Goal: Task Accomplishment & Management: Use online tool/utility

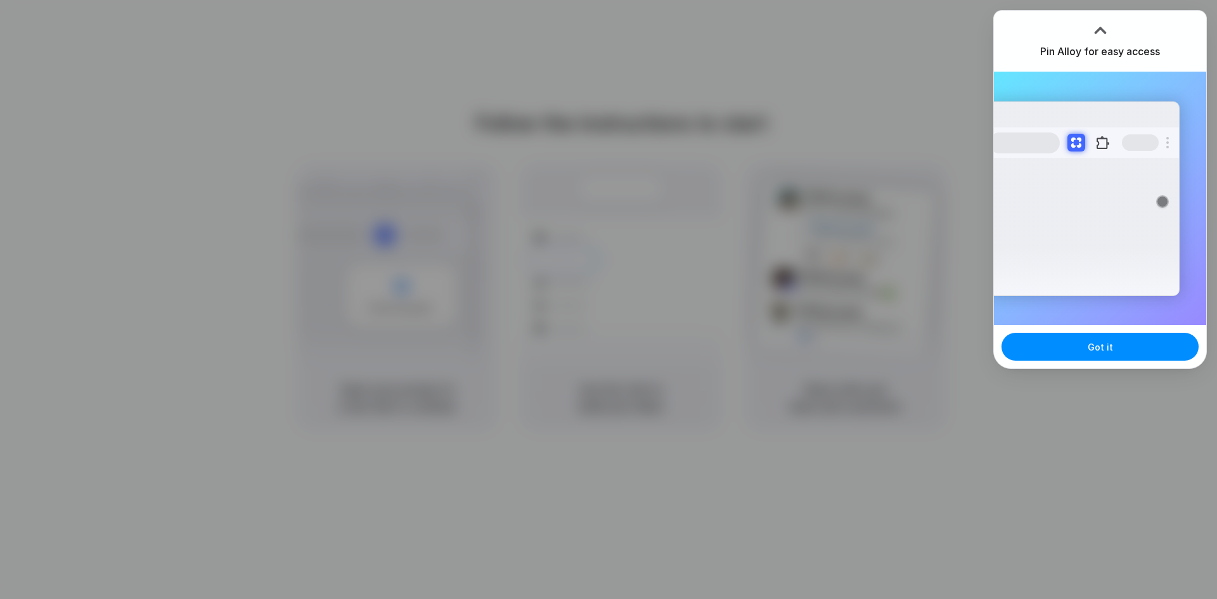
click at [1082, 34] on div "Pin Alloy for easy access" at bounding box center [1100, 41] width 212 height 61
click at [1085, 349] on button "Got it" at bounding box center [1100, 347] width 197 height 28
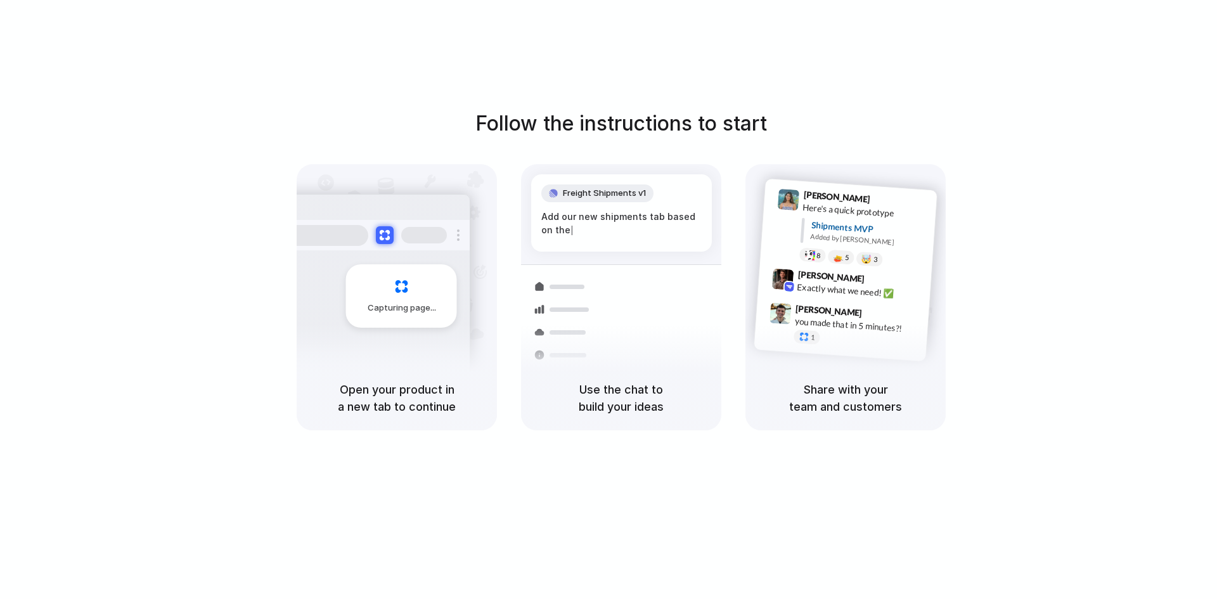
click at [609, 300] on div at bounding box center [609, 300] width 0 height 0
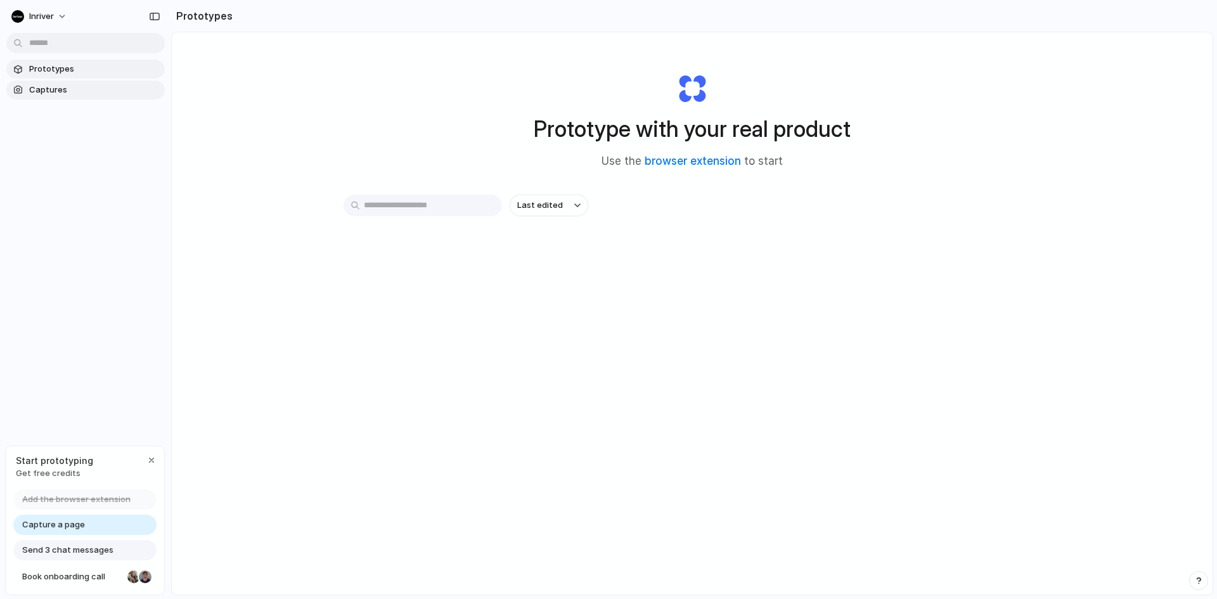
click at [55, 87] on span "Captures" at bounding box center [94, 90] width 131 height 13
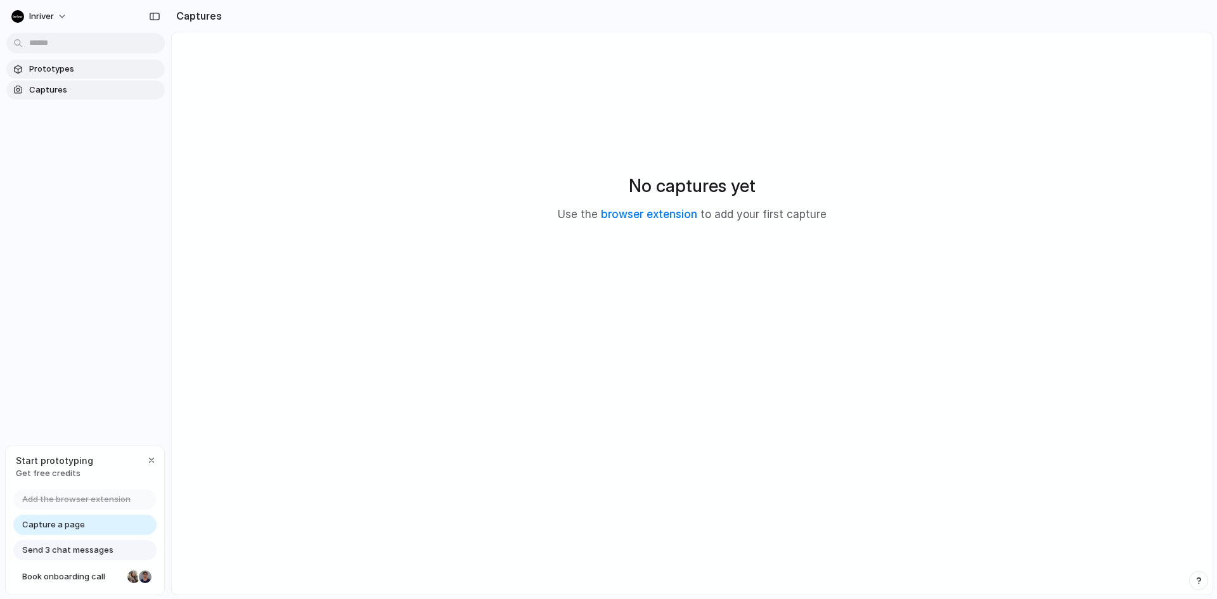
click at [68, 66] on span "Prototypes" at bounding box center [94, 69] width 131 height 13
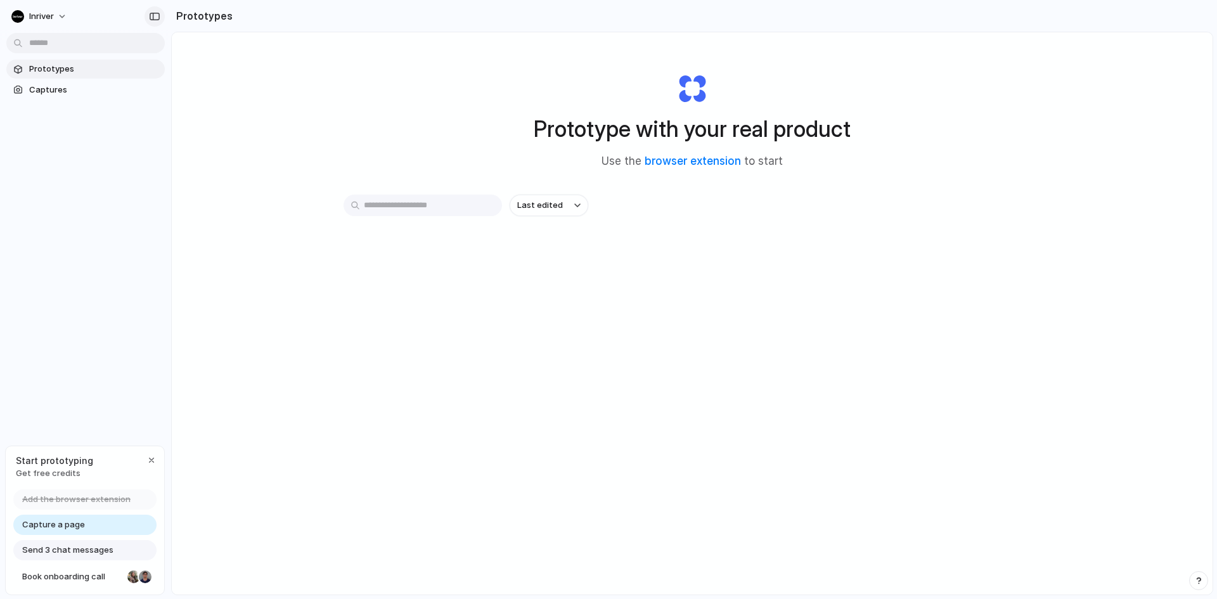
click at [153, 17] on div "button" at bounding box center [154, 16] width 11 height 9
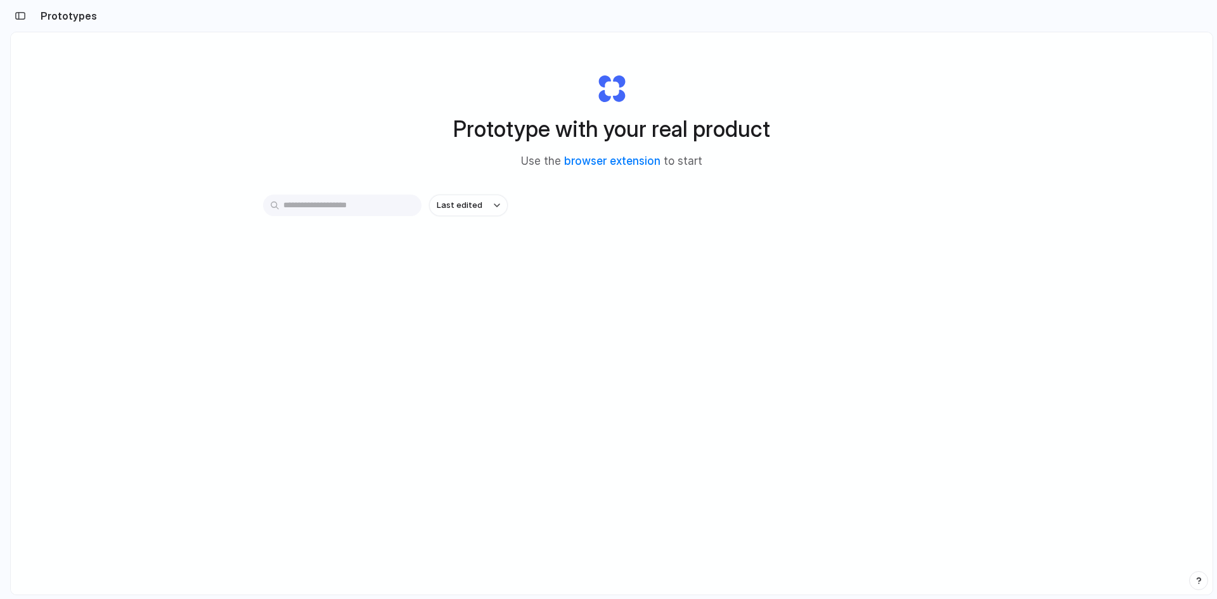
click at [427, 369] on div "Prototype with your real product Use the browser extension to start Last edited" at bounding box center [612, 347] width 1202 height 630
drag, startPoint x: 647, startPoint y: 394, endPoint x: 657, endPoint y: 383, distance: 15.3
click at [654, 387] on div "Prototype with your real product Use the browser extension to start Last edited" at bounding box center [612, 347] width 1202 height 630
click at [623, 156] on link "browser extension" at bounding box center [612, 161] width 96 height 13
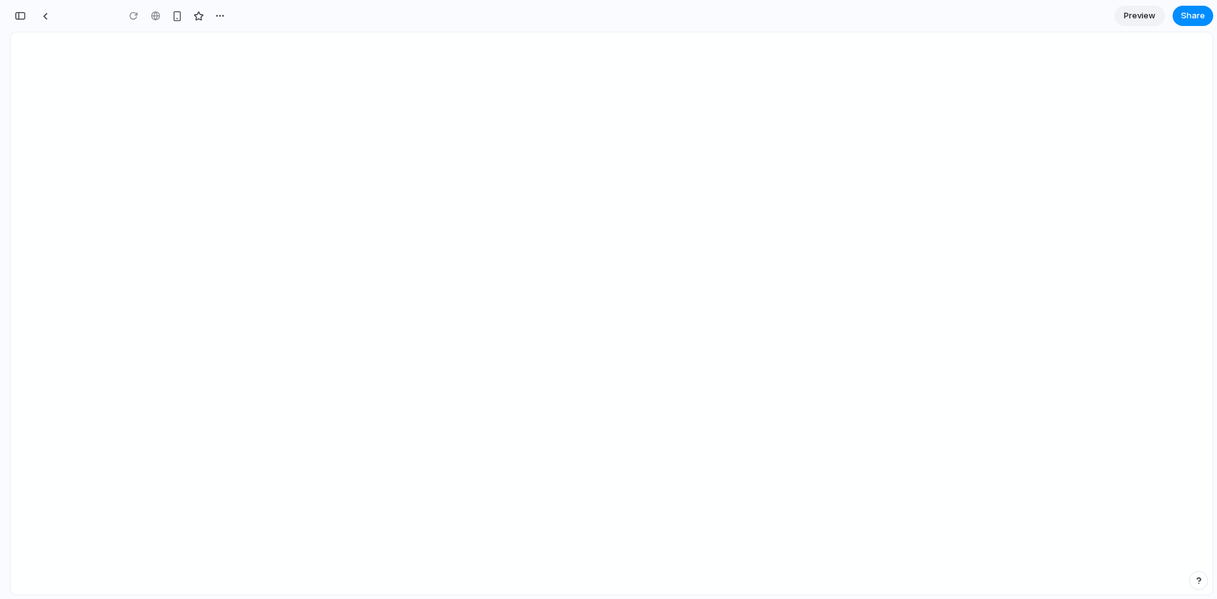
type input "**********"
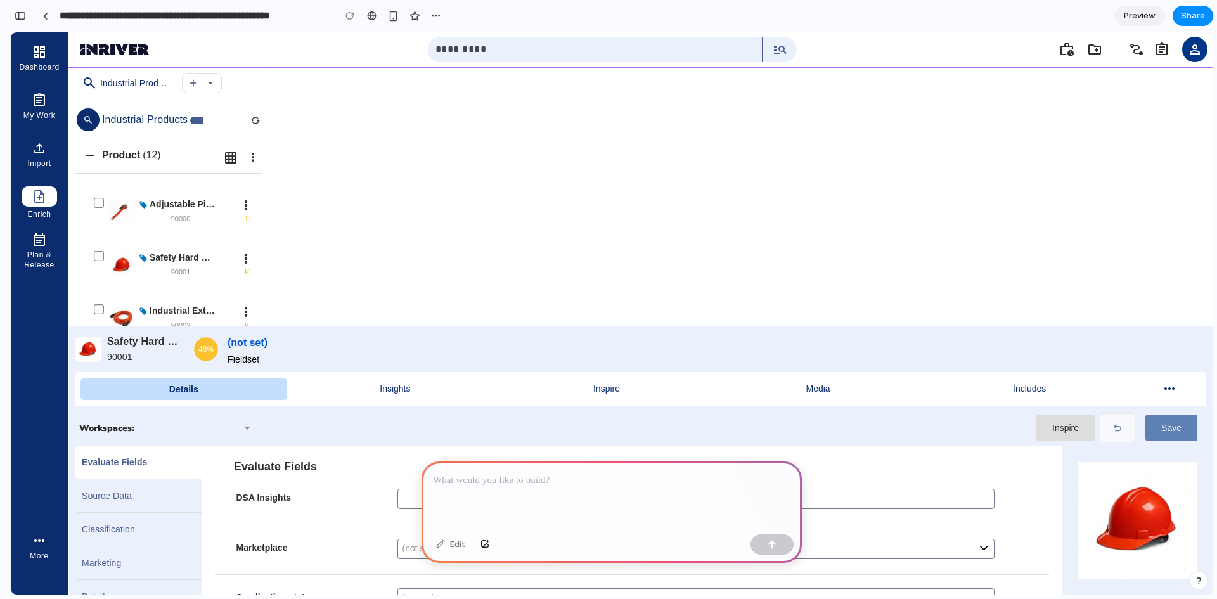
scroll to position [311, 0]
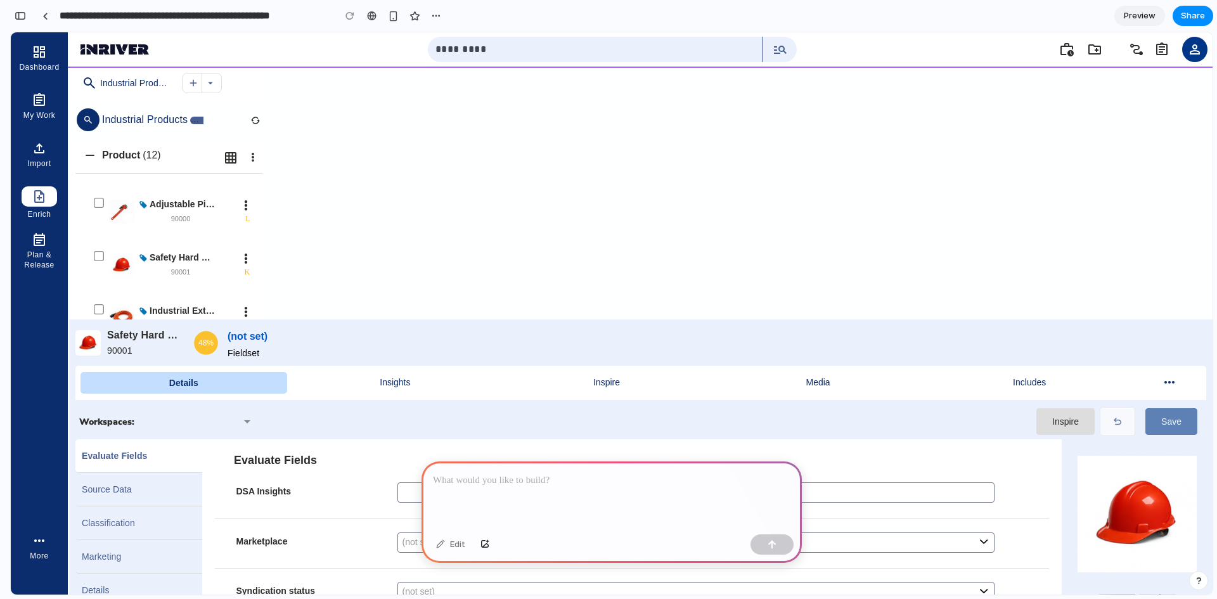
click at [543, 481] on p at bounding box center [612, 480] width 358 height 15
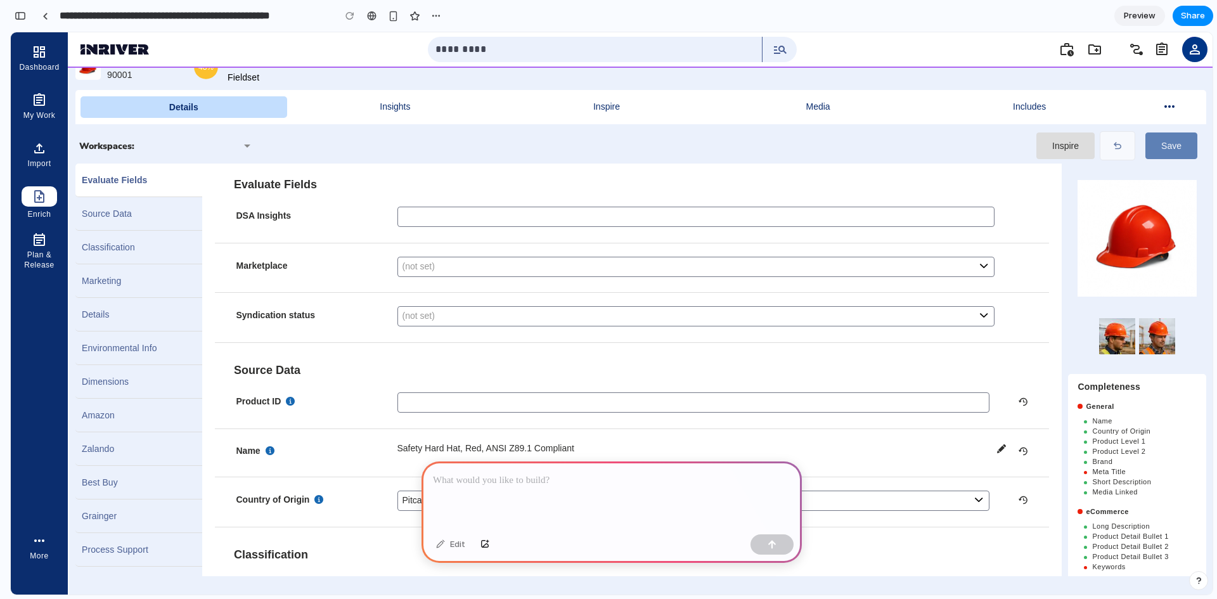
scroll to position [604, 0]
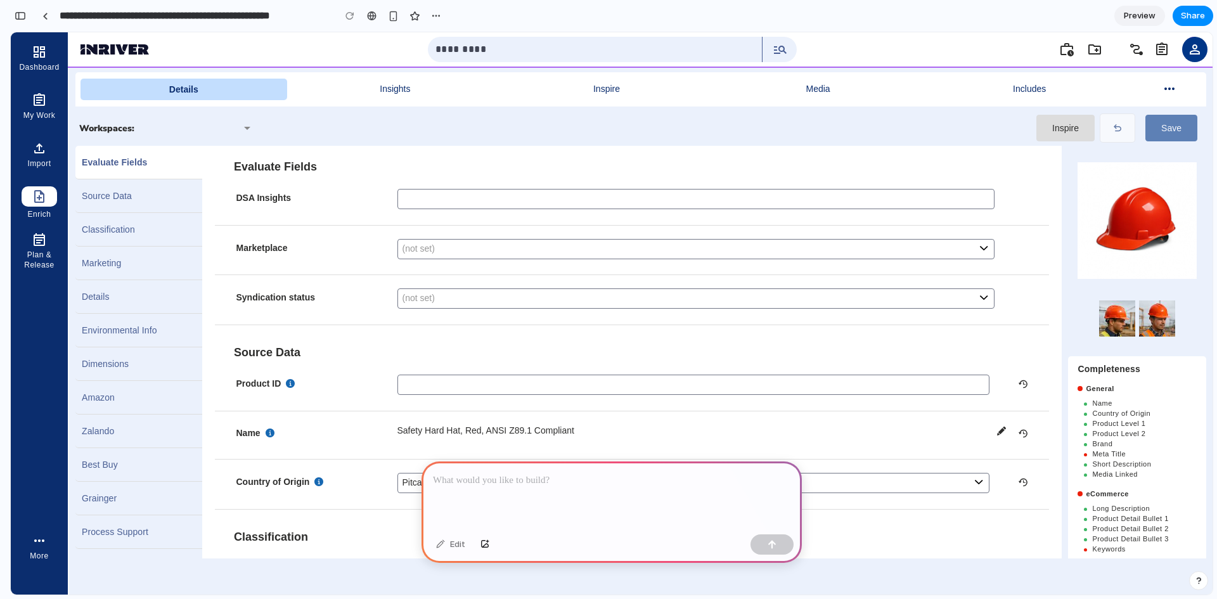
click at [544, 486] on div at bounding box center [612, 496] width 380 height 68
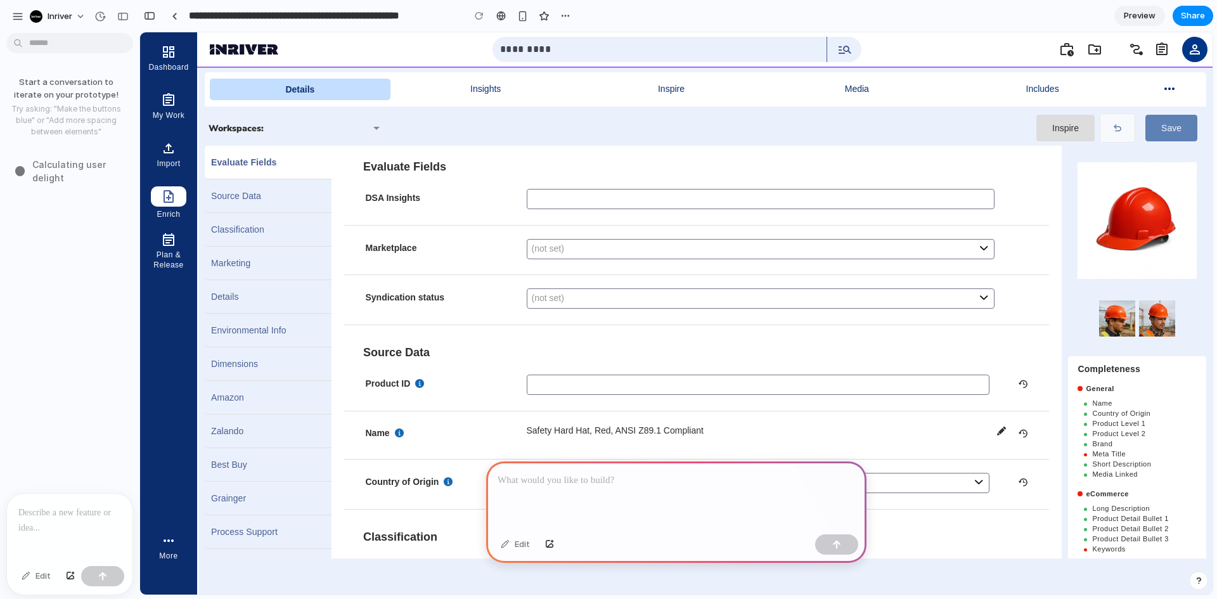
scroll to position [0, 0]
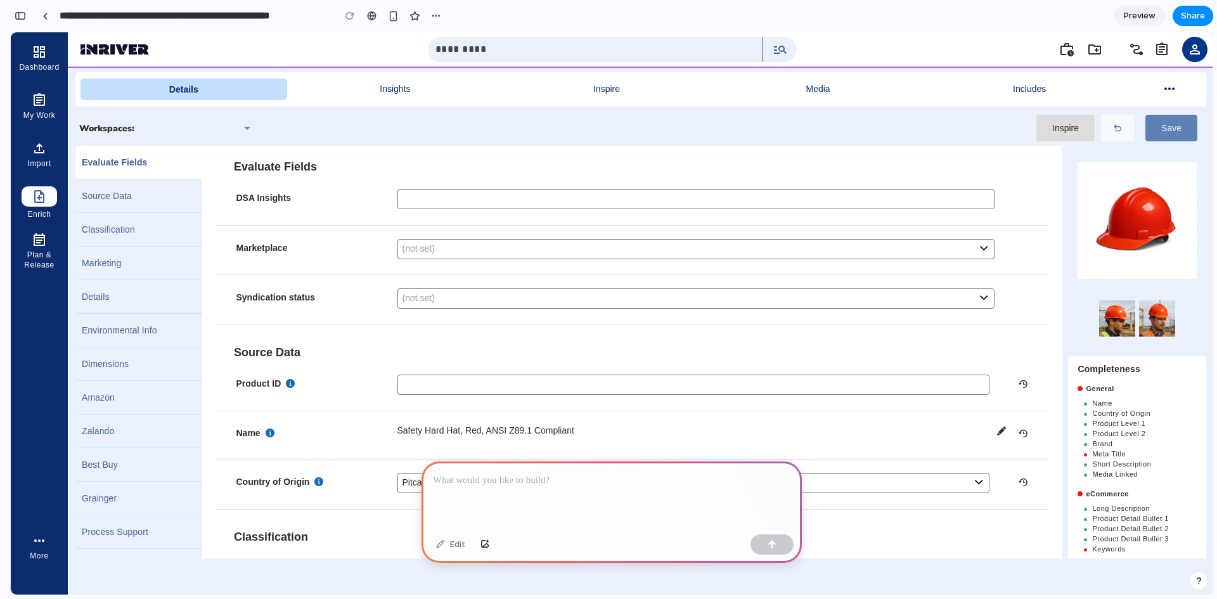
click at [542, 484] on div at bounding box center [612, 496] width 380 height 68
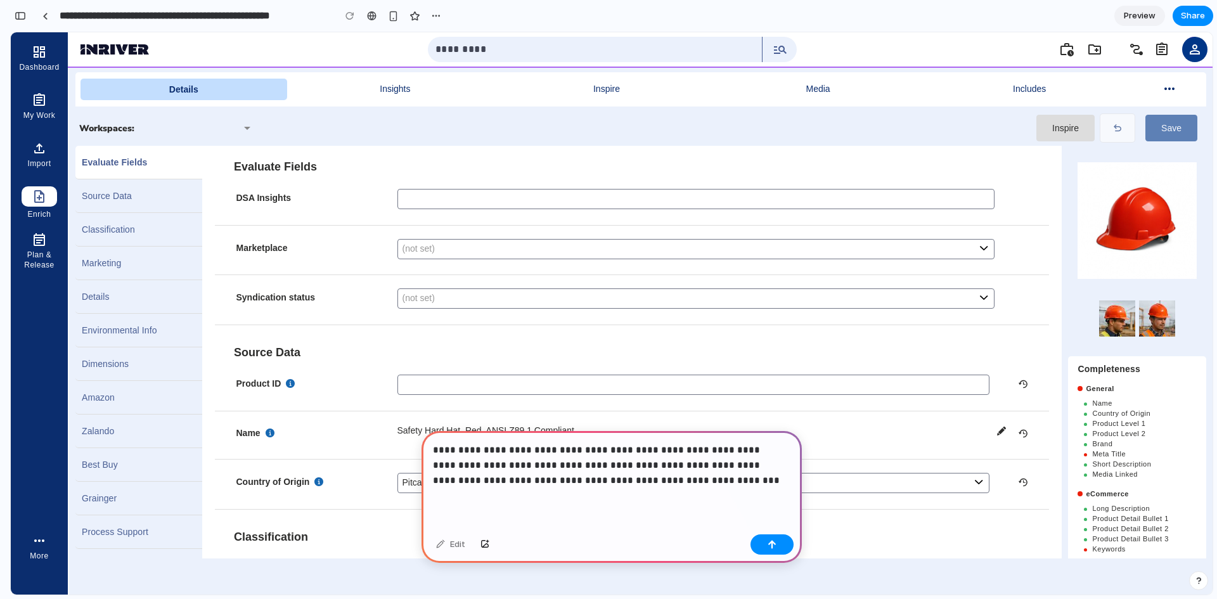
click at [490, 460] on p "**********" at bounding box center [609, 466] width 352 height 46
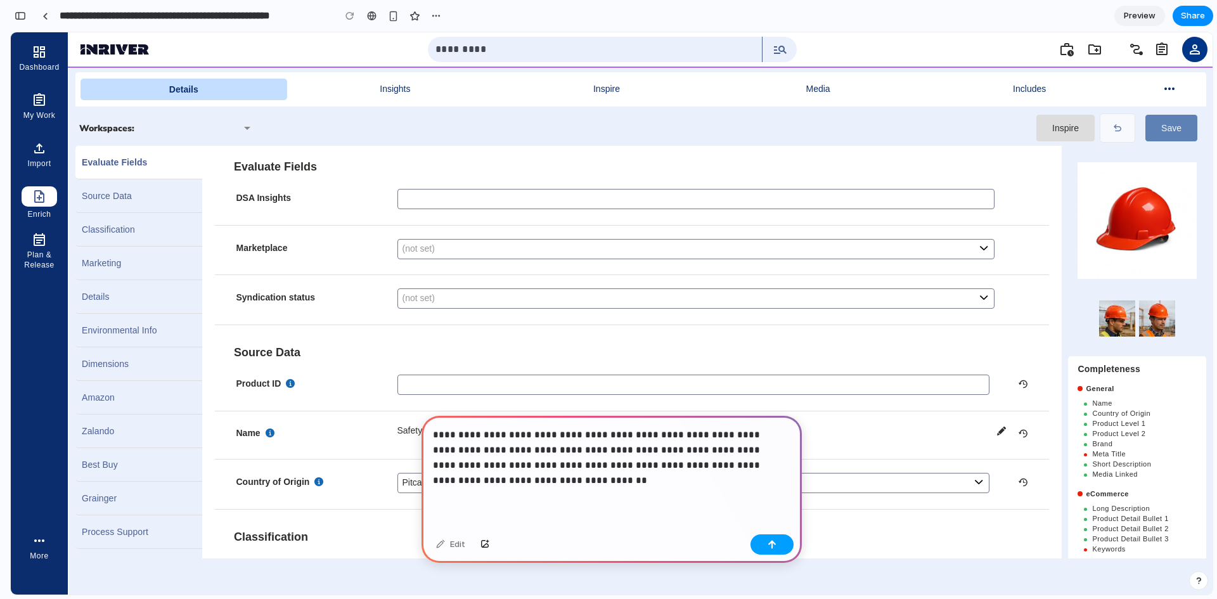
click at [777, 546] on button "button" at bounding box center [772, 544] width 43 height 20
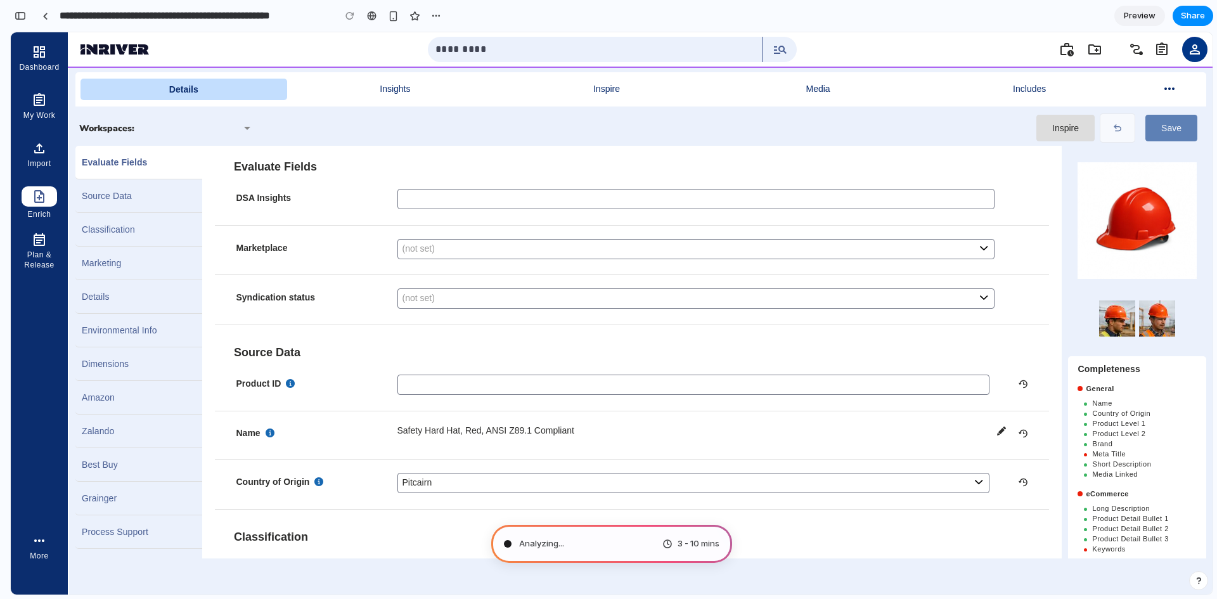
type input "**********"
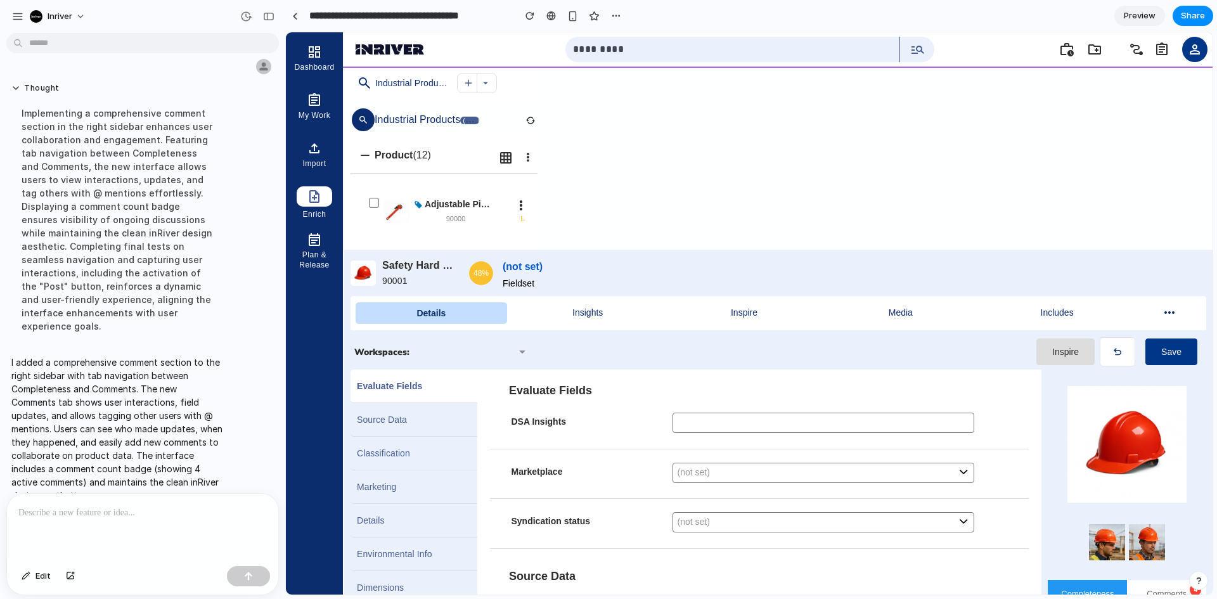
scroll to position [604, 0]
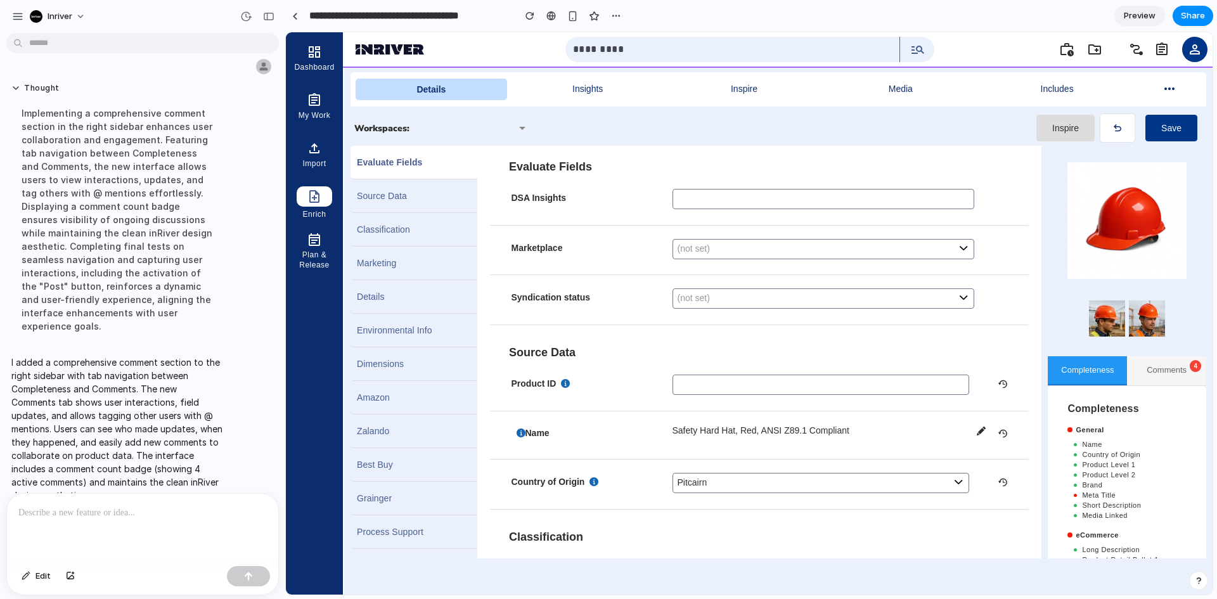
click at [1154, 373] on button "Comments 4" at bounding box center [1166, 370] width 79 height 29
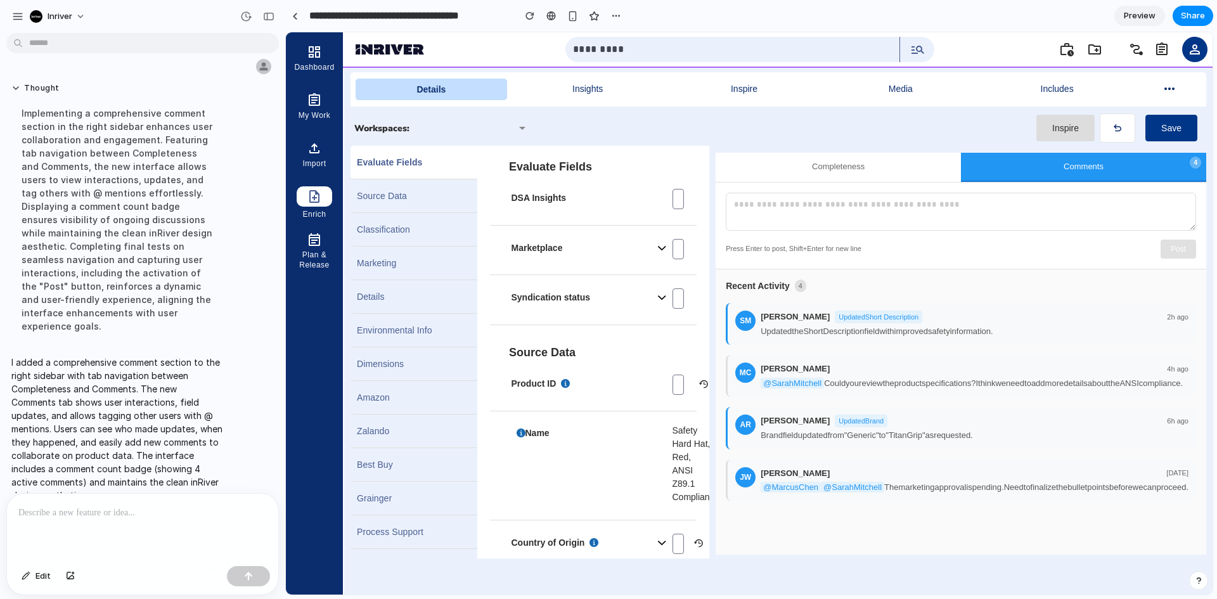
scroll to position [212, 0]
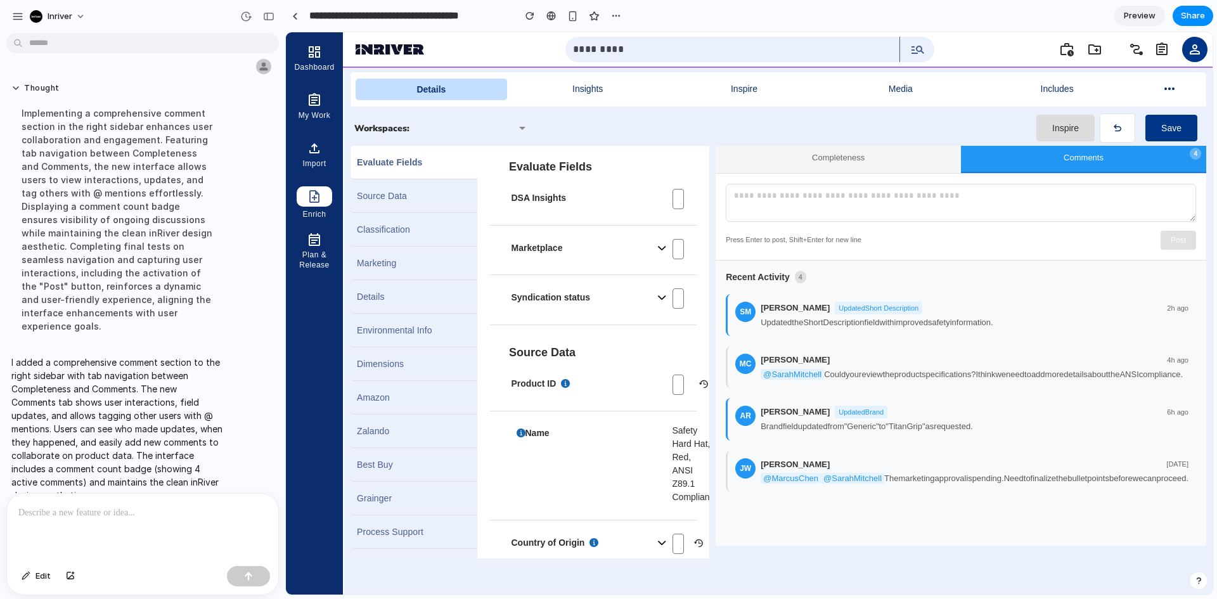
click at [818, 164] on button "Completeness" at bounding box center [838, 158] width 245 height 29
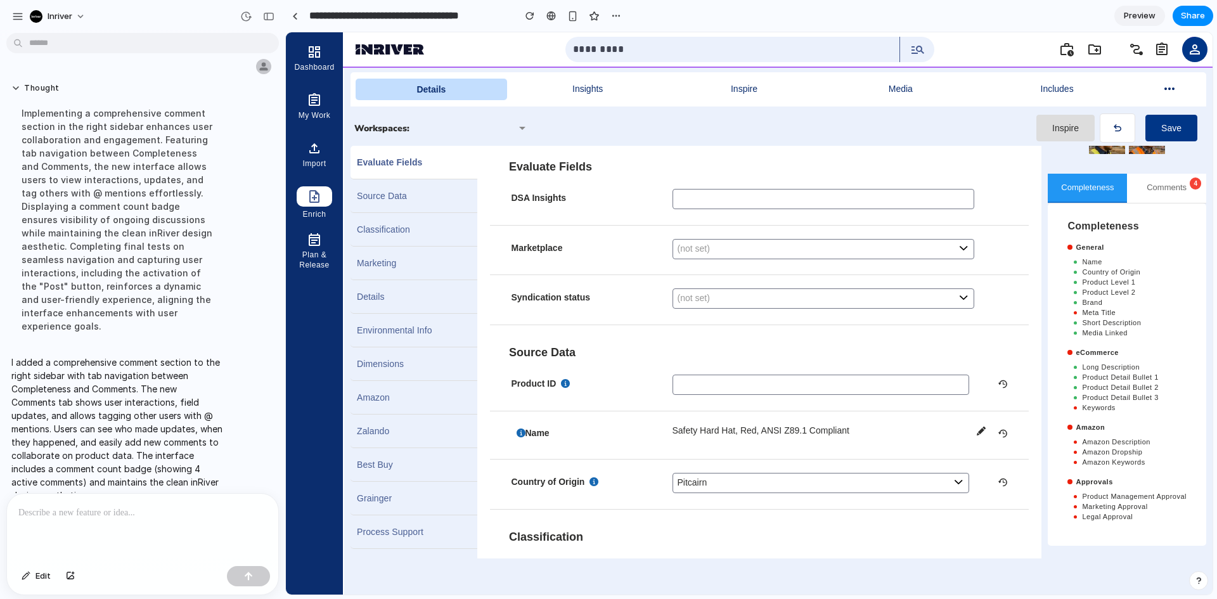
scroll to position [183, 0]
click at [1149, 189] on button "Comments 4" at bounding box center [1166, 188] width 79 height 29
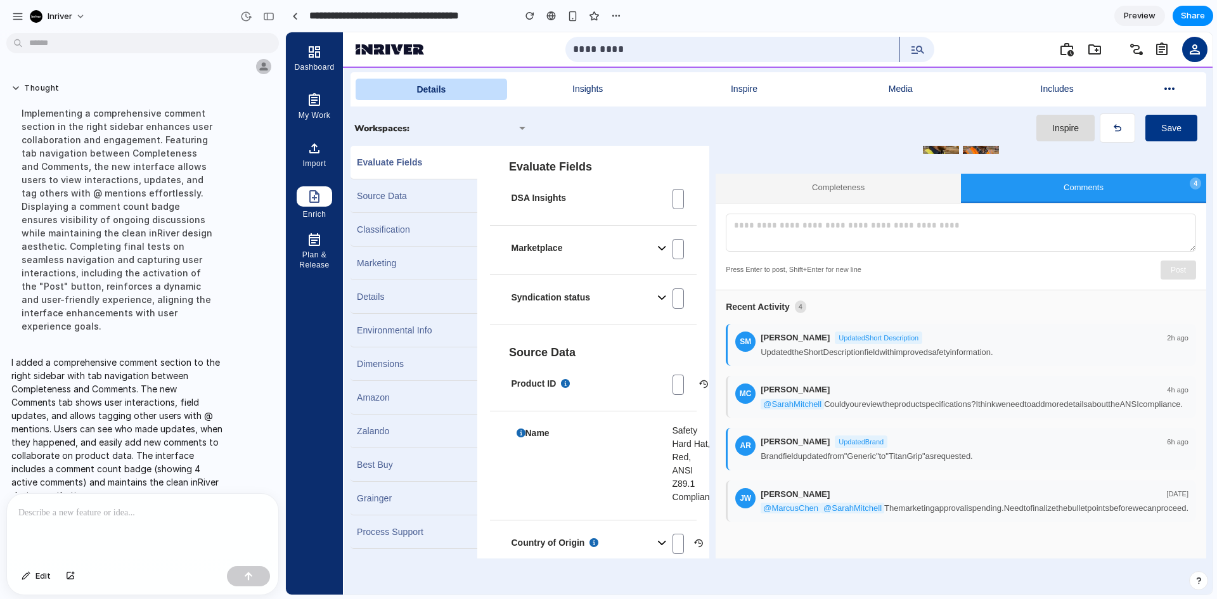
click at [768, 184] on button "Completeness" at bounding box center [838, 188] width 245 height 29
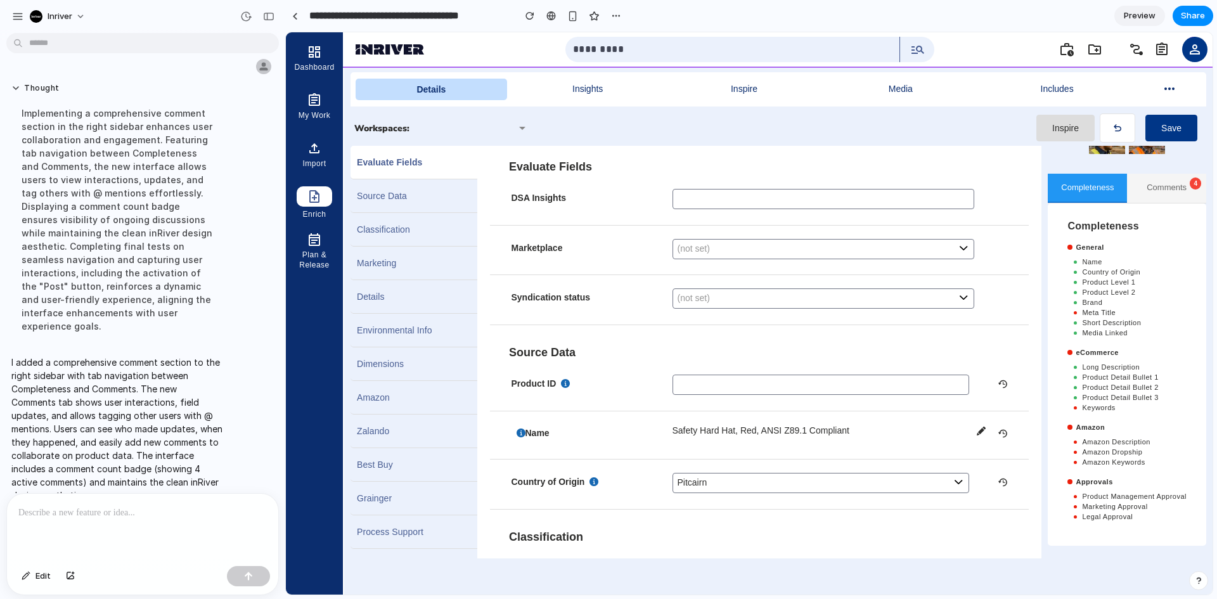
click at [1132, 183] on button "Comments 4" at bounding box center [1166, 188] width 79 height 29
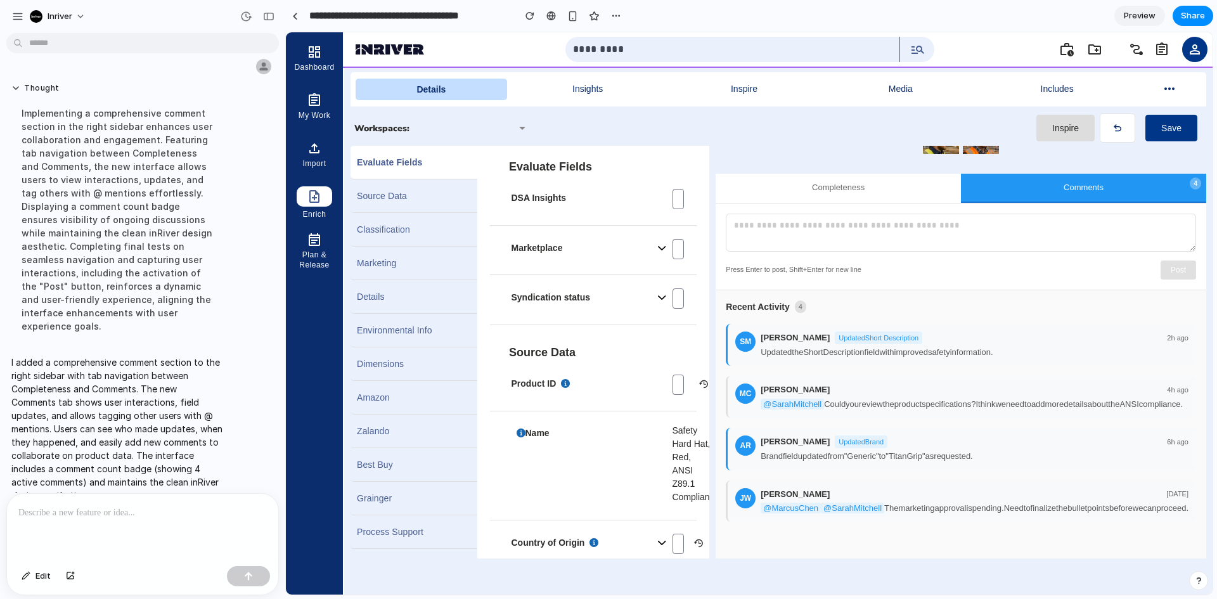
click at [799, 231] on textarea at bounding box center [961, 233] width 470 height 38
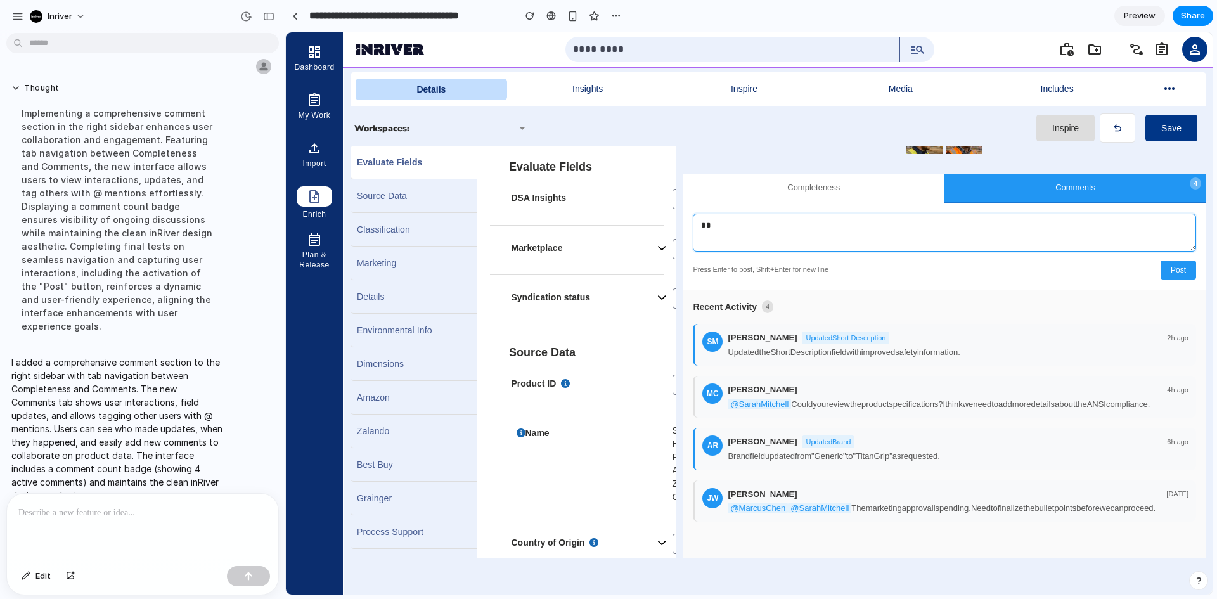
type textarea "*"
type textarea "**********"
click at [1161, 273] on button "Post" at bounding box center [1179, 270] width 36 height 19
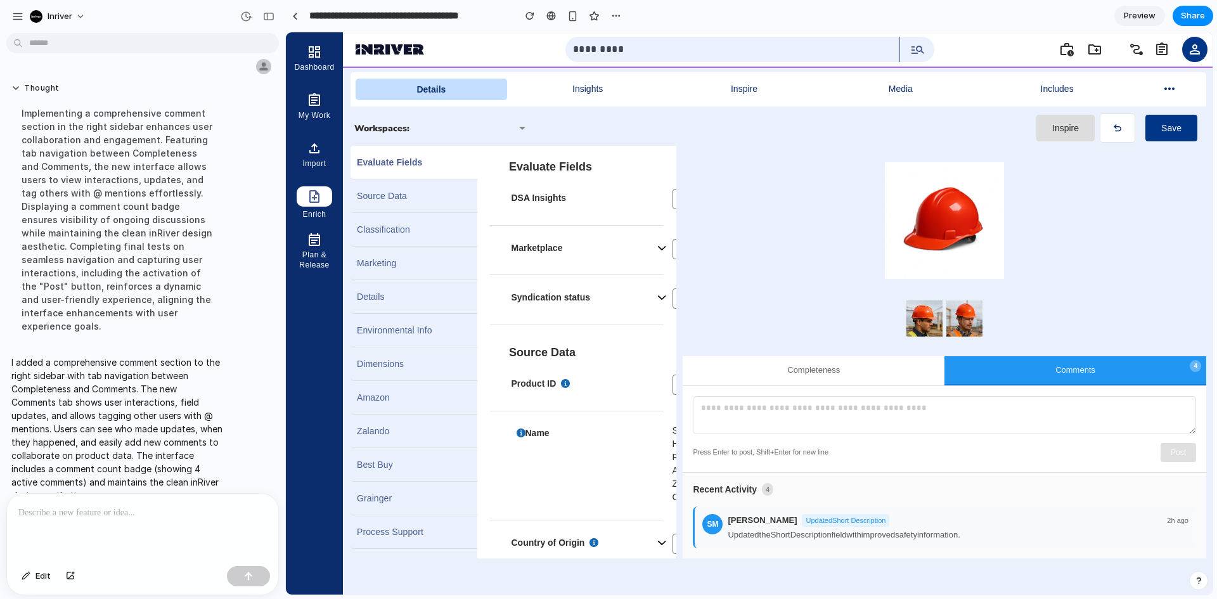
scroll to position [212, 0]
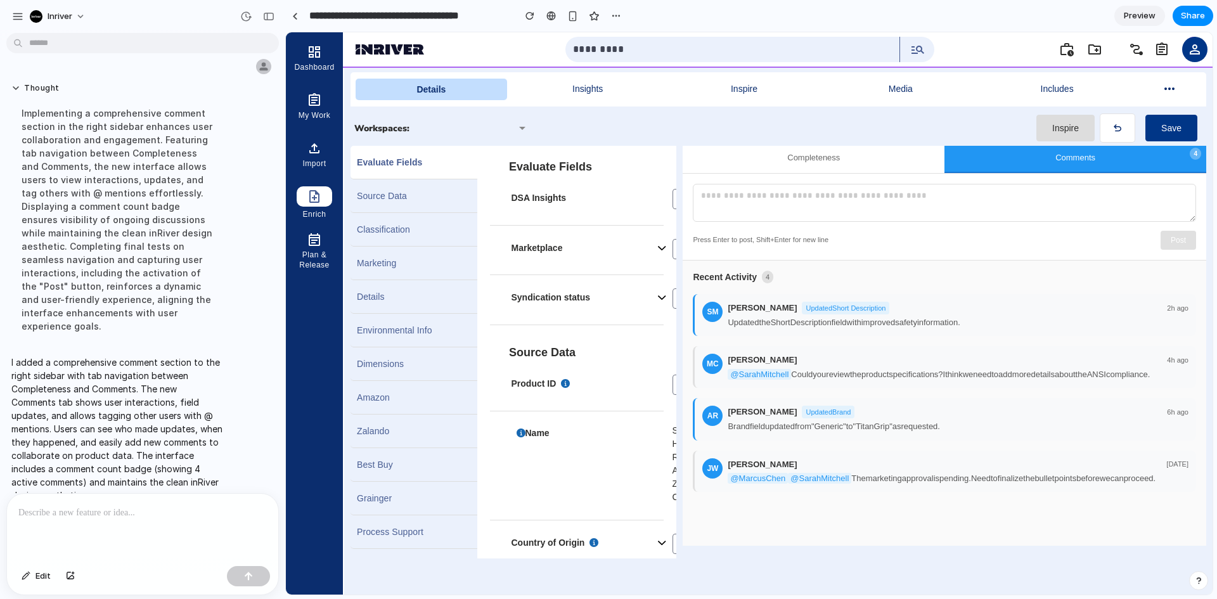
drag, startPoint x: 760, startPoint y: 174, endPoint x: 760, endPoint y: 198, distance: 24.1
click at [760, 179] on div "Press Enter to post, Shift+Enter for new line Post" at bounding box center [945, 217] width 524 height 87
click at [760, 202] on textarea at bounding box center [944, 203] width 503 height 38
drag, startPoint x: 811, startPoint y: 156, endPoint x: 976, endPoint y: 171, distance: 165.5
click at [811, 156] on button "Completeness" at bounding box center [814, 158] width 262 height 29
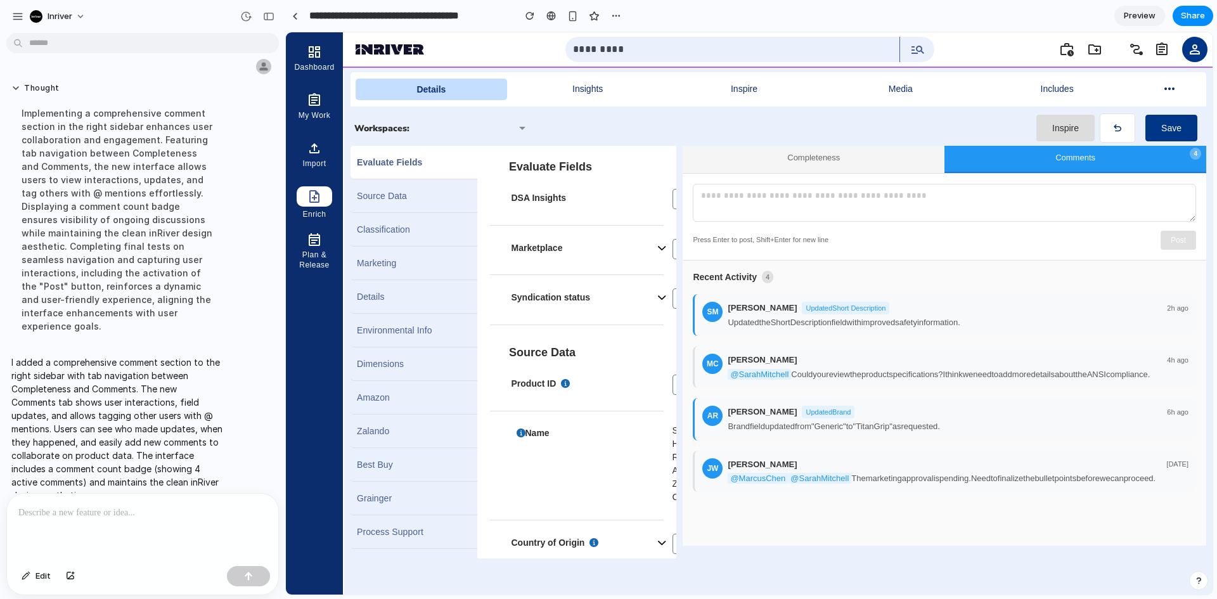
scroll to position [183, 0]
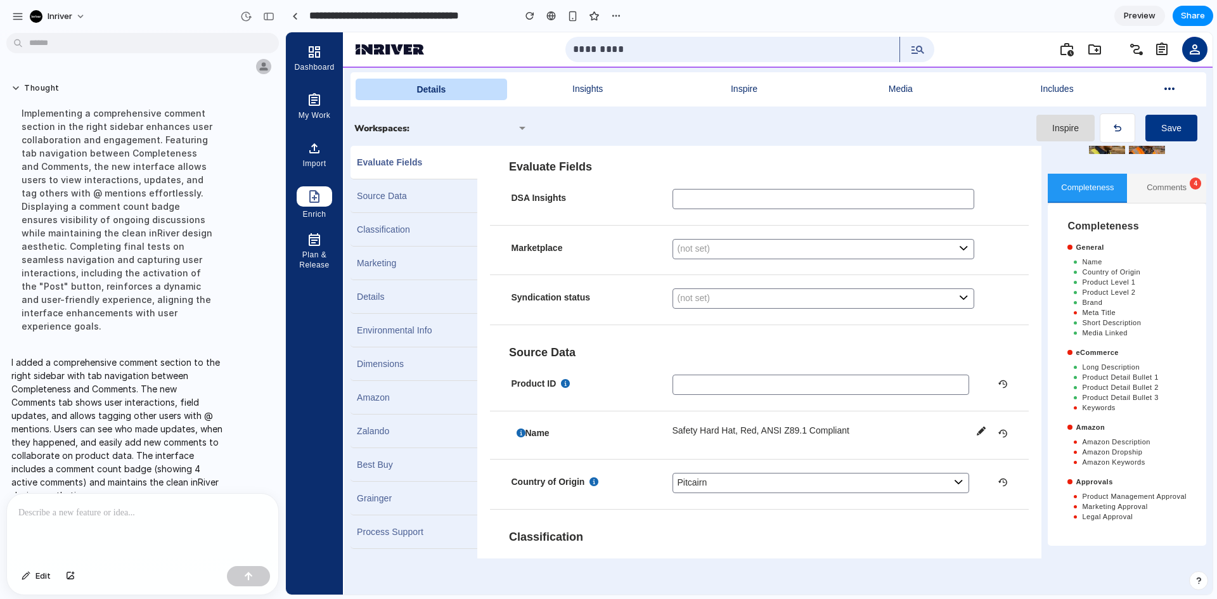
click at [1154, 191] on button "Comments 4" at bounding box center [1166, 188] width 79 height 29
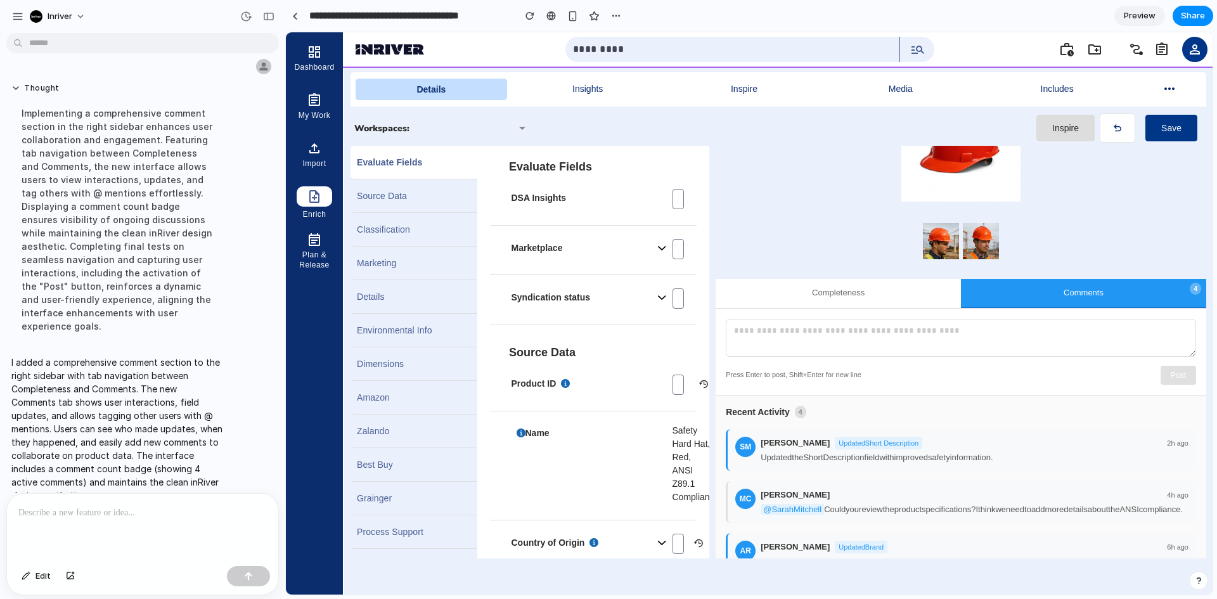
scroll to position [190, 0]
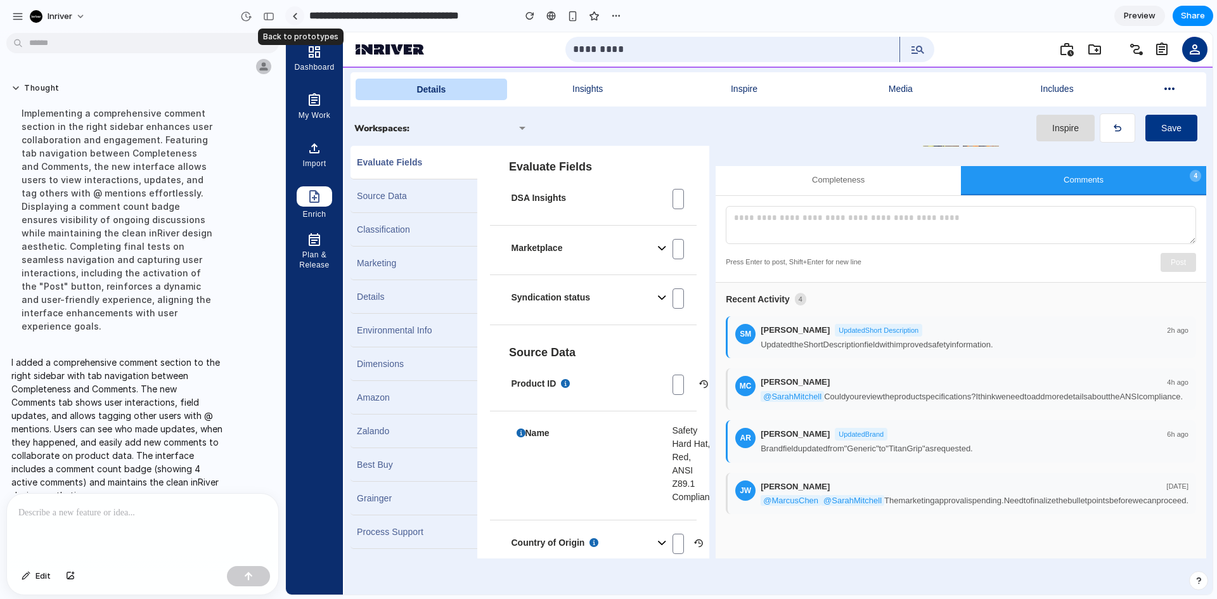
click at [292, 16] on div at bounding box center [295, 16] width 6 height 7
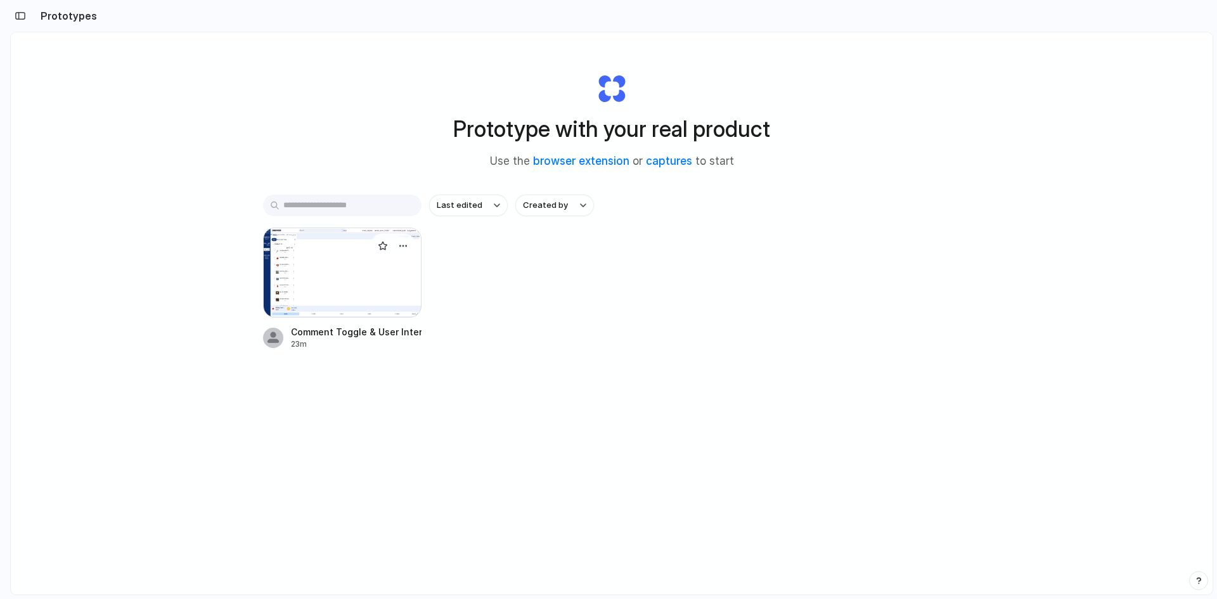
click at [335, 288] on div at bounding box center [342, 273] width 158 height 90
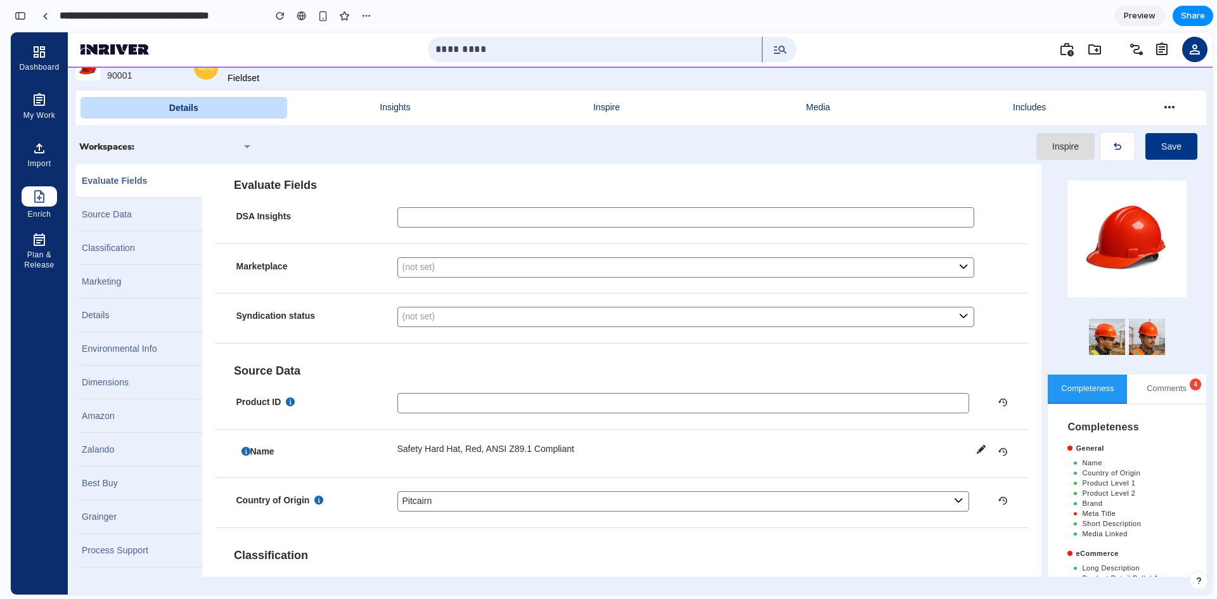
scroll to position [604, 0]
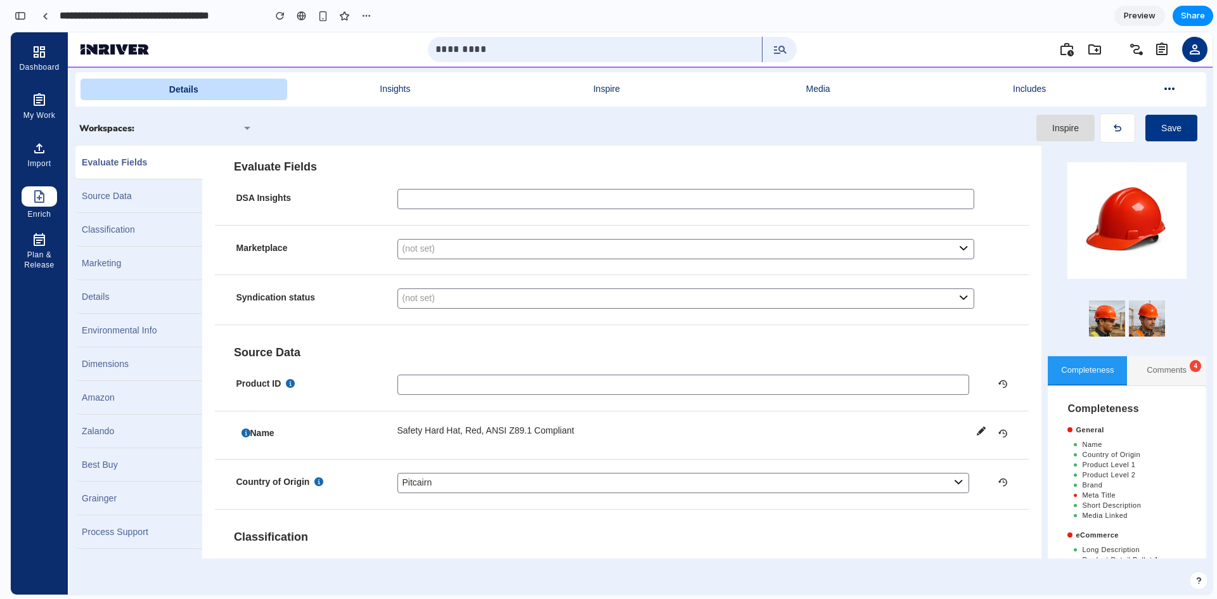
click at [1149, 363] on button "Comments 4" at bounding box center [1166, 370] width 79 height 29
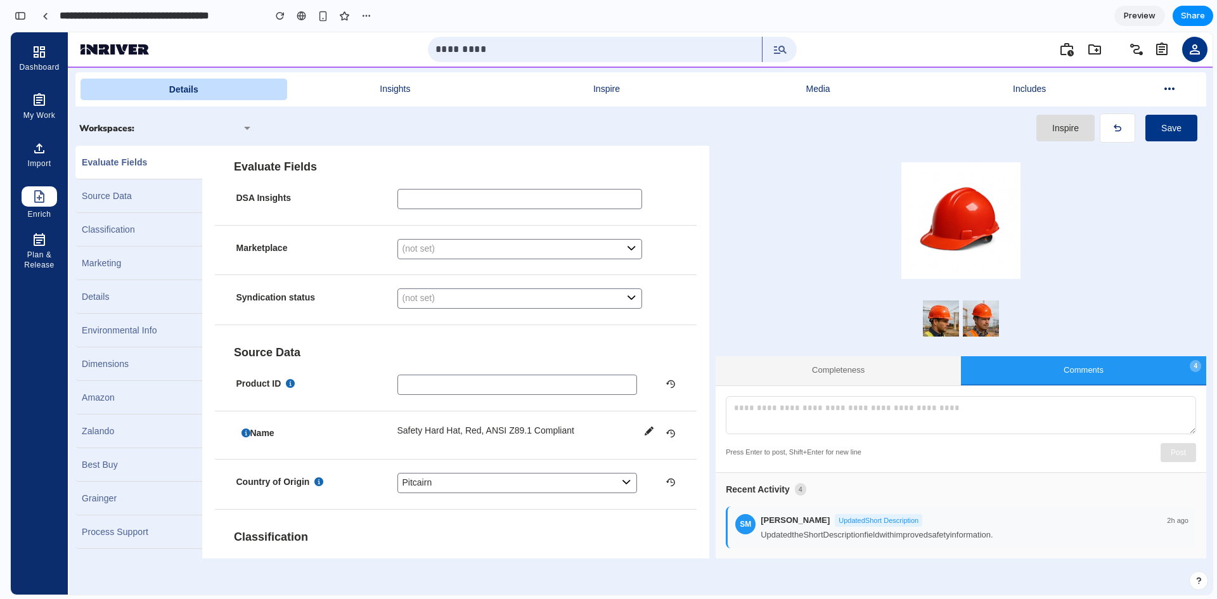
click at [930, 373] on button "Completeness" at bounding box center [838, 370] width 245 height 29
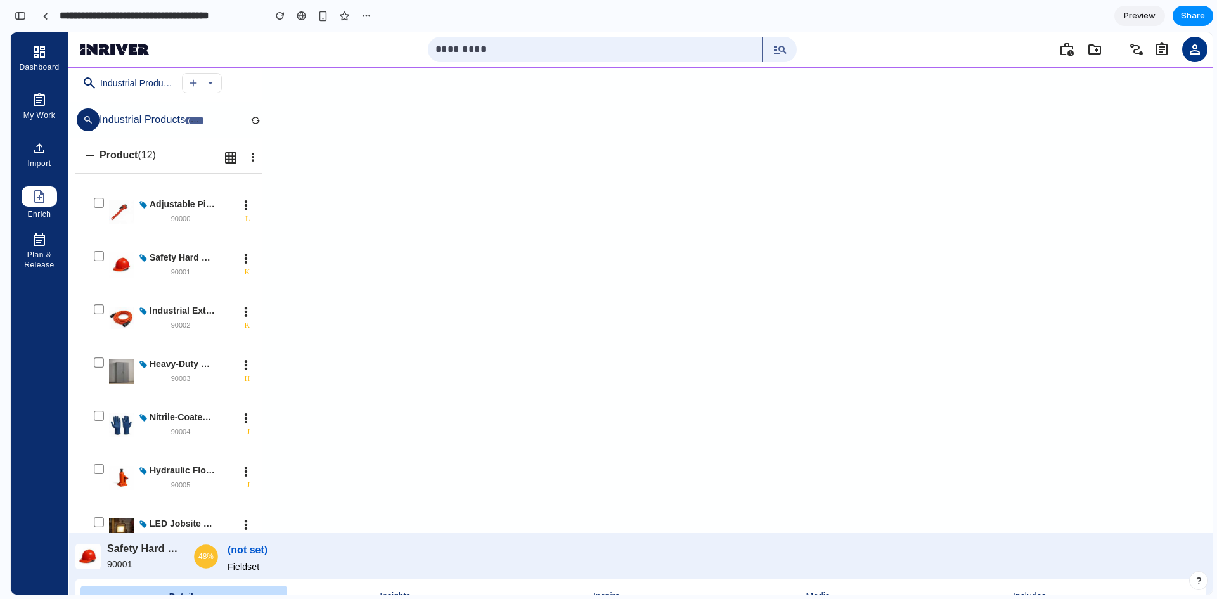
scroll to position [0, 0]
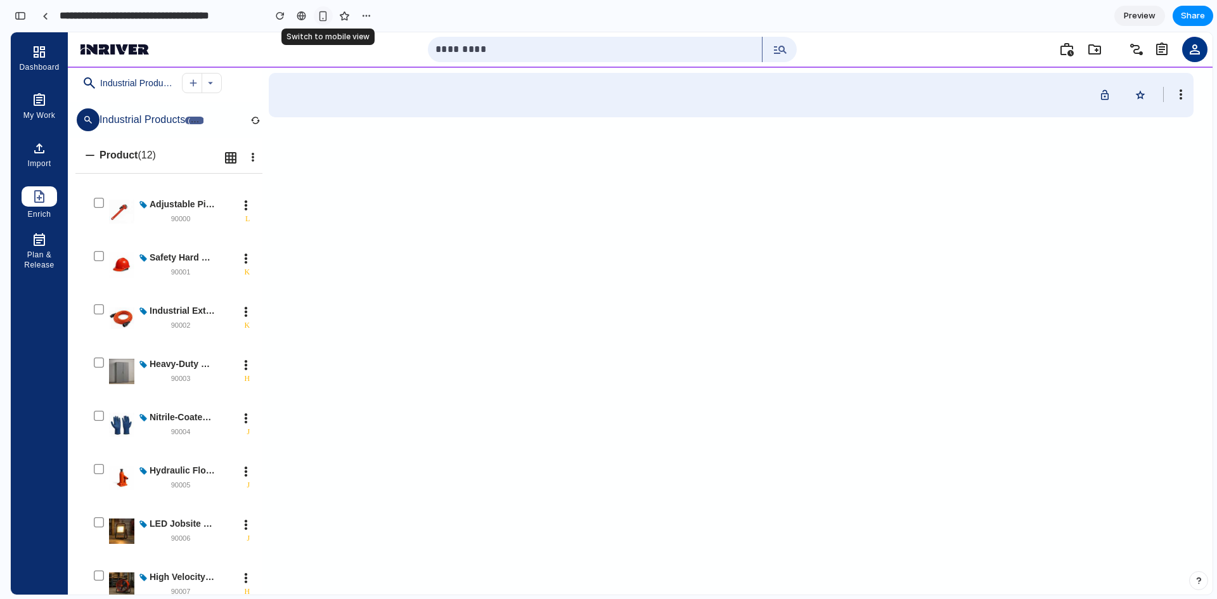
click at [325, 18] on div "button" at bounding box center [323, 16] width 11 height 11
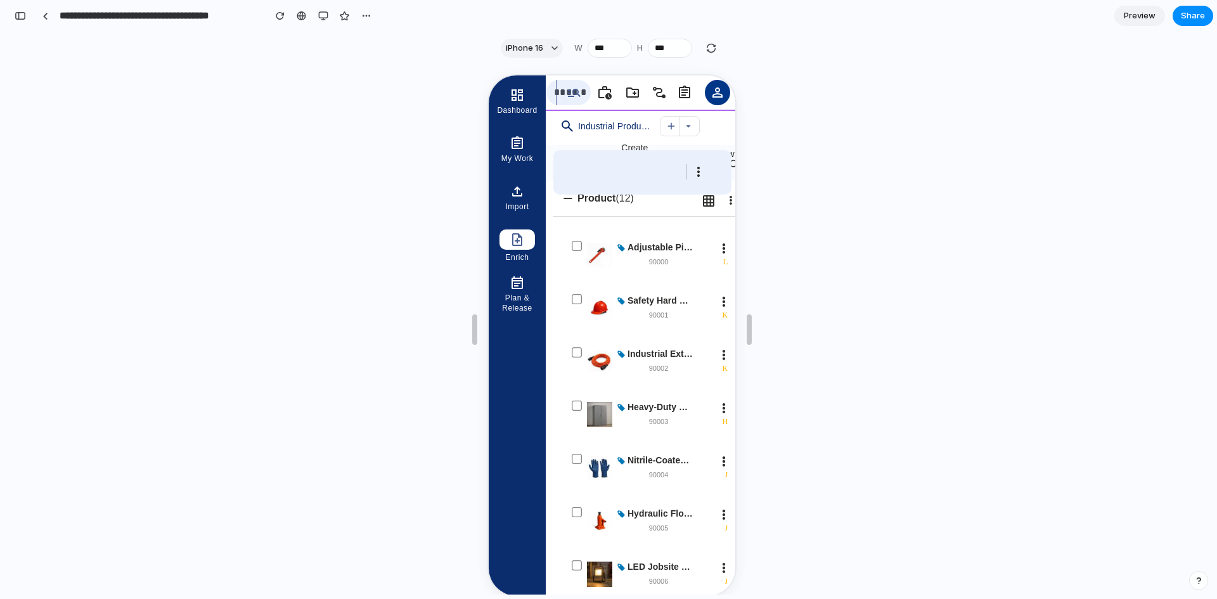
drag, startPoint x: 731, startPoint y: 256, endPoint x: 1229, endPoint y: 245, distance: 498.4
click at [302, 15] on div at bounding box center [302, 16] width 10 height 10
click at [325, 16] on div "button" at bounding box center [323, 16] width 10 height 10
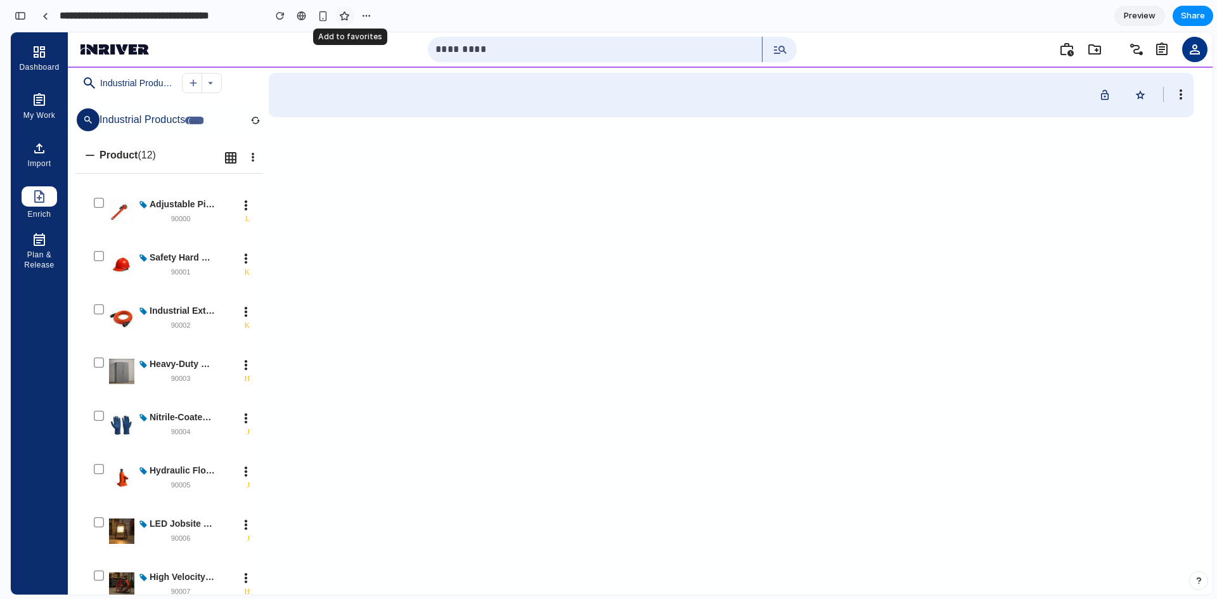
click at [346, 16] on div "button" at bounding box center [344, 16] width 11 height 11
click at [368, 18] on div "button" at bounding box center [366, 16] width 10 height 10
click at [388, 174] on div "Duplicate Delete" at bounding box center [608, 299] width 1217 height 599
click at [1135, 15] on span "Preview" at bounding box center [1140, 16] width 32 height 13
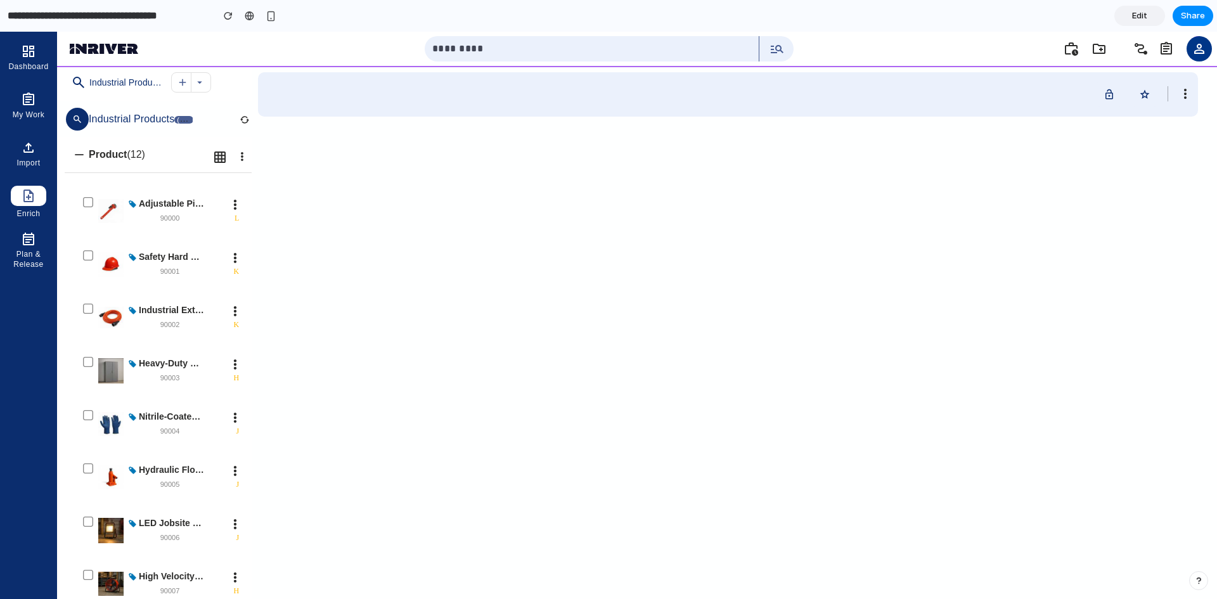
click at [1132, 21] on link "Edit" at bounding box center [1140, 16] width 51 height 20
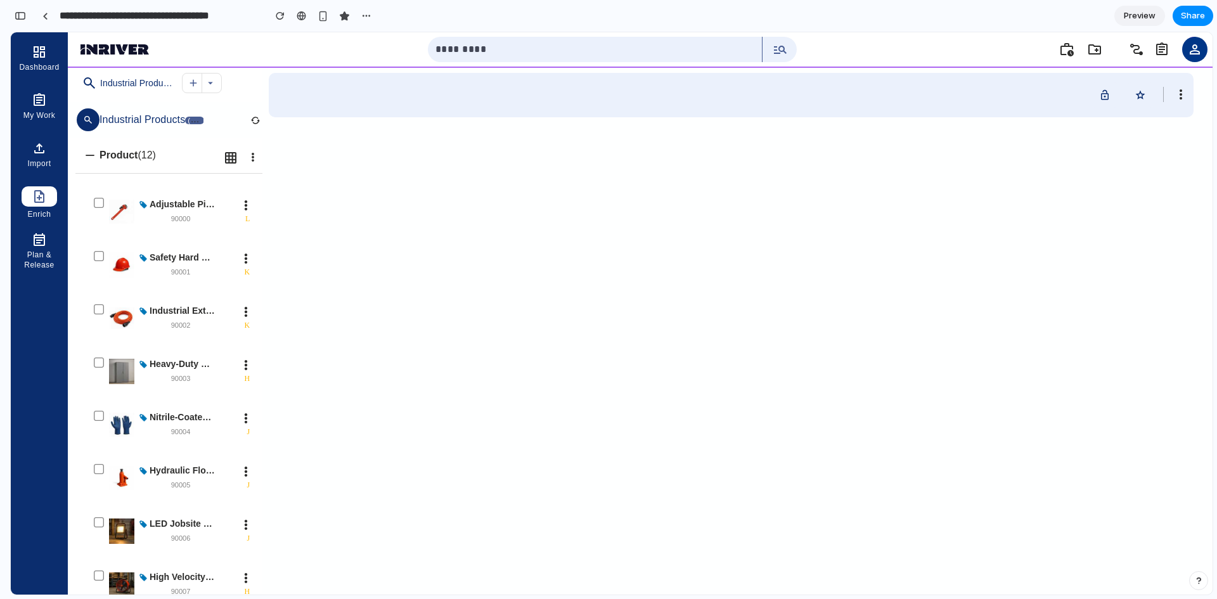
click at [1149, 20] on span "Preview" at bounding box center [1140, 16] width 32 height 13
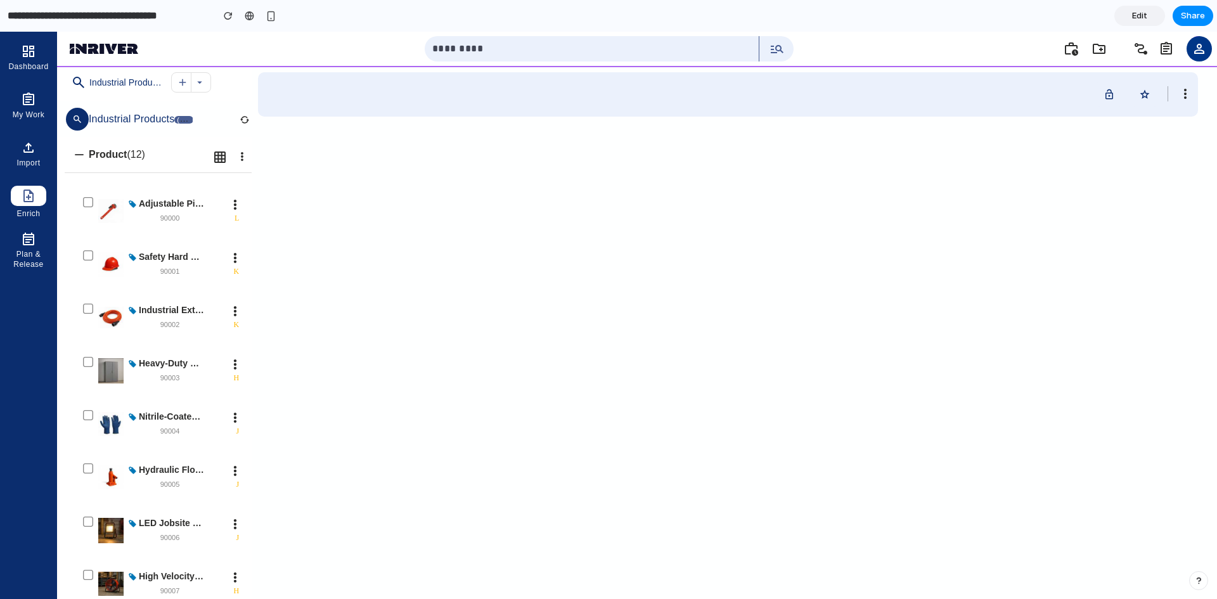
click at [1132, 18] on link "Edit" at bounding box center [1140, 16] width 51 height 20
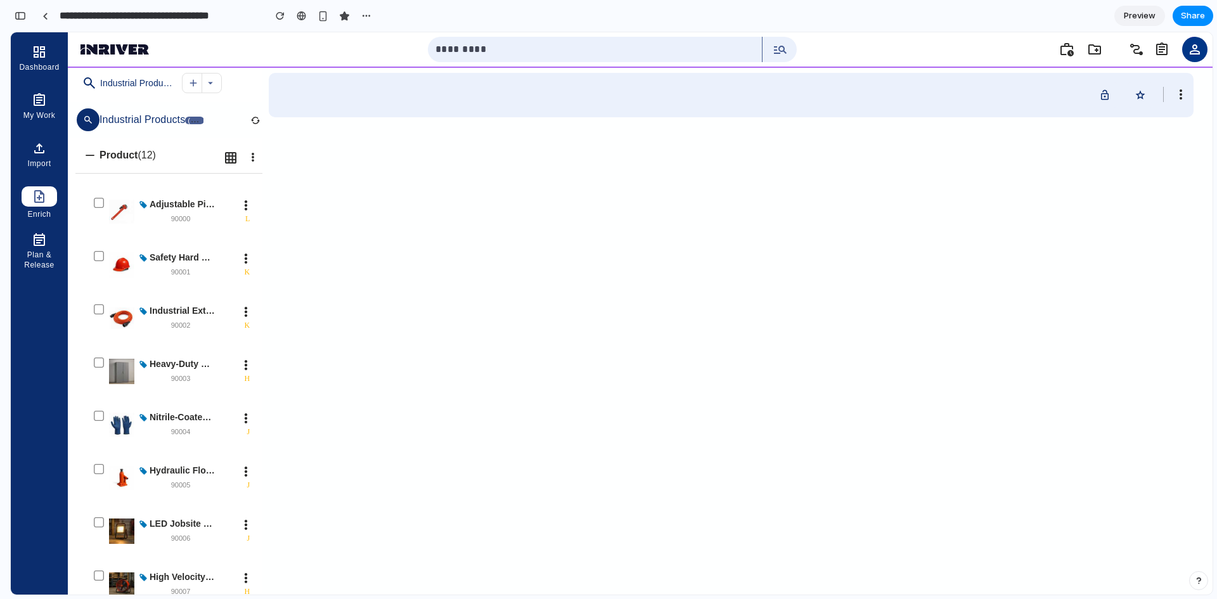
scroll to position [205, 0]
click at [1174, 96] on span "more_vert" at bounding box center [1180, 94] width 15 height 15
click at [1176, 98] on span "more_vert" at bounding box center [1180, 94] width 15 height 15
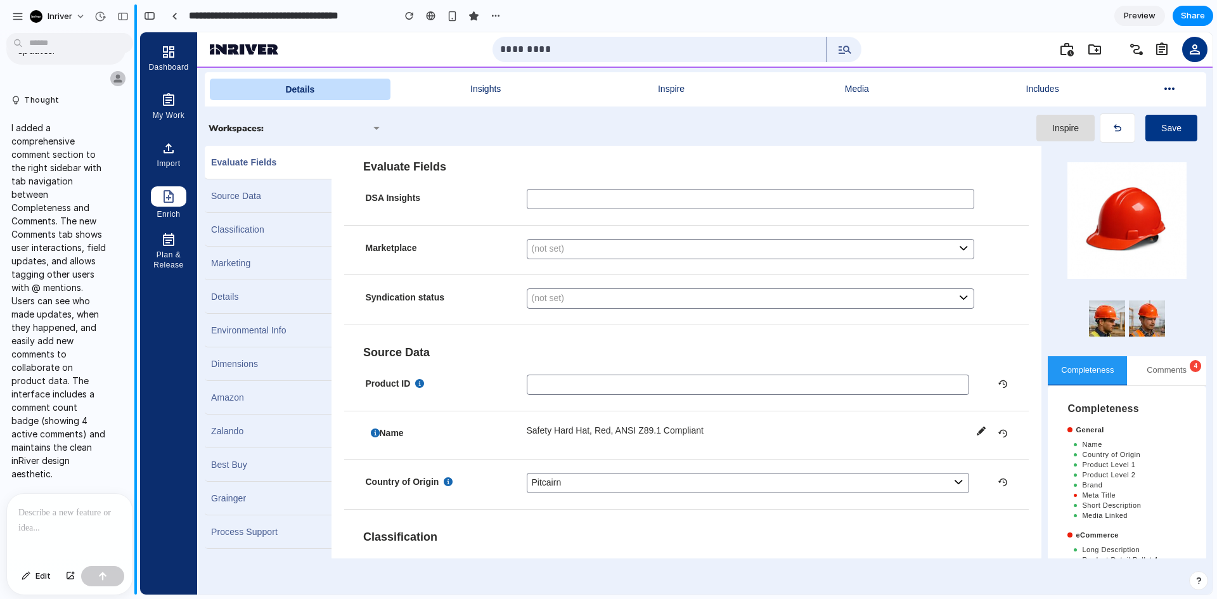
scroll to position [0, 0]
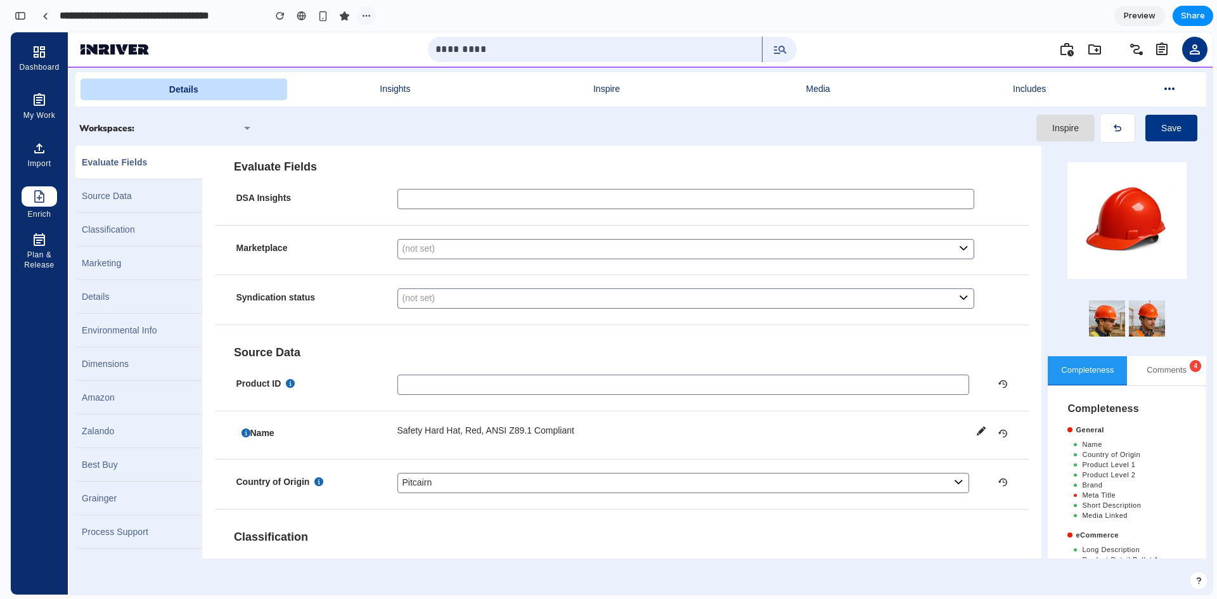
click at [367, 9] on button "button" at bounding box center [366, 15] width 19 height 19
click at [47, 16] on div "Duplicate Delete" at bounding box center [608, 299] width 1217 height 599
click at [46, 13] on div at bounding box center [45, 16] width 6 height 7
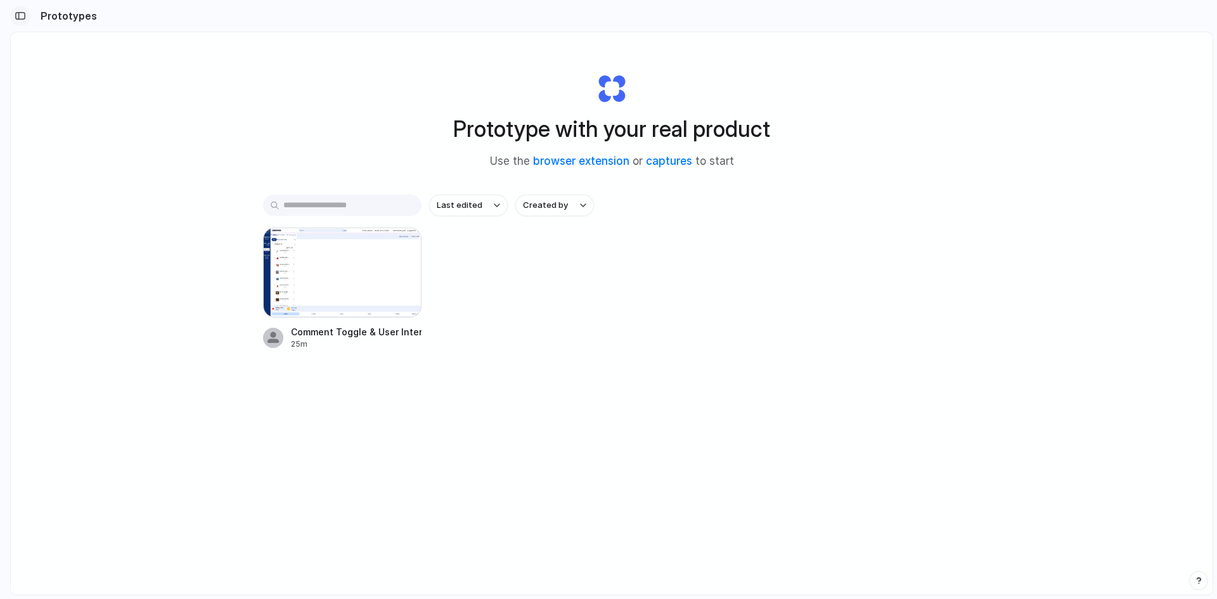
click at [27, 18] on button "button" at bounding box center [20, 16] width 20 height 20
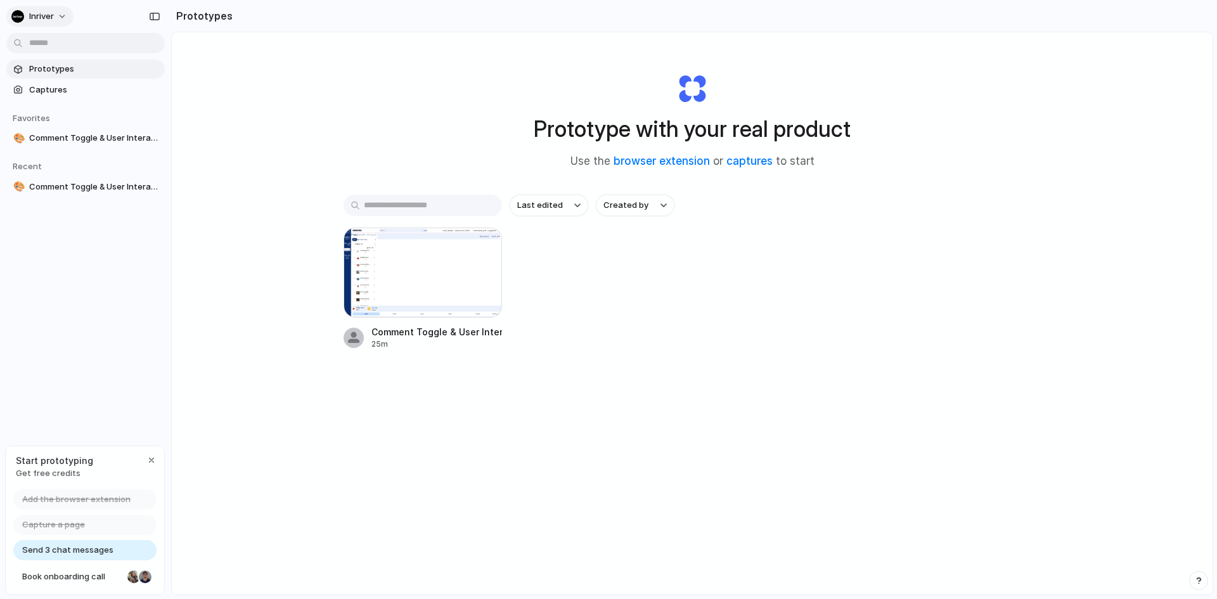
click at [53, 18] on button "inriver" at bounding box center [39, 16] width 67 height 20
click at [53, 48] on span "Settings" at bounding box center [46, 45] width 35 height 13
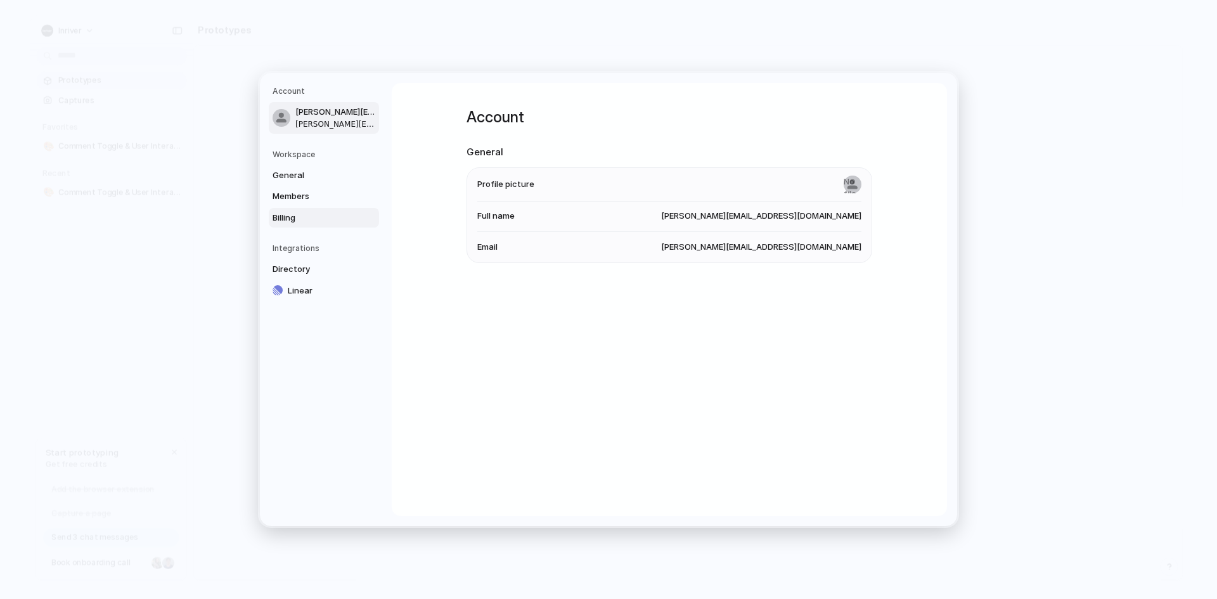
click at [297, 214] on span "Billing" at bounding box center [313, 218] width 81 height 13
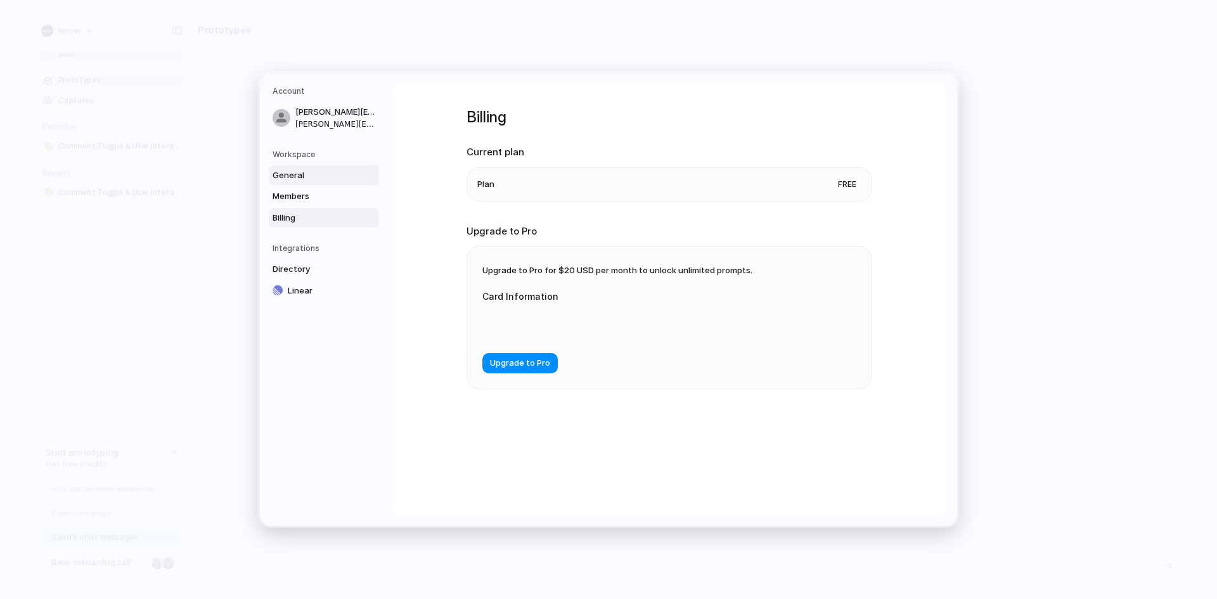
click at [302, 176] on span "General" at bounding box center [313, 175] width 81 height 13
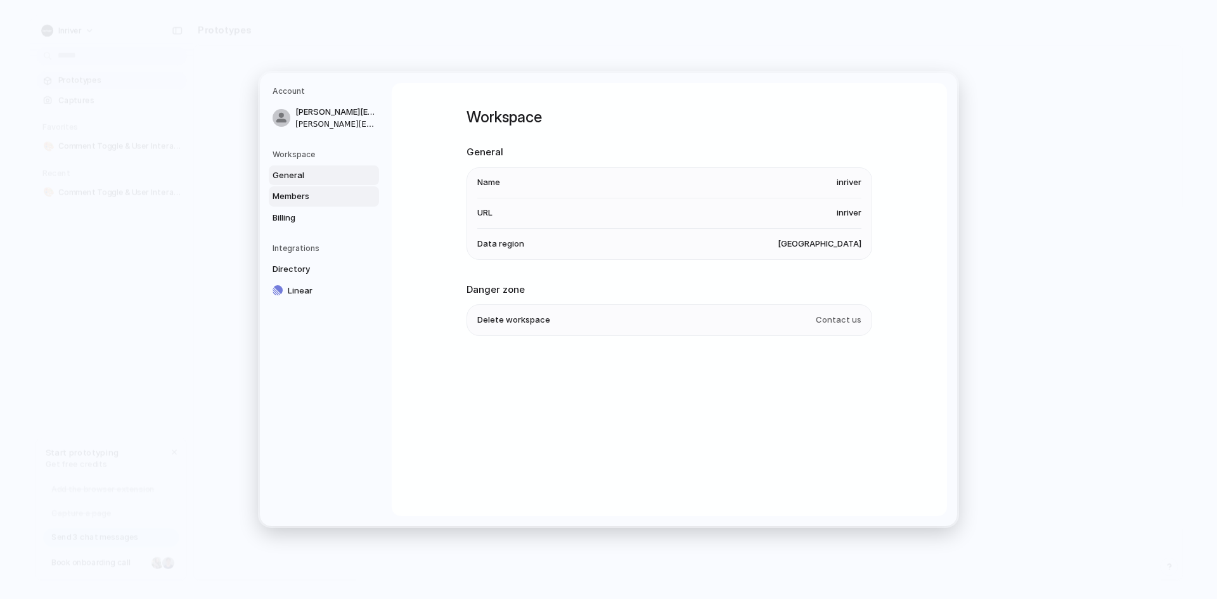
click at [354, 198] on link "Members" at bounding box center [324, 196] width 110 height 20
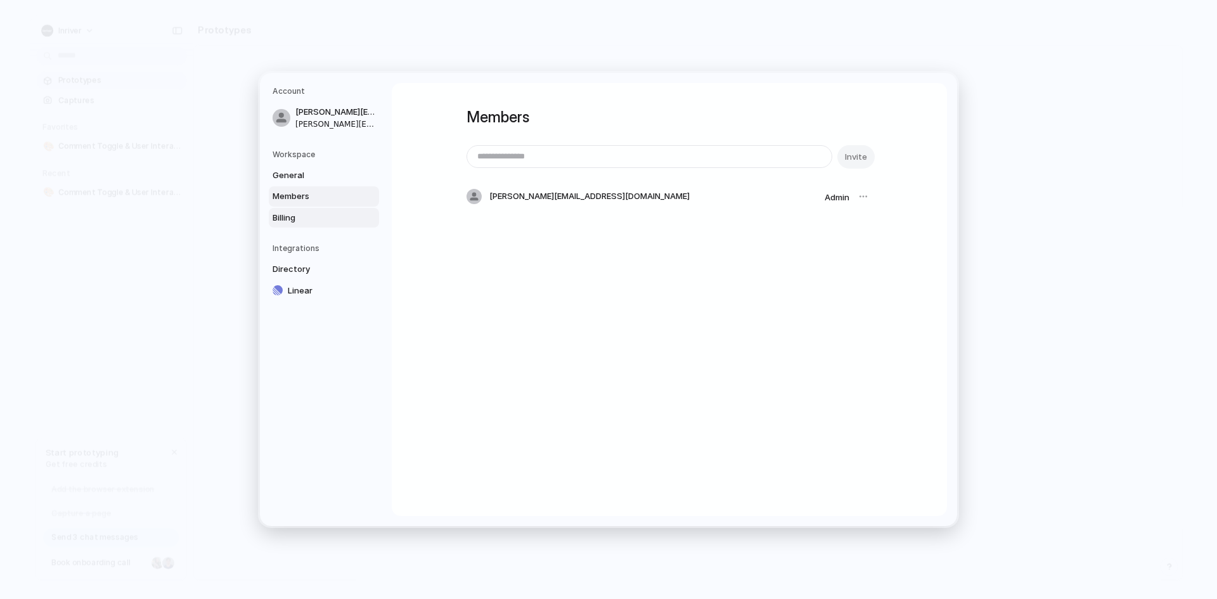
click at [311, 219] on span "Billing" at bounding box center [313, 218] width 81 height 13
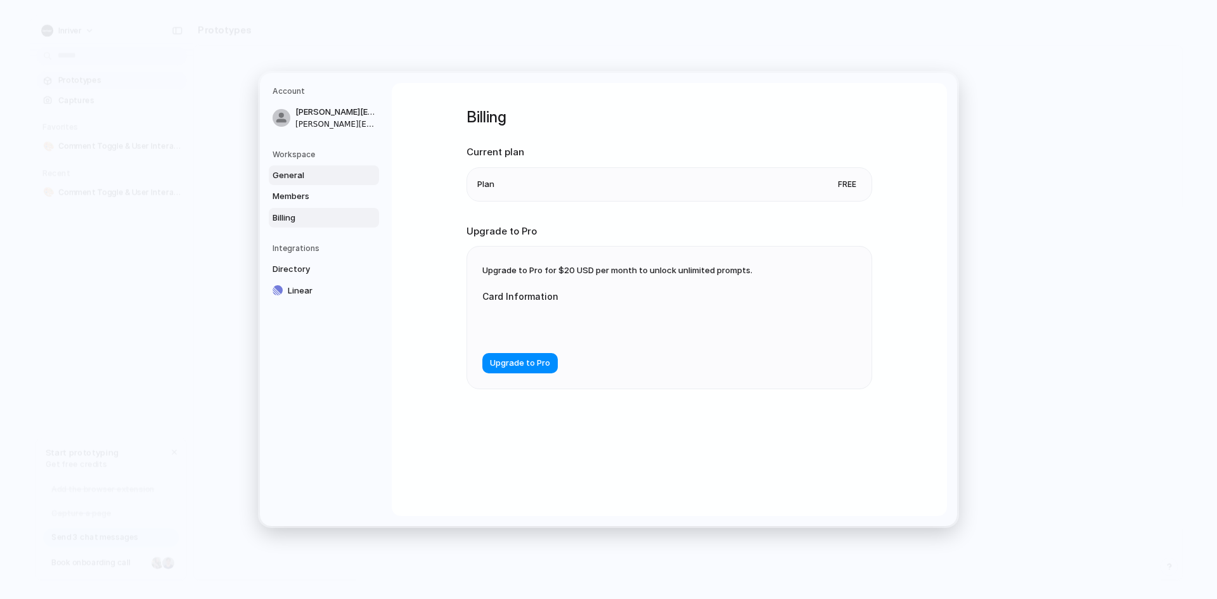
click at [317, 176] on span "General" at bounding box center [313, 175] width 81 height 13
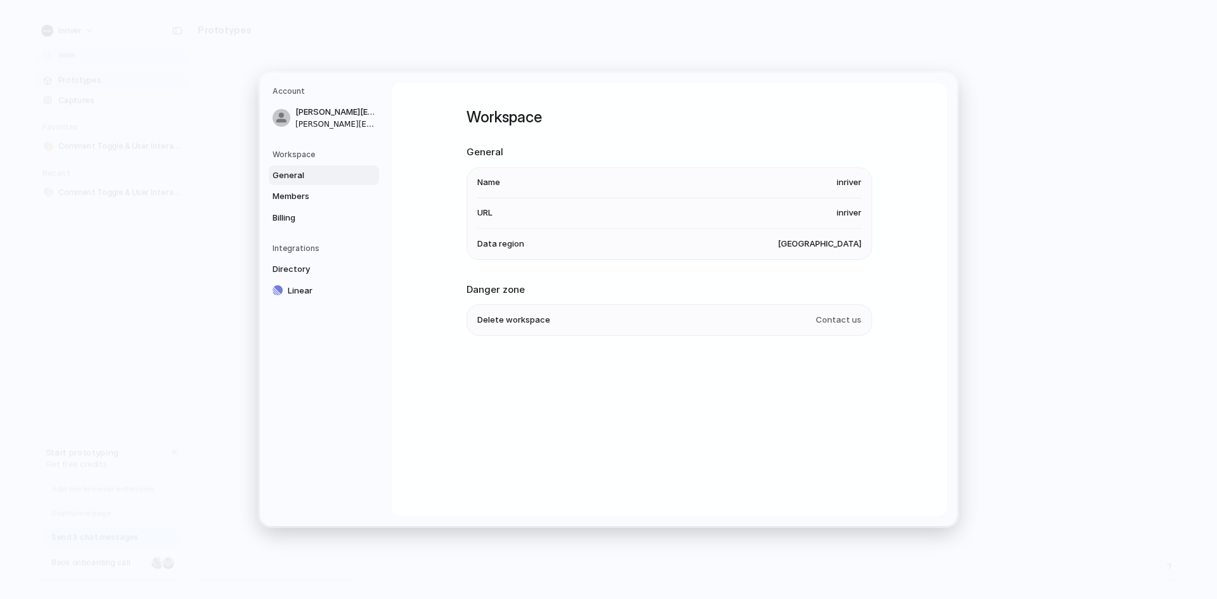
click at [281, 82] on nav "Account [PERSON_NAME][EMAIL_ADDRESS][DOMAIN_NAME] [DOMAIN_NAME][EMAIL_ADDRESS][…" at bounding box center [326, 299] width 132 height 453
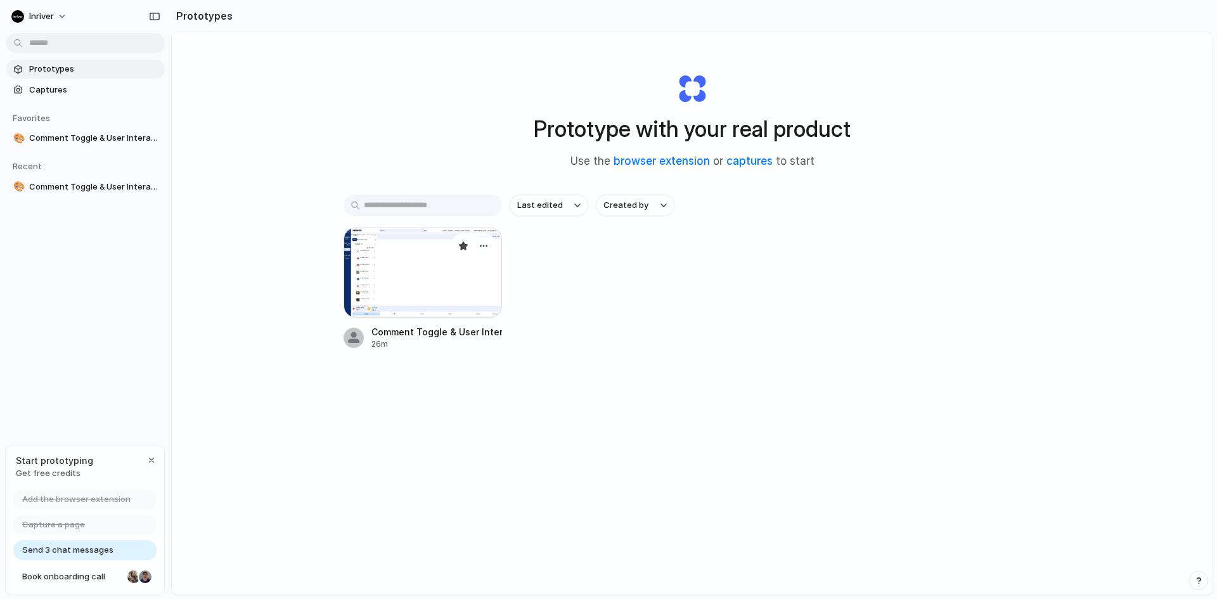
click at [433, 270] on div at bounding box center [423, 273] width 158 height 90
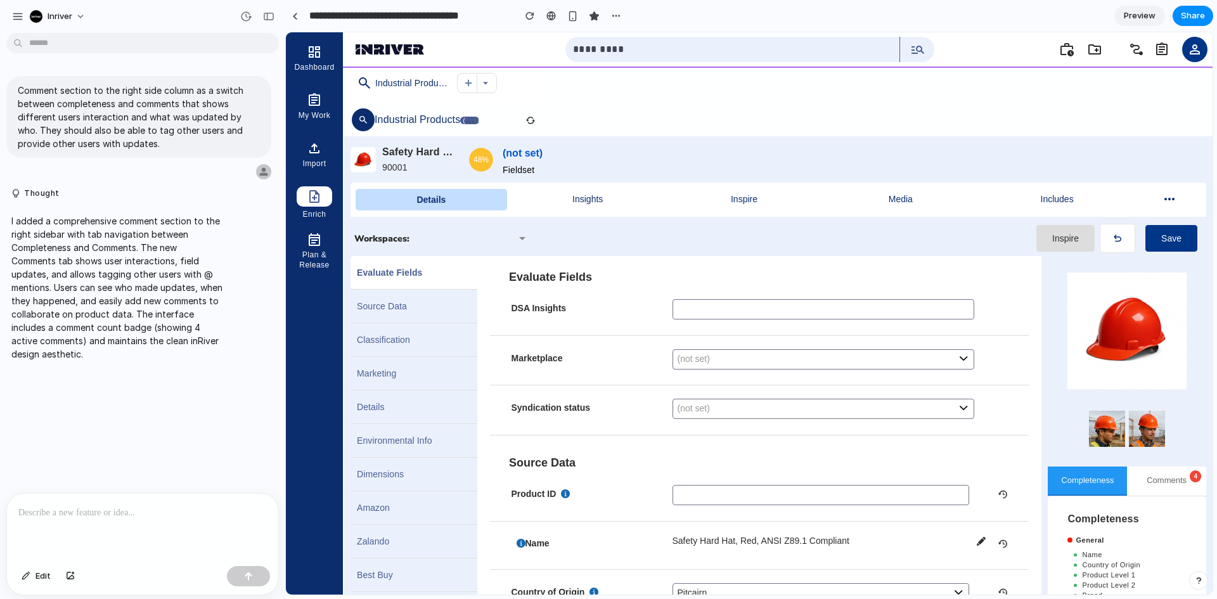
scroll to position [604, 0]
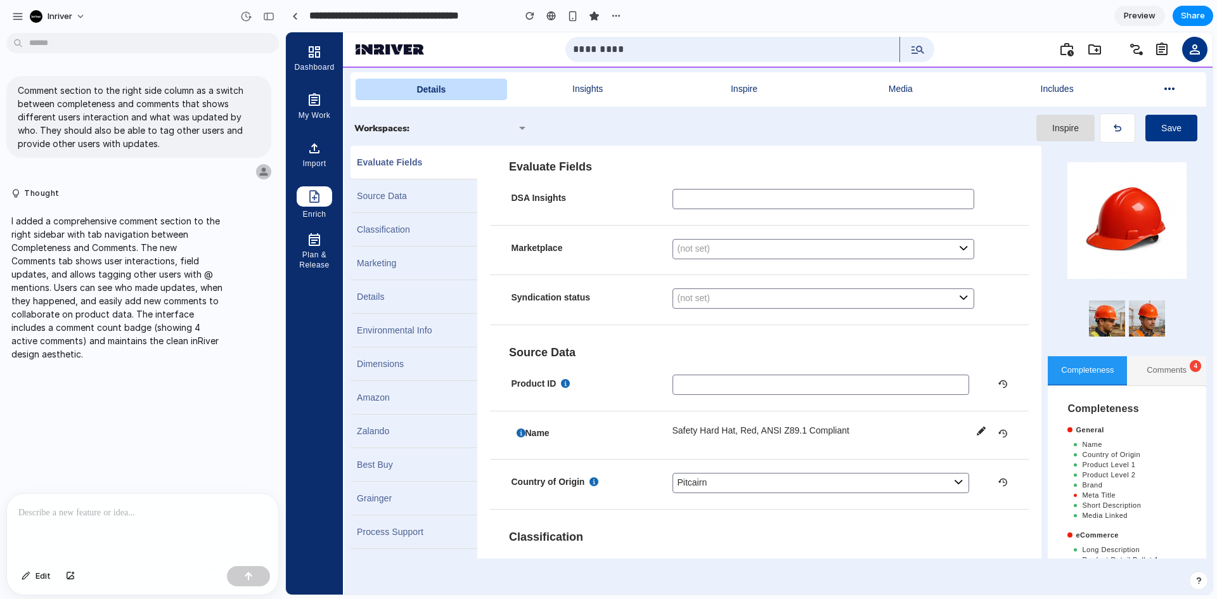
click at [1151, 371] on button "Comments 4" at bounding box center [1166, 370] width 79 height 29
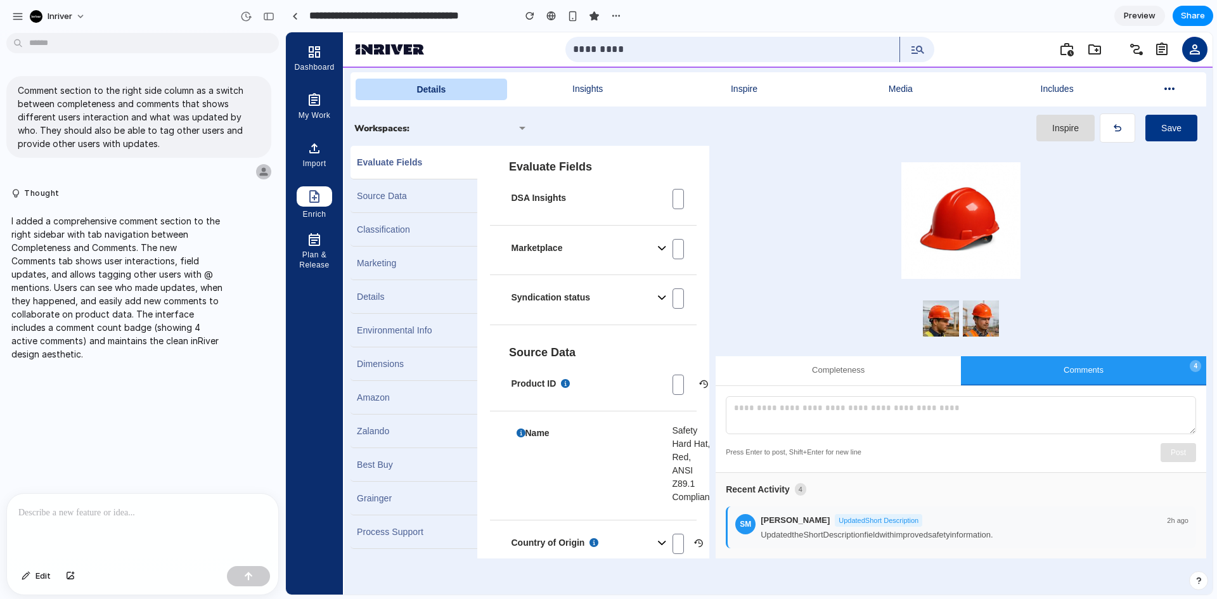
click at [110, 514] on p at bounding box center [142, 512] width 249 height 15
click at [199, 519] on div "**********" at bounding box center [142, 527] width 271 height 67
drag, startPoint x: 199, startPoint y: 504, endPoint x: 152, endPoint y: 504, distance: 47.5
click at [162, 505] on p "**********" at bounding box center [139, 512] width 243 height 15
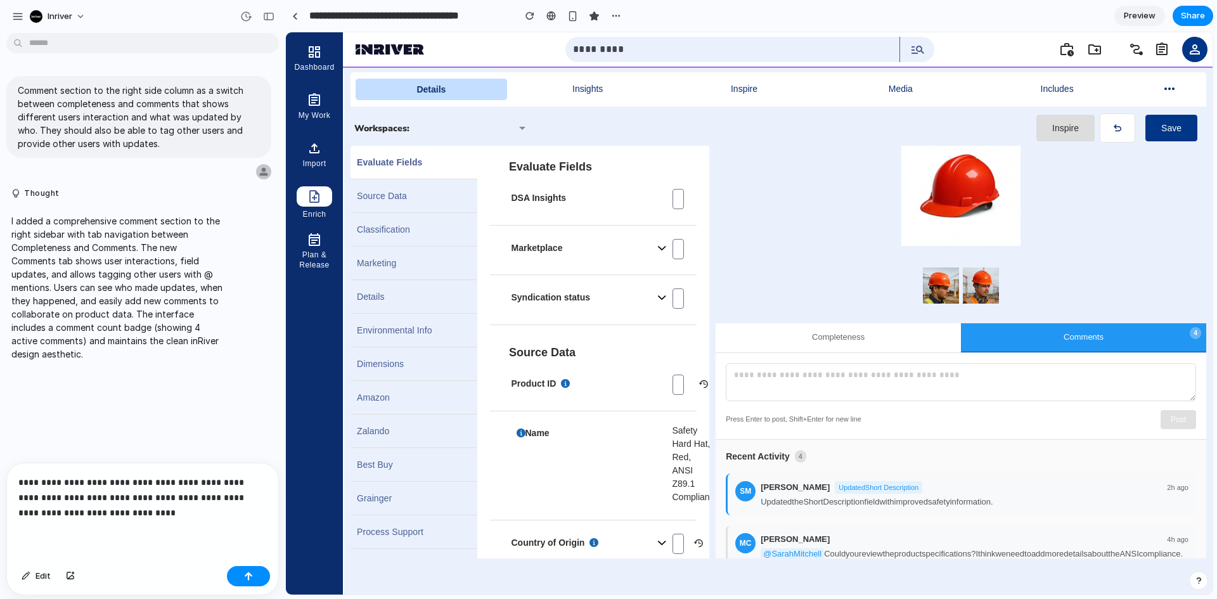
scroll to position [127, 0]
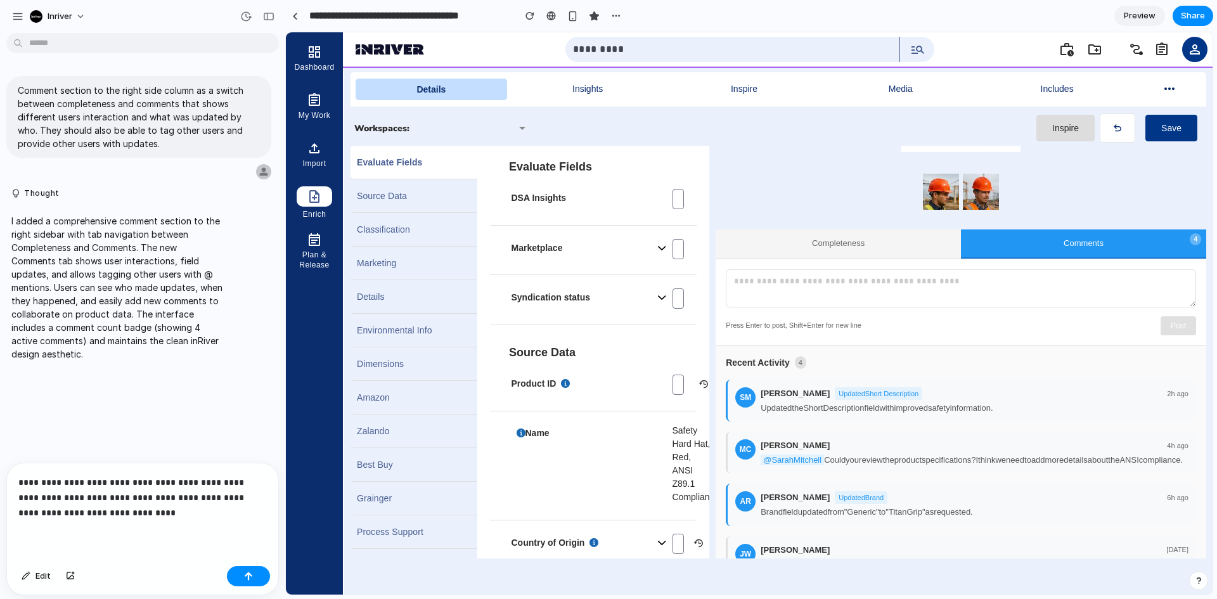
click at [819, 239] on button "Completeness" at bounding box center [838, 243] width 245 height 29
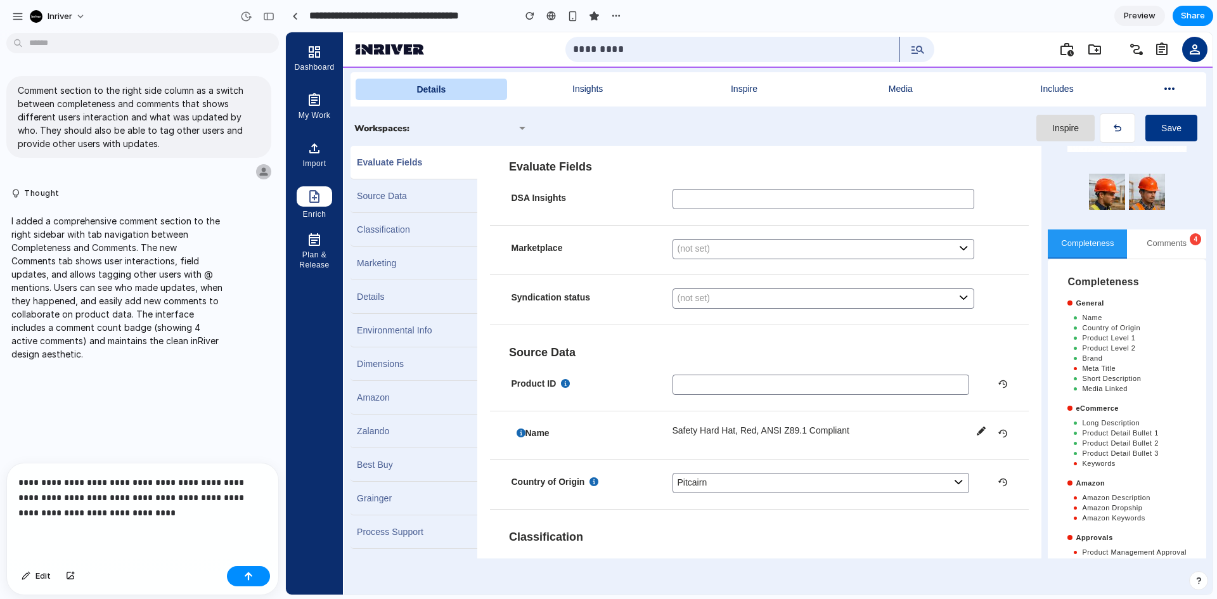
click at [148, 509] on p "**********" at bounding box center [139, 498] width 243 height 46
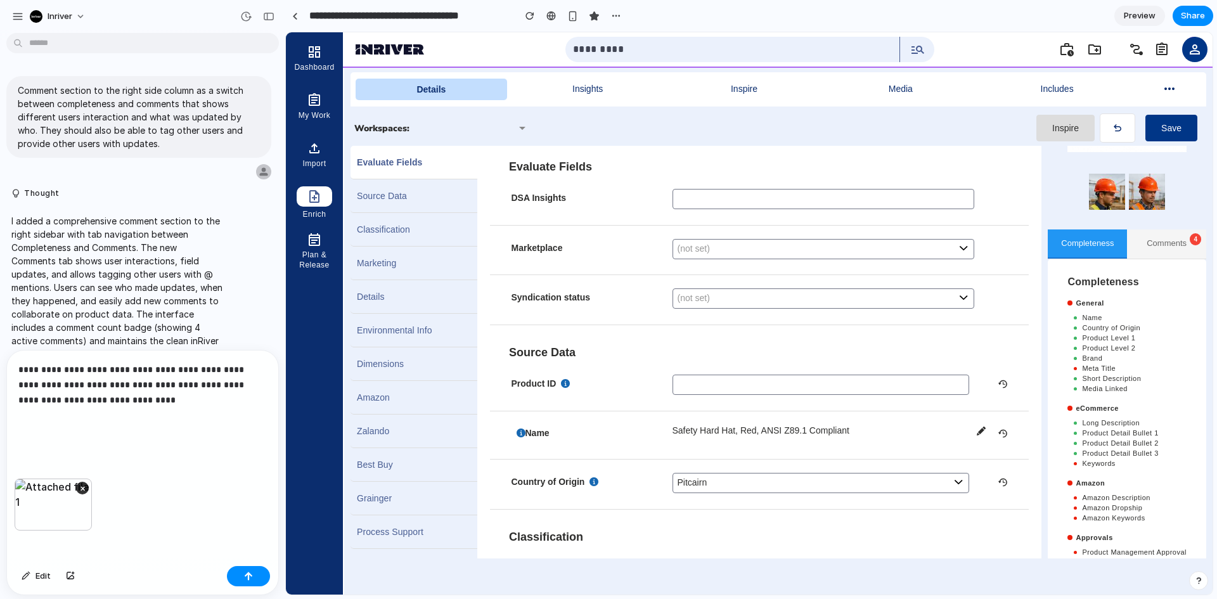
click at [1151, 243] on button "Comments 4" at bounding box center [1166, 243] width 79 height 29
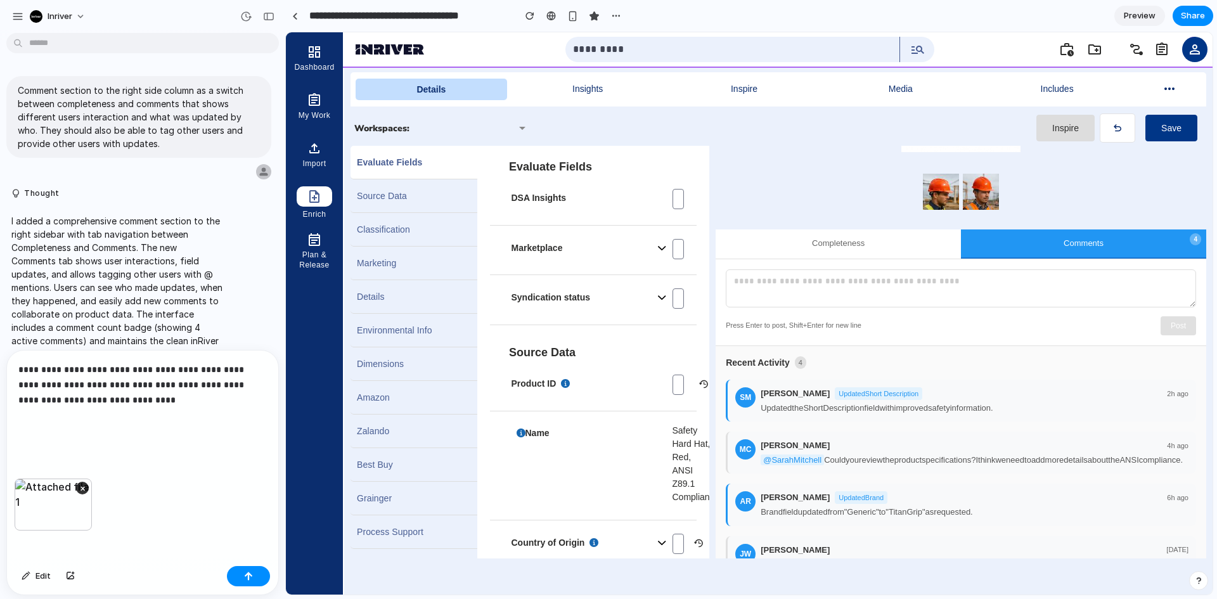
click at [160, 508] on div "×" at bounding box center [142, 520] width 271 height 82
click at [143, 443] on div "**********" at bounding box center [142, 415] width 271 height 128
click at [139, 397] on p "**********" at bounding box center [139, 400] width 243 height 76
click at [240, 382] on p "**********" at bounding box center [139, 400] width 243 height 76
click at [237, 382] on p "**********" at bounding box center [139, 400] width 243 height 76
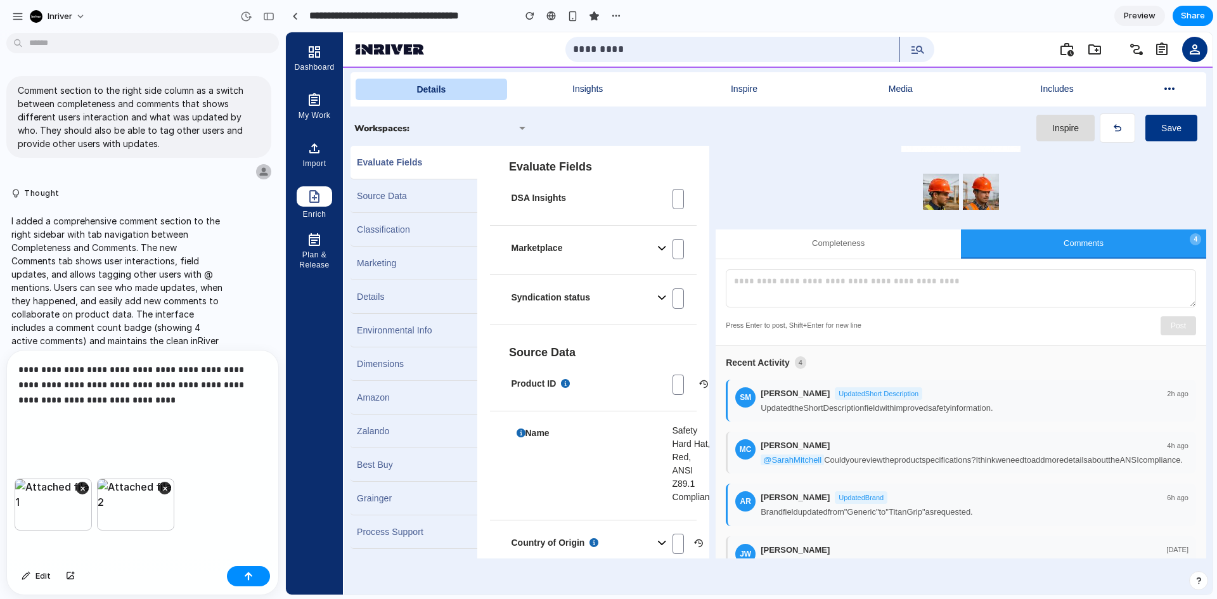
click at [191, 389] on p "**********" at bounding box center [139, 400] width 243 height 76
click at [250, 581] on button "button" at bounding box center [248, 576] width 43 height 20
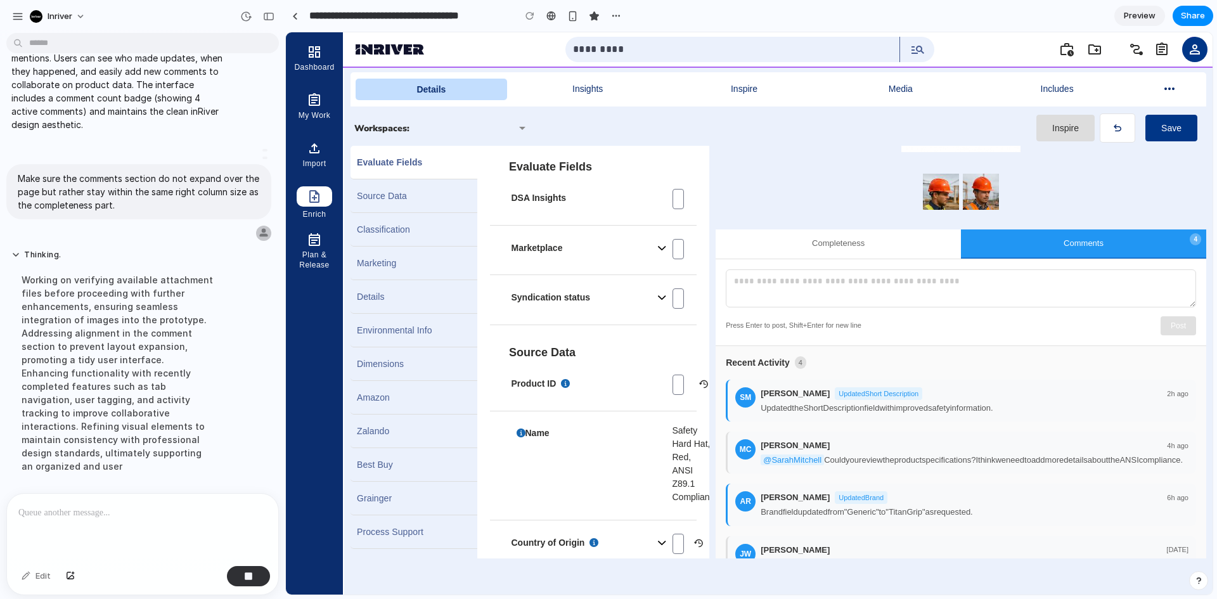
scroll to position [526, 0]
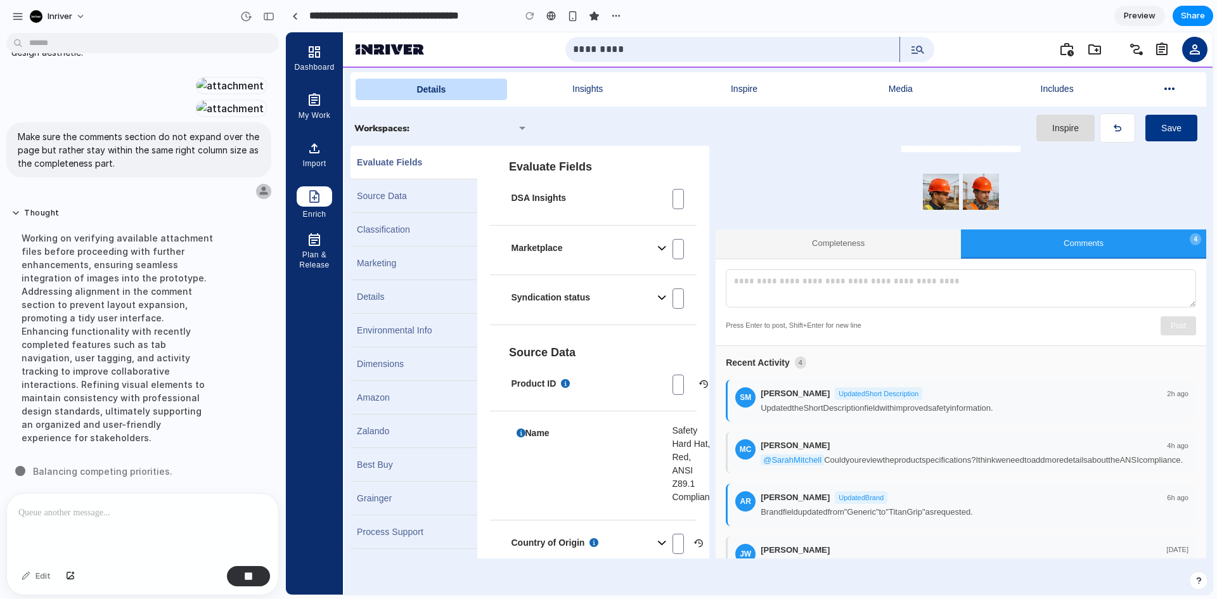
drag, startPoint x: 816, startPoint y: 247, endPoint x: 959, endPoint y: 247, distance: 143.3
click at [817, 247] on button "Completeness" at bounding box center [838, 243] width 245 height 29
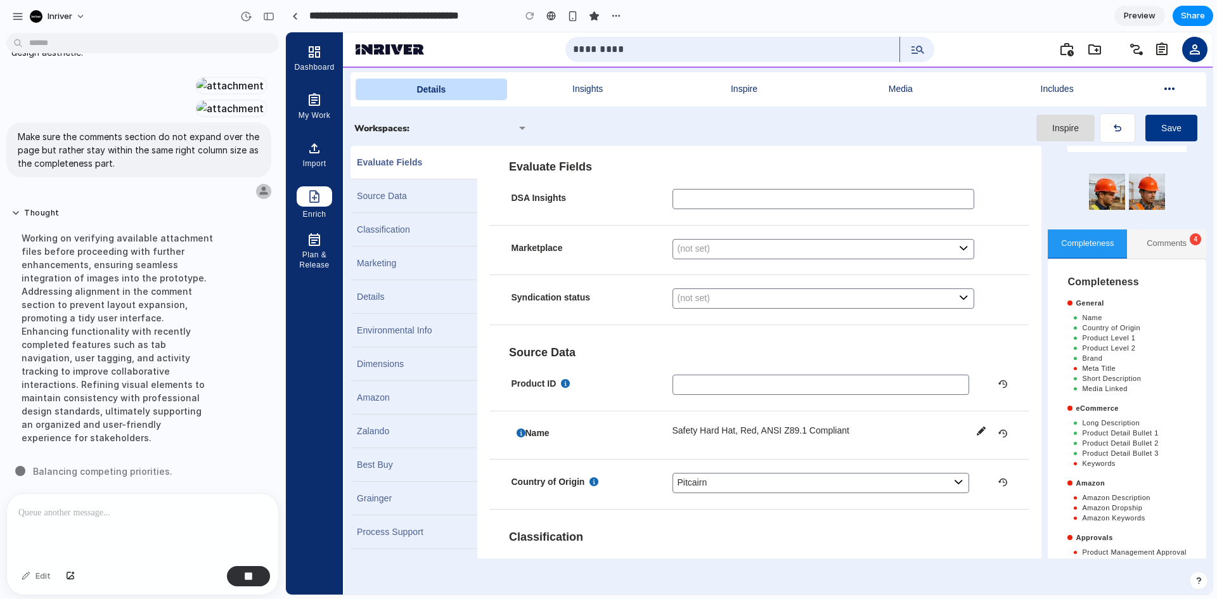
click at [1165, 249] on button "Comments 4" at bounding box center [1166, 243] width 79 height 29
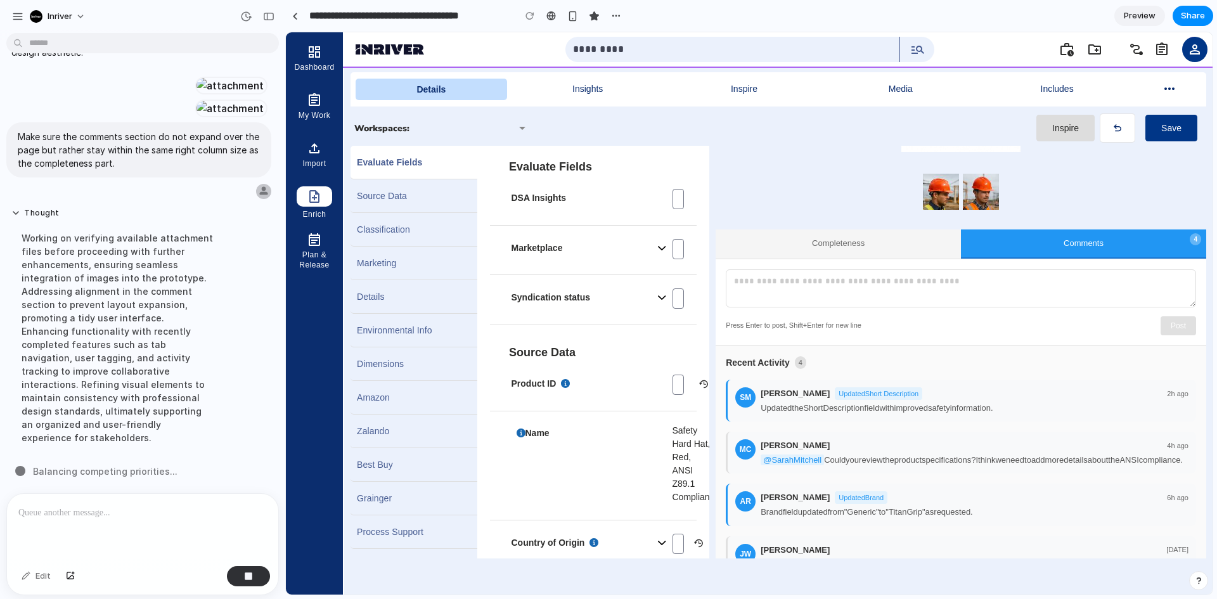
click at [870, 251] on button "Completeness" at bounding box center [838, 243] width 245 height 29
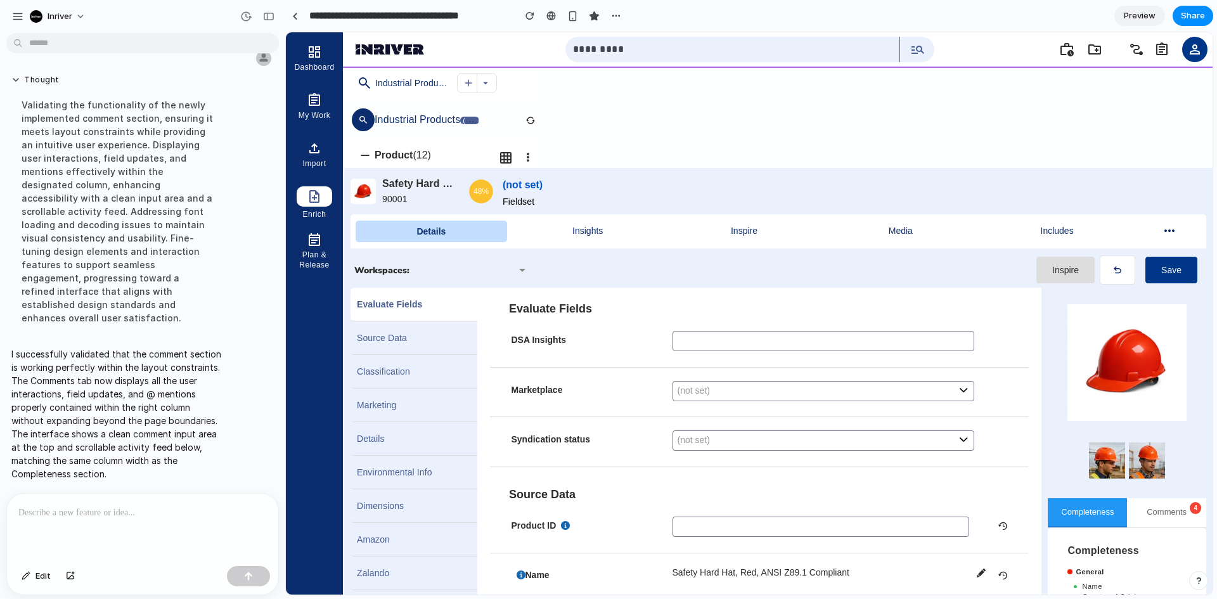
scroll to position [604, 0]
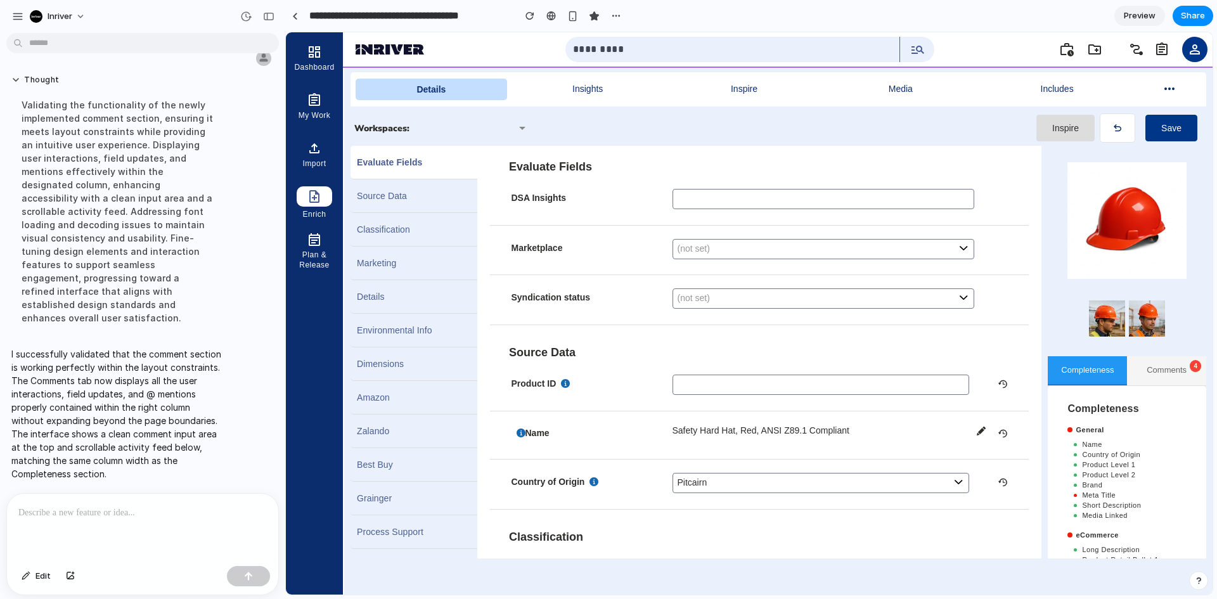
click at [1131, 375] on button "Comments 4" at bounding box center [1166, 370] width 79 height 29
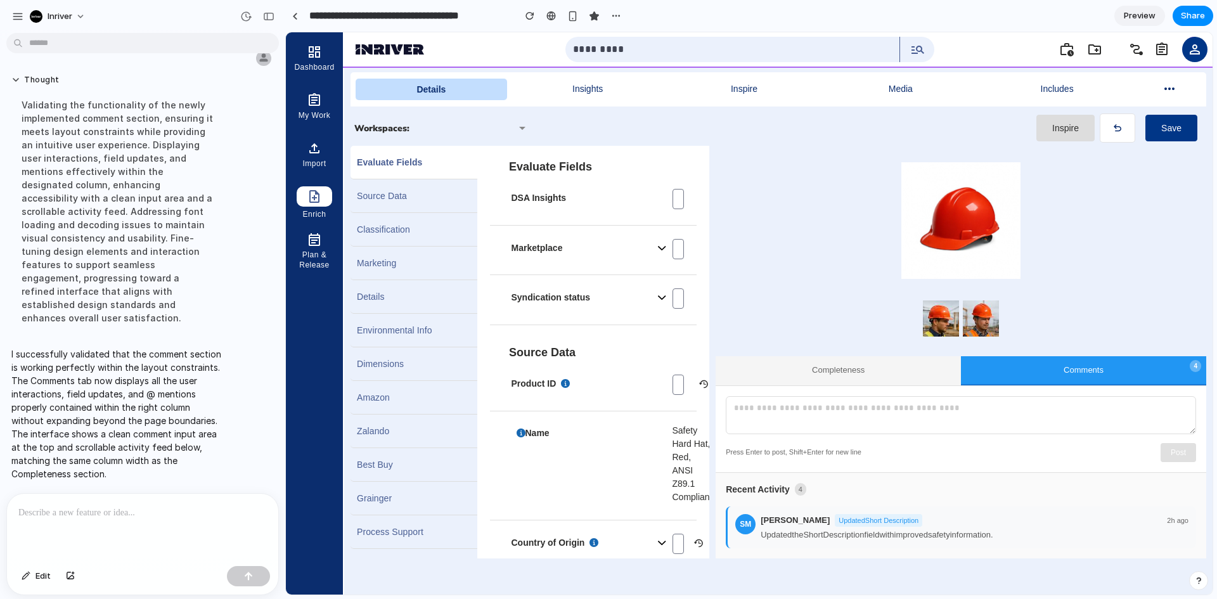
click at [848, 373] on button "Completeness" at bounding box center [838, 370] width 245 height 29
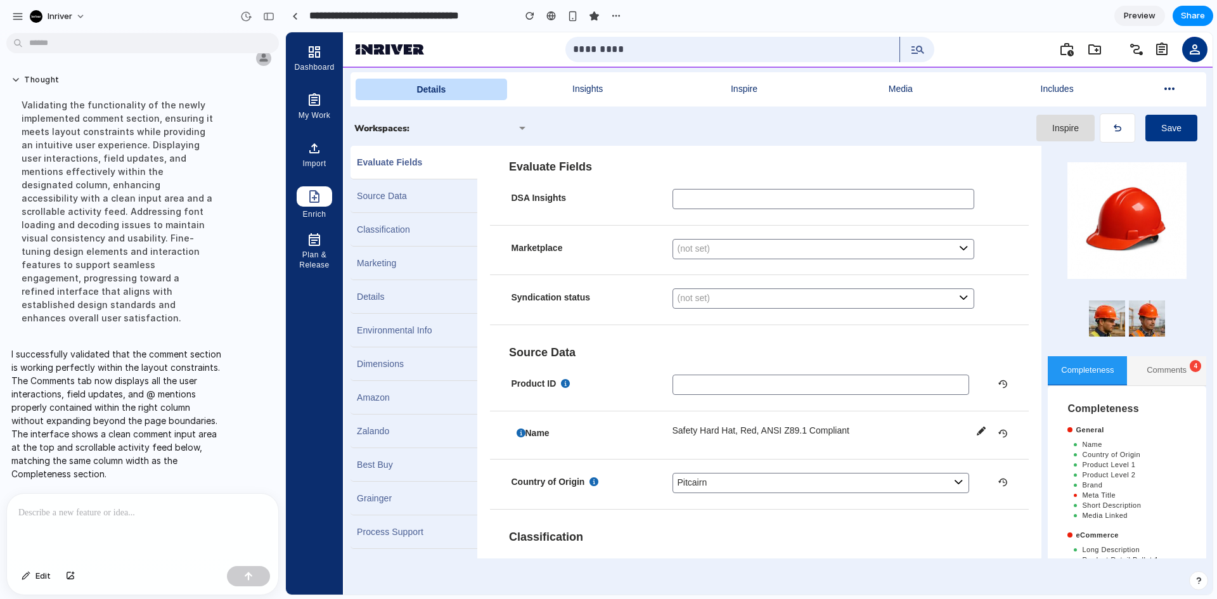
drag, startPoint x: 1125, startPoint y: 371, endPoint x: 1132, endPoint y: 373, distance: 7.4
click at [1132, 373] on button "Comments 4" at bounding box center [1166, 370] width 79 height 29
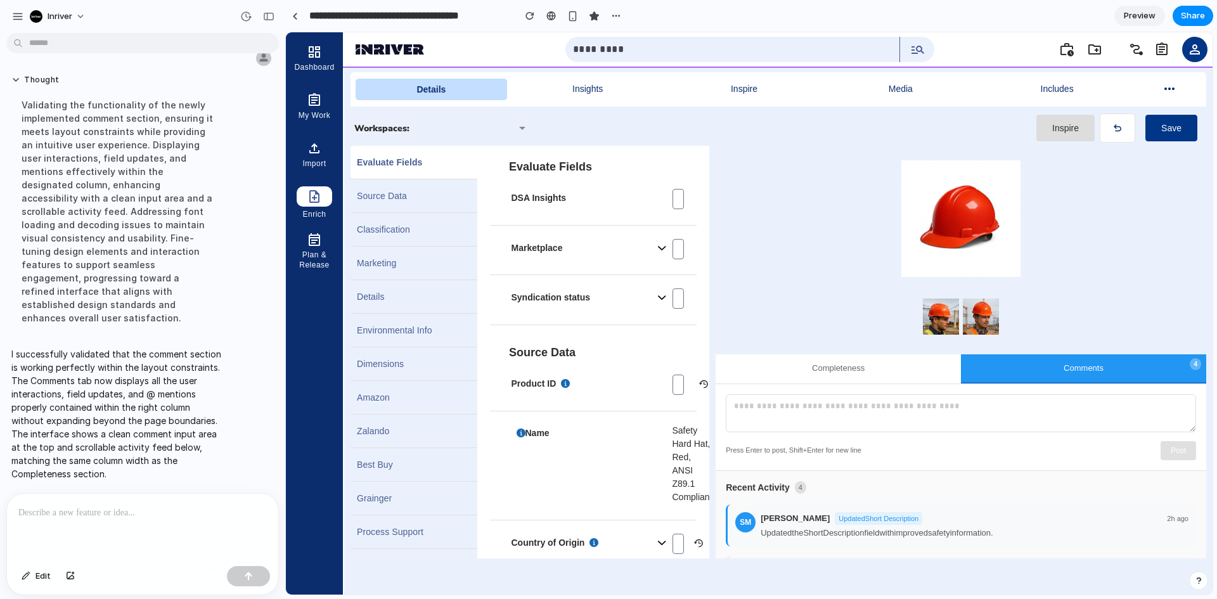
scroll to position [0, 0]
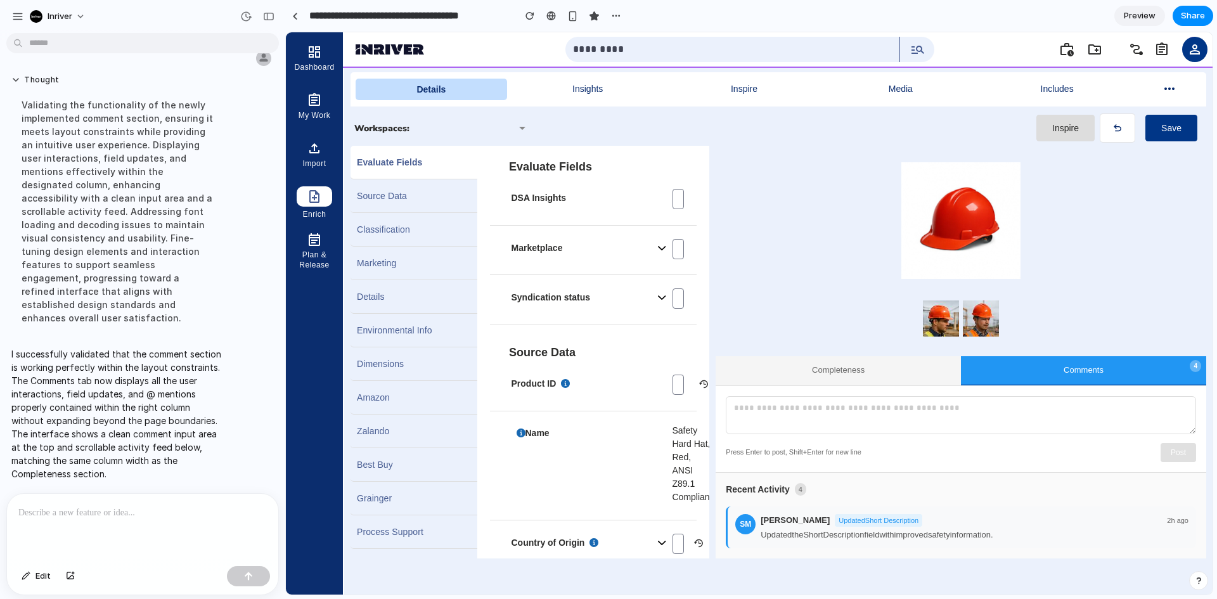
click at [787, 369] on button "Completeness" at bounding box center [838, 370] width 245 height 29
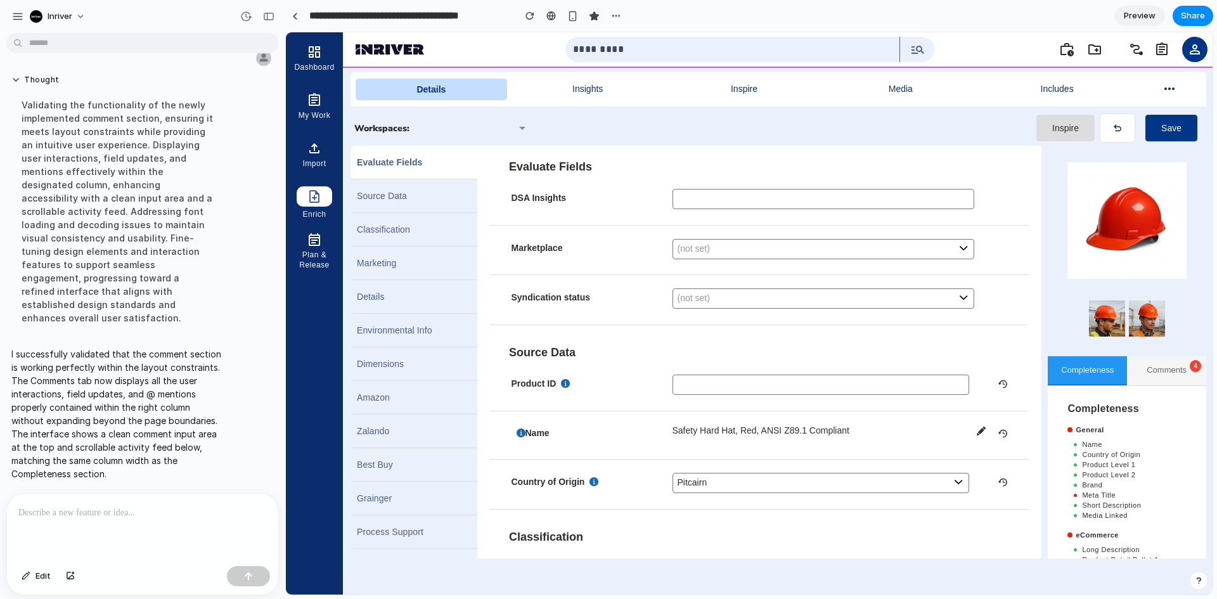
click at [1167, 375] on button "Comments 4" at bounding box center [1166, 370] width 79 height 29
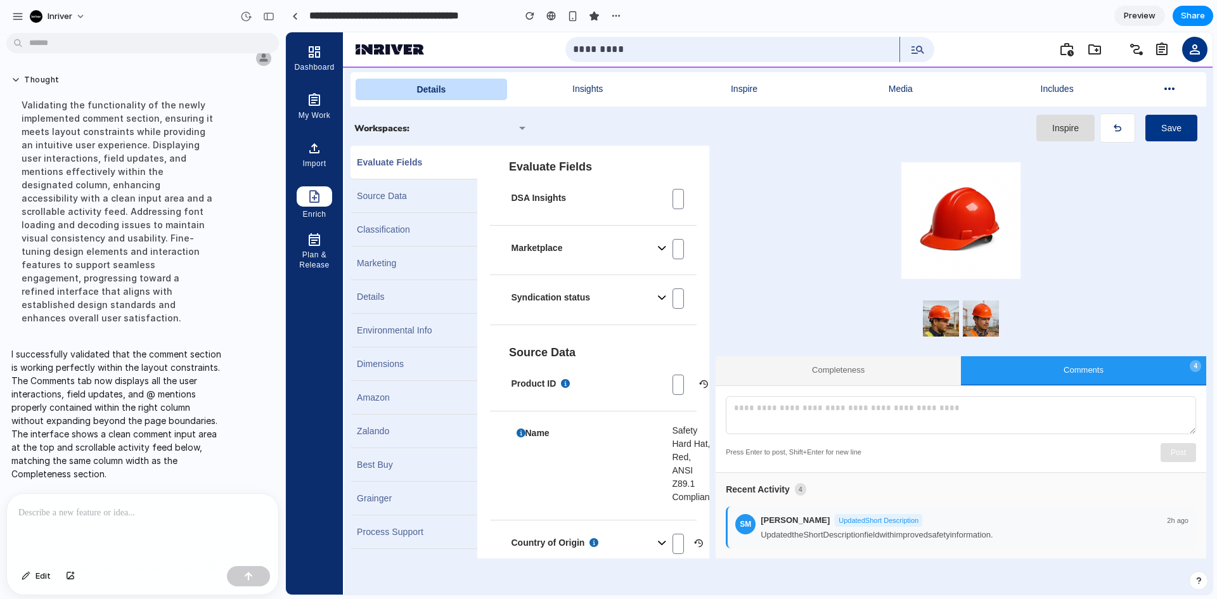
drag, startPoint x: 822, startPoint y: 373, endPoint x: 886, endPoint y: 370, distance: 64.1
click at [820, 373] on button "Completeness" at bounding box center [838, 370] width 245 height 29
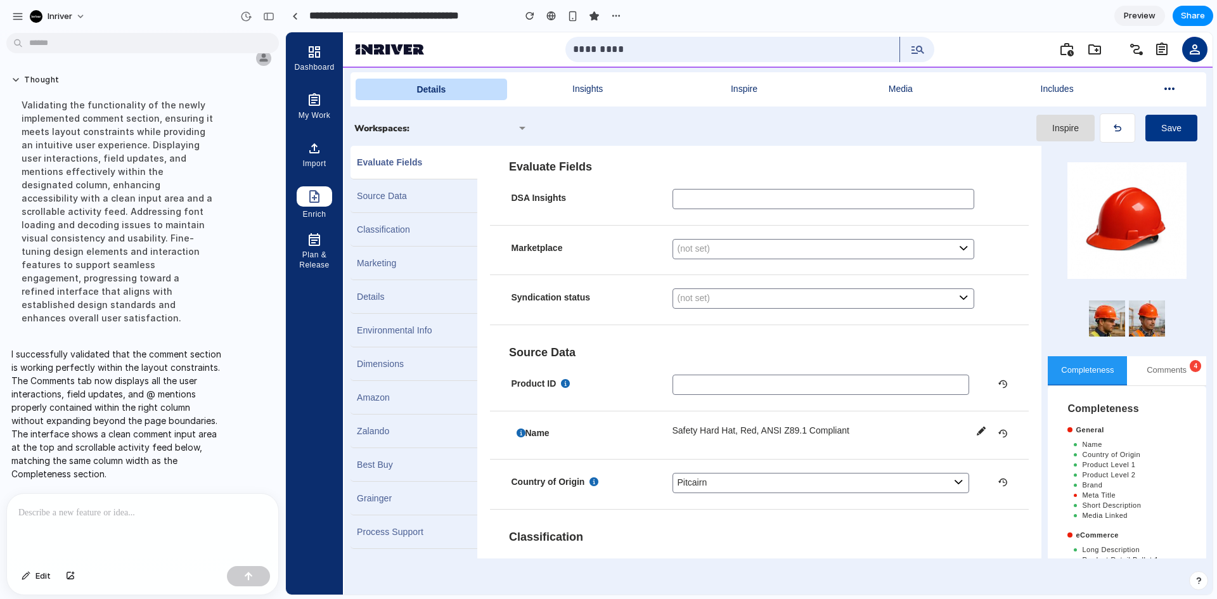
click at [105, 518] on div at bounding box center [142, 527] width 271 height 67
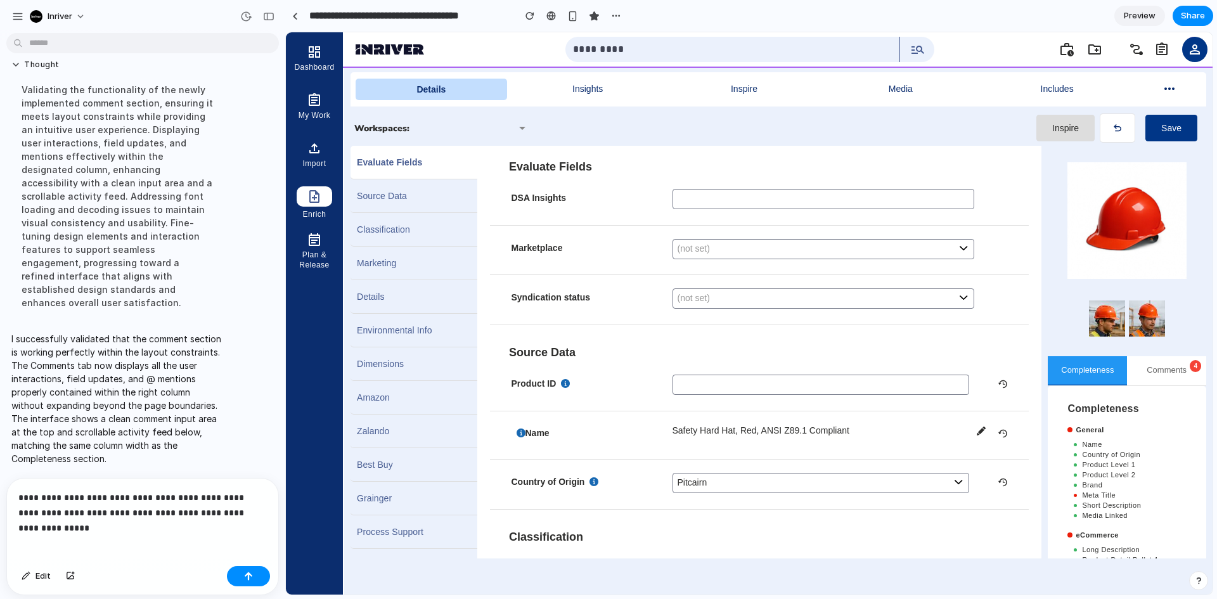
scroll to position [701, 0]
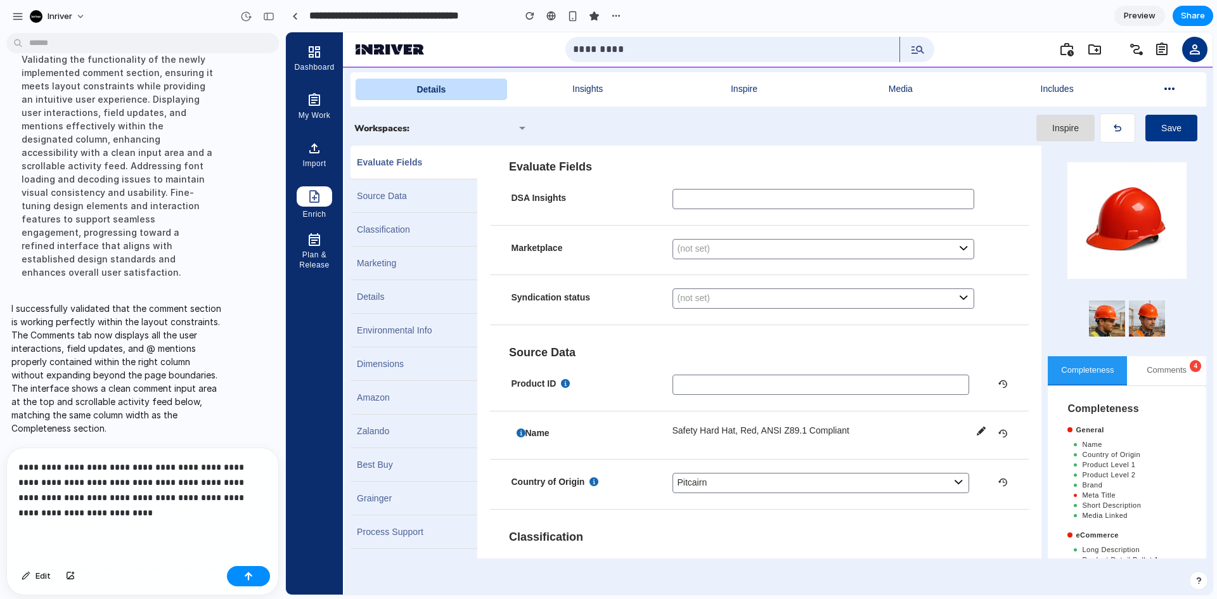
click at [117, 464] on p "**********" at bounding box center [139, 490] width 243 height 61
click at [119, 464] on p "**********" at bounding box center [139, 490] width 243 height 61
click at [1132, 20] on span "Preview" at bounding box center [1140, 16] width 32 height 13
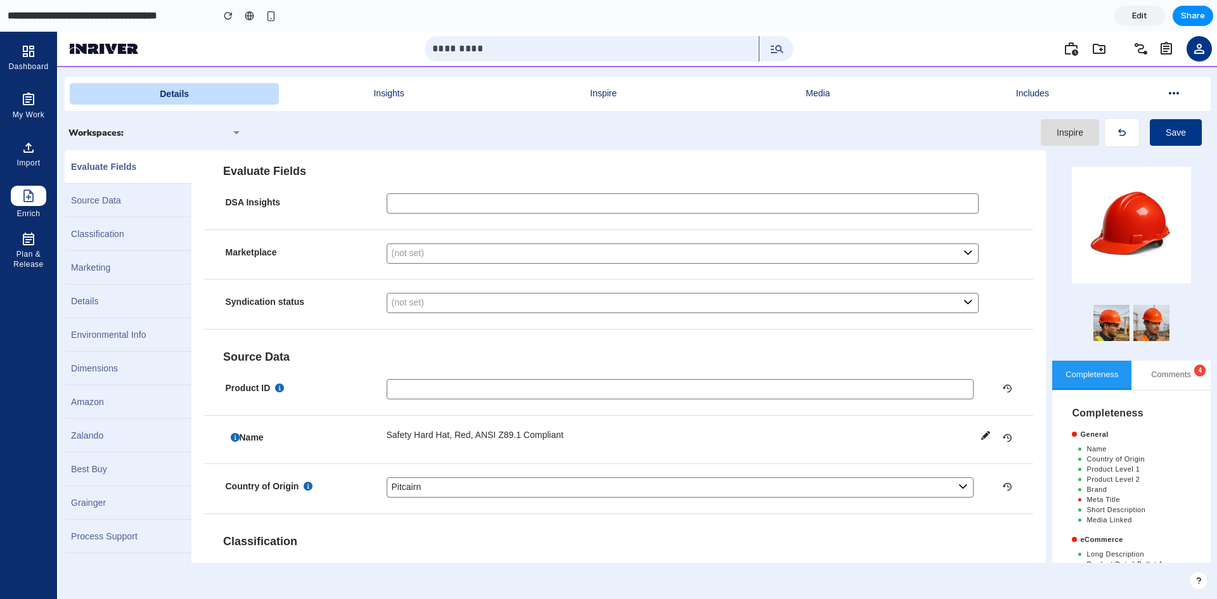
scroll to position [599, 0]
click at [1152, 368] on button "Comments 4" at bounding box center [1171, 375] width 79 height 29
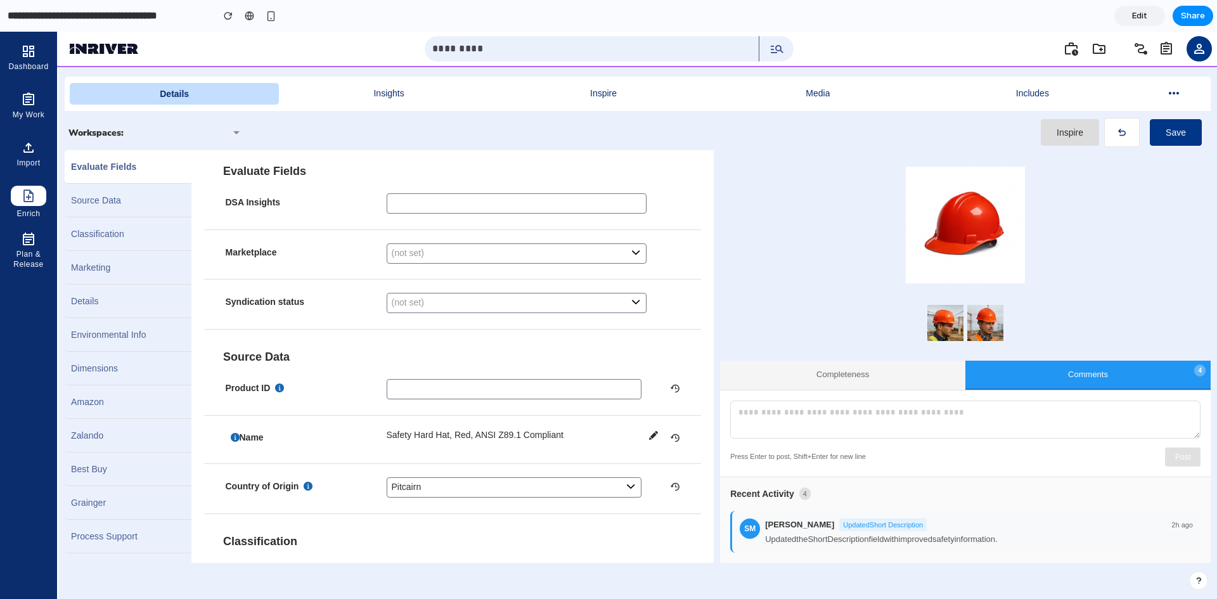
click at [876, 368] on button "Completeness" at bounding box center [842, 375] width 245 height 29
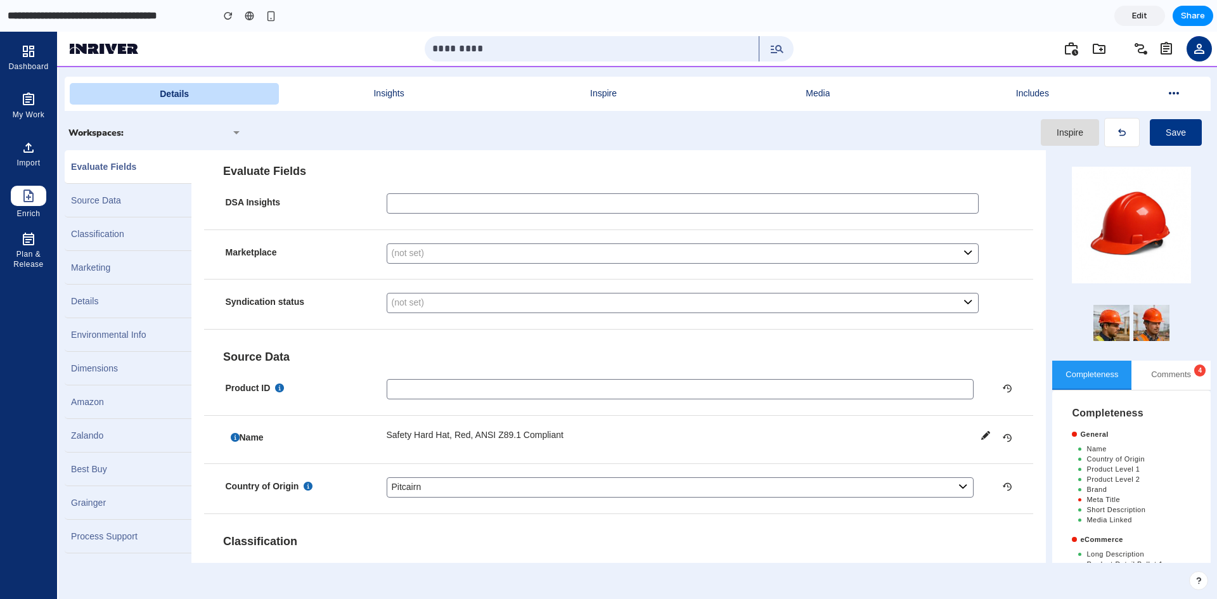
click at [1144, 18] on span "Edit" at bounding box center [1139, 16] width 15 height 13
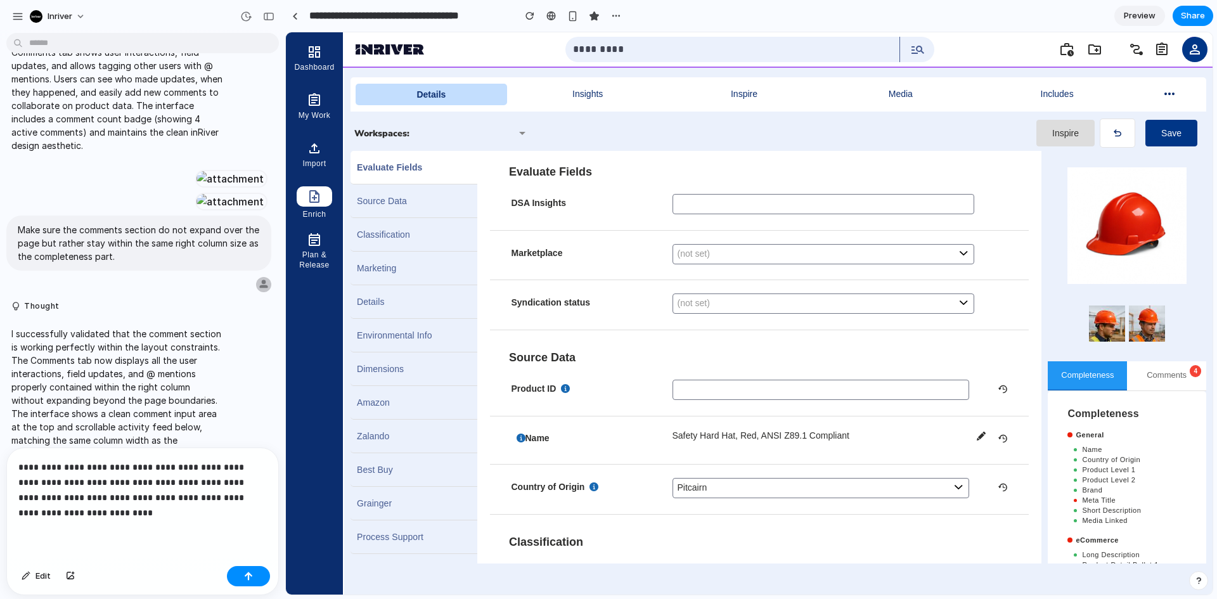
scroll to position [498, 0]
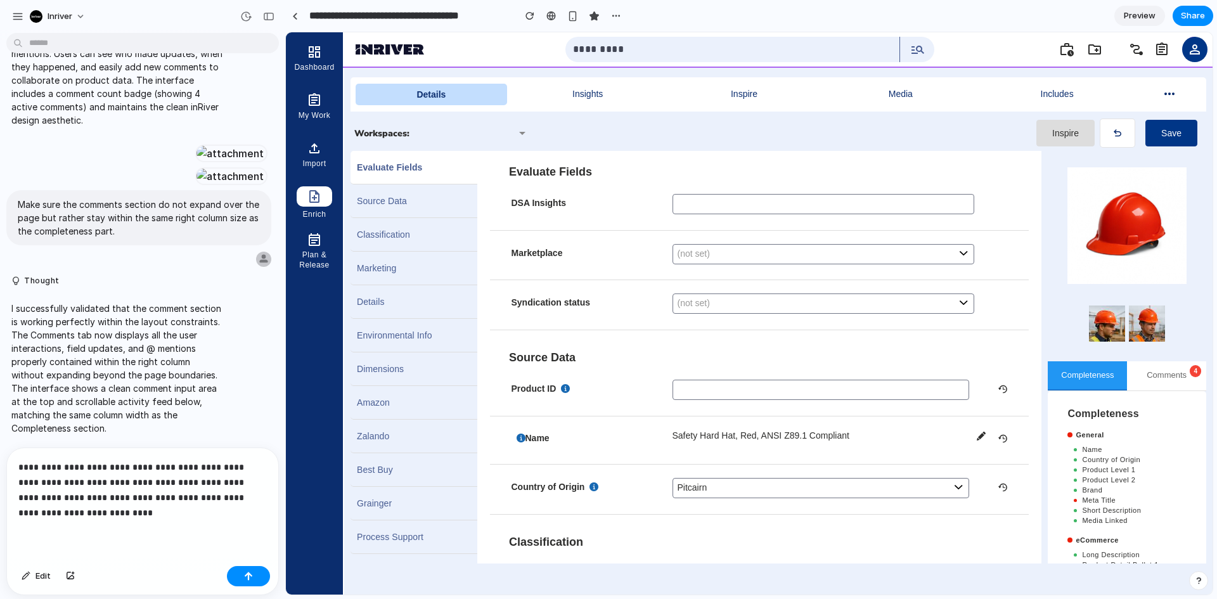
click at [82, 509] on p "**********" at bounding box center [139, 490] width 243 height 61
drag, startPoint x: 522, startPoint y: 441, endPoint x: 559, endPoint y: 441, distance: 36.1
click at [559, 441] on p "Name" at bounding box center [588, 438] width 158 height 19
drag, startPoint x: 559, startPoint y: 441, endPoint x: 567, endPoint y: 444, distance: 9.7
click at [560, 441] on p "Name" at bounding box center [588, 438] width 158 height 19
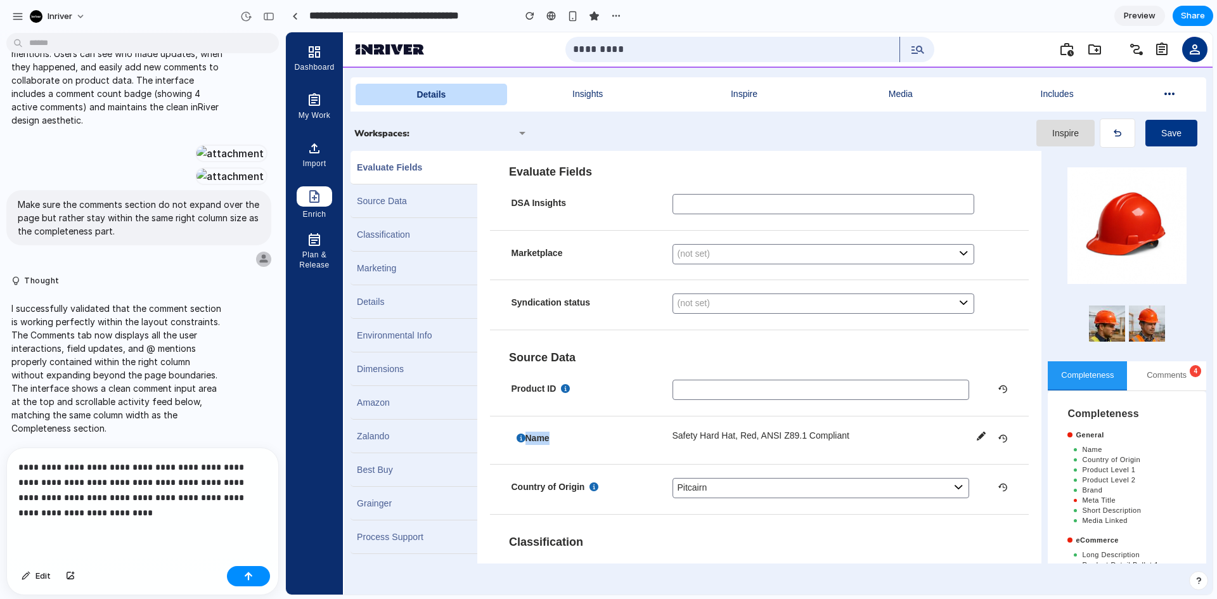
click at [598, 450] on fieldset "Name Safety Hard Hat, Red, ANSI Z89.1 Compliant" at bounding box center [759, 441] width 539 height 28
click at [108, 515] on div "**********" at bounding box center [142, 504] width 271 height 113
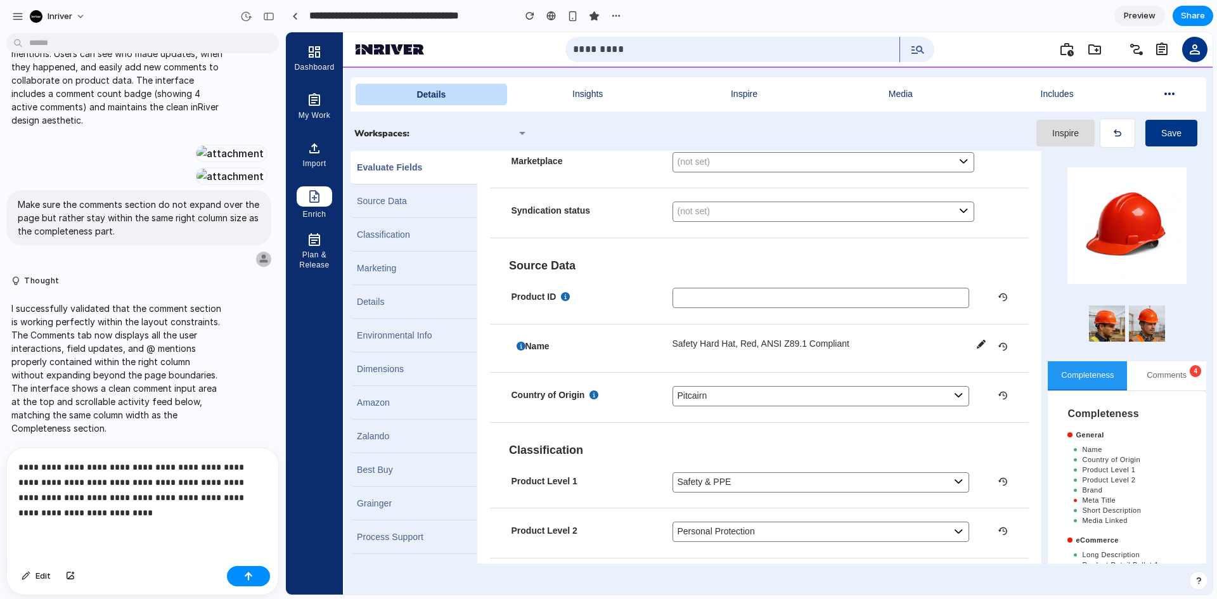
scroll to position [63, 0]
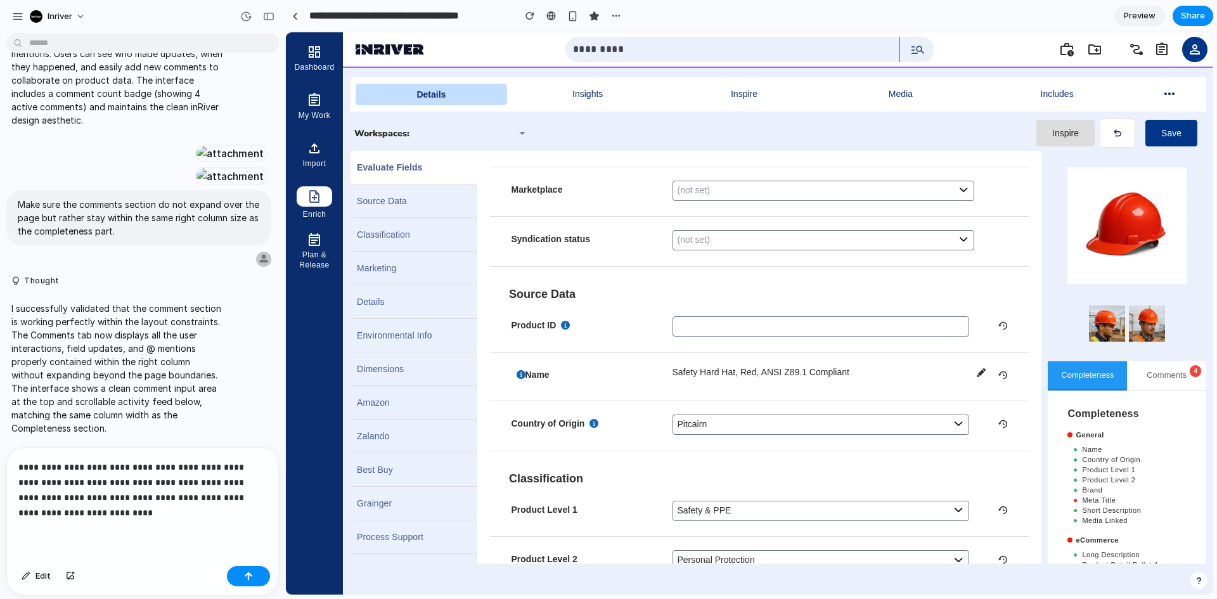
click at [214, 476] on p "**********" at bounding box center [139, 490] width 243 height 61
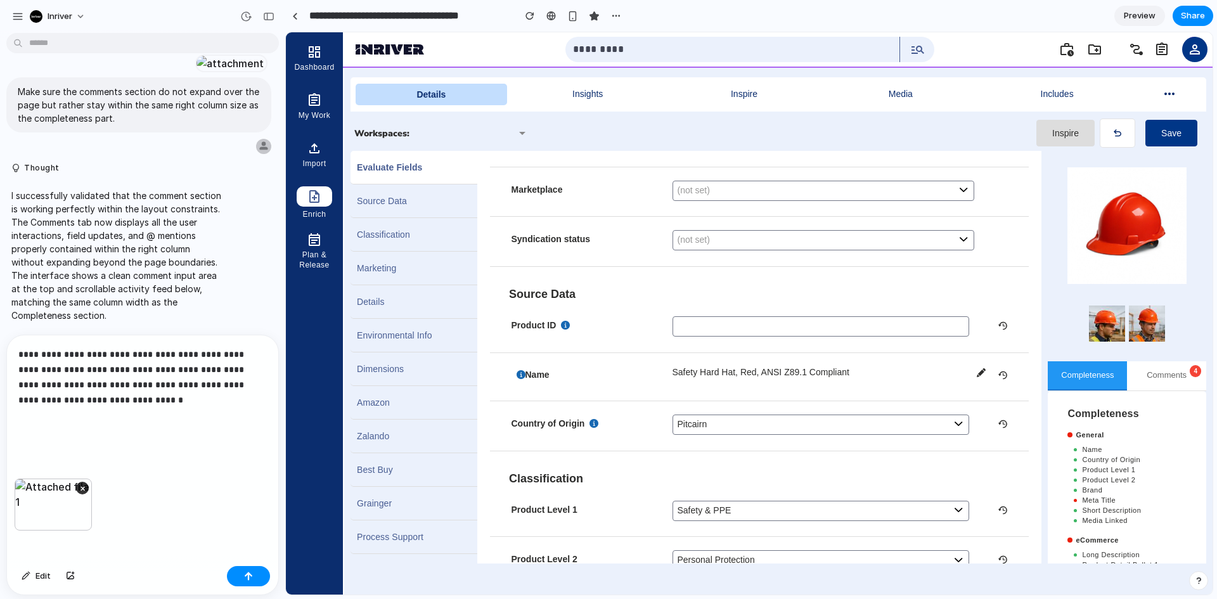
click at [87, 444] on div "**********" at bounding box center [142, 406] width 271 height 143
click at [250, 571] on button "button" at bounding box center [248, 576] width 43 height 20
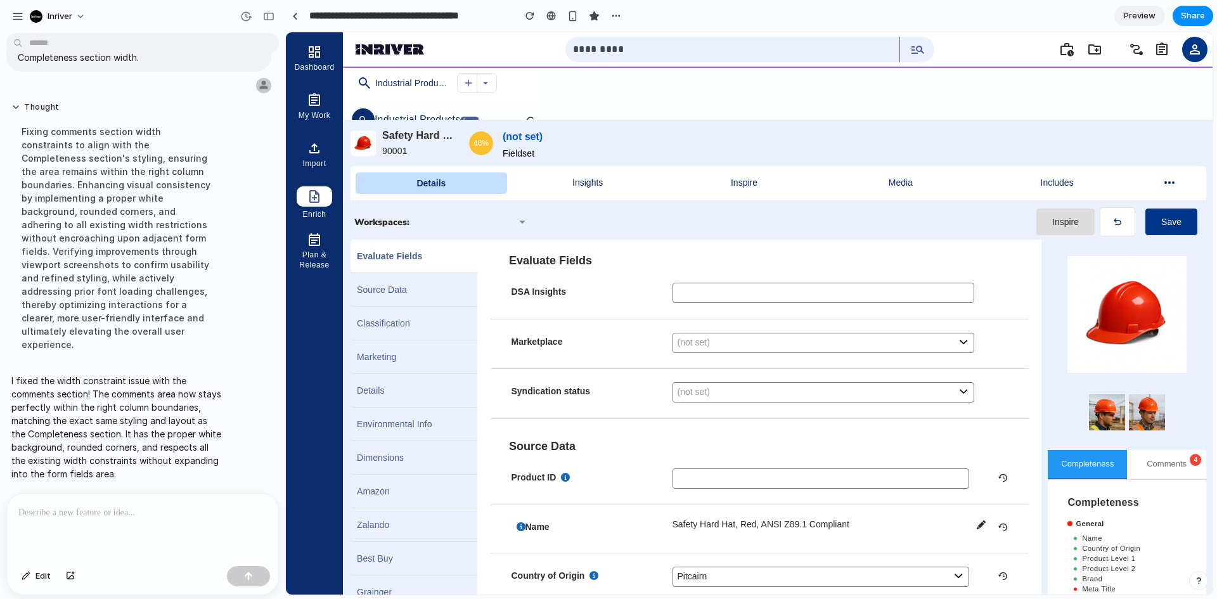
scroll to position [604, 0]
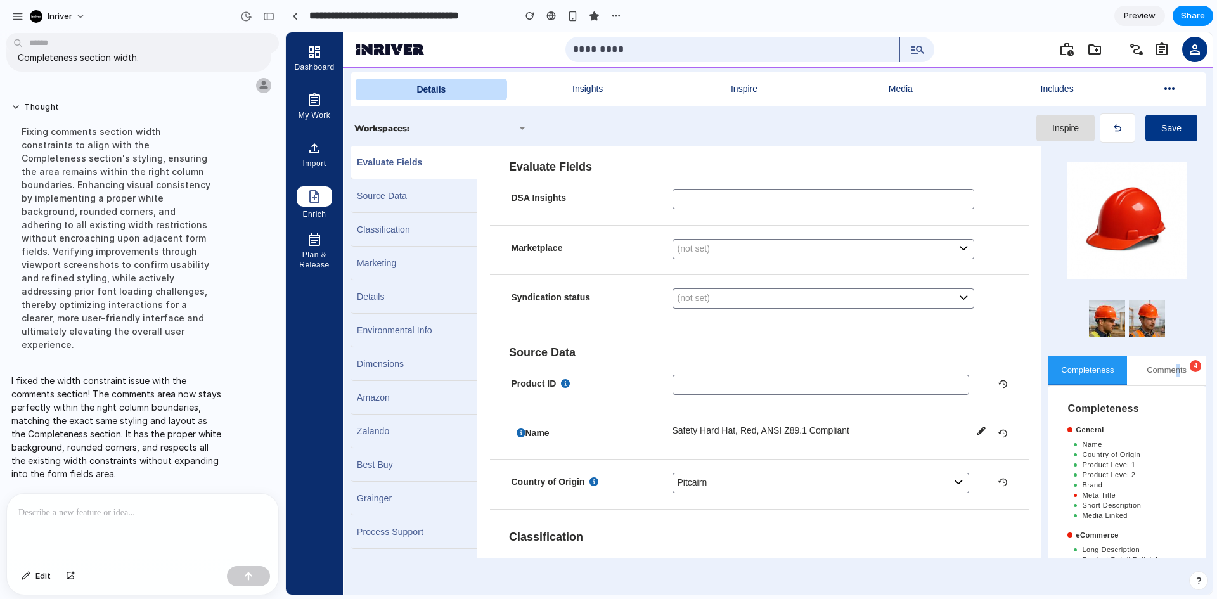
click at [1161, 355] on div "Completeness Comments 4 Completeness General Name Country of Origin Product Lev…" at bounding box center [1127, 352] width 171 height 413
click at [1157, 366] on button "Comments 4" at bounding box center [1166, 370] width 79 height 29
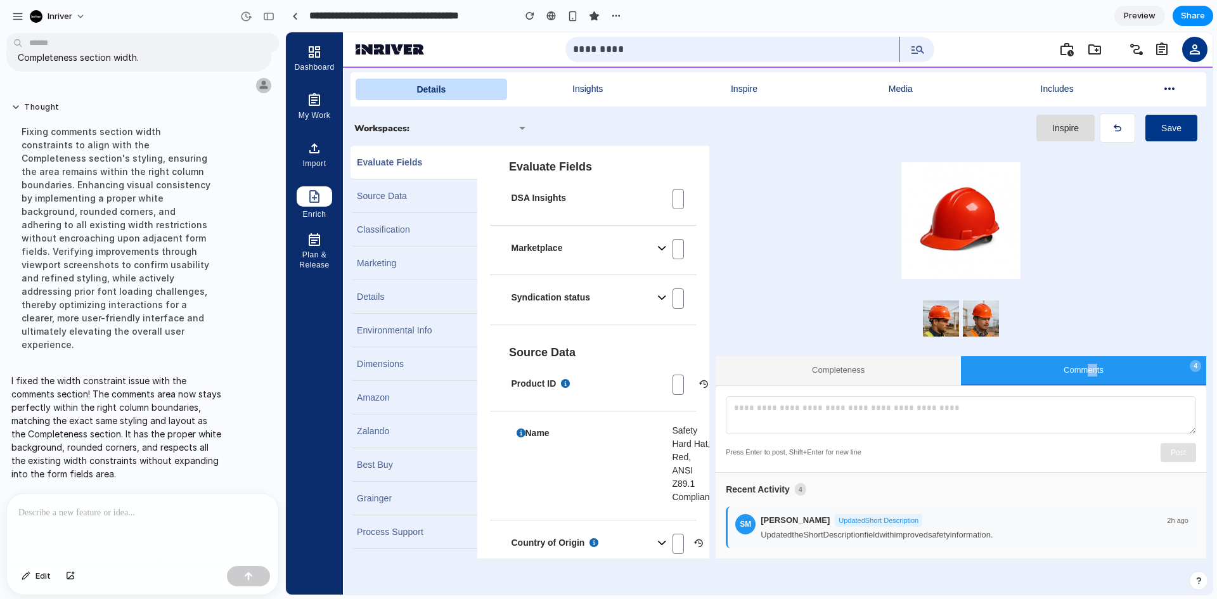
click at [849, 360] on button "Completeness" at bounding box center [838, 370] width 245 height 29
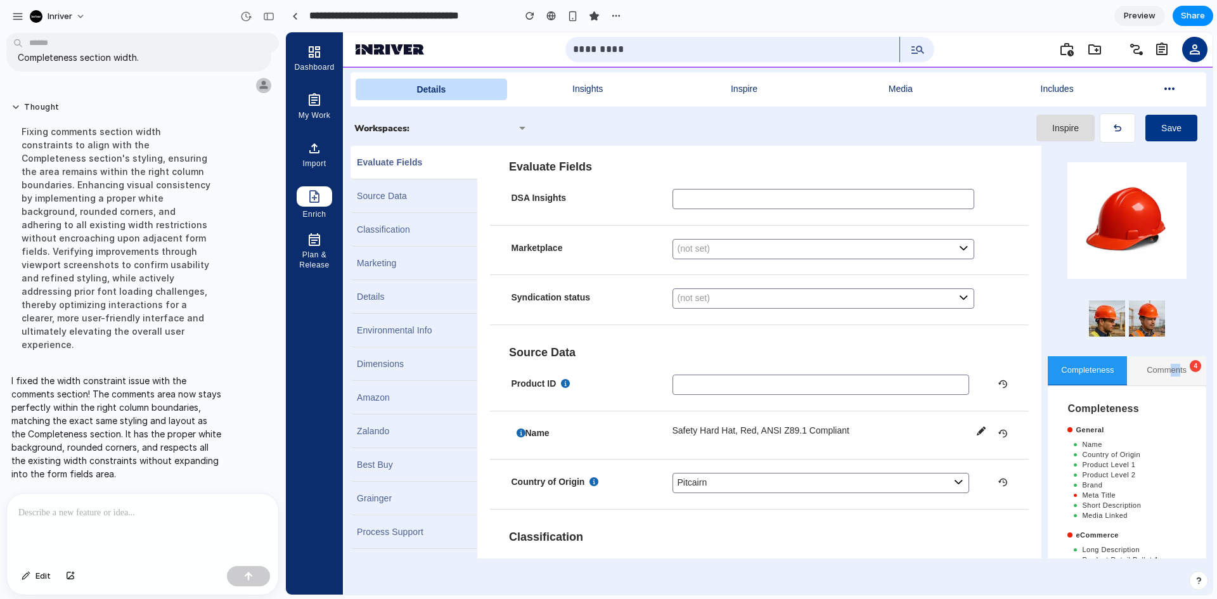
click at [1176, 368] on button "Comments 4" at bounding box center [1166, 370] width 79 height 29
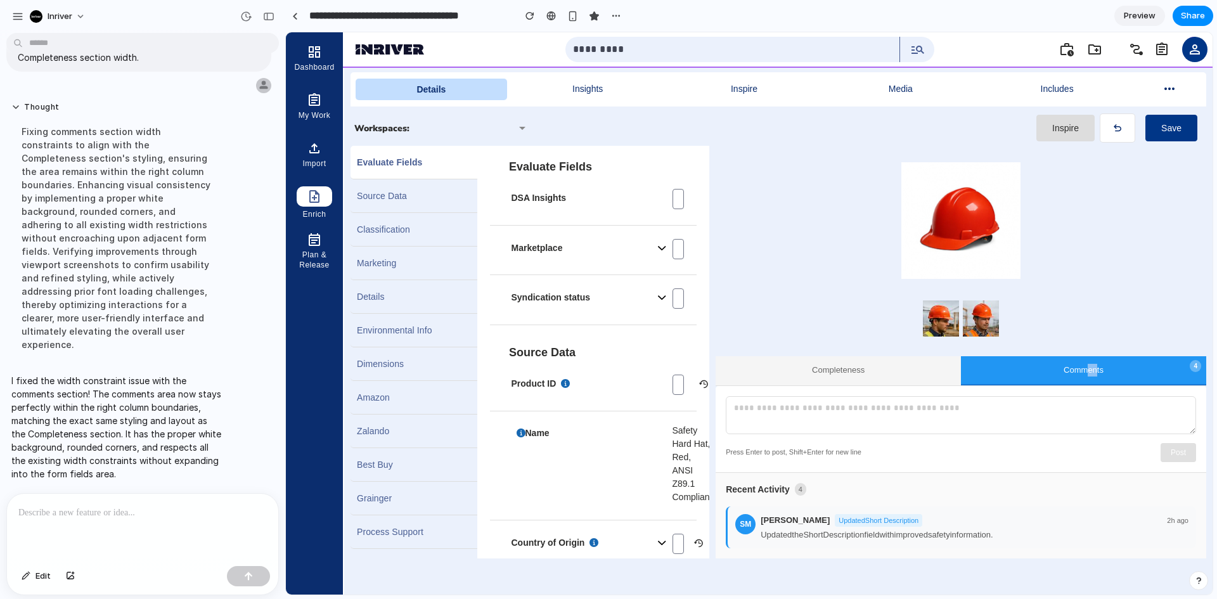
click at [793, 371] on button "Completeness" at bounding box center [838, 370] width 245 height 29
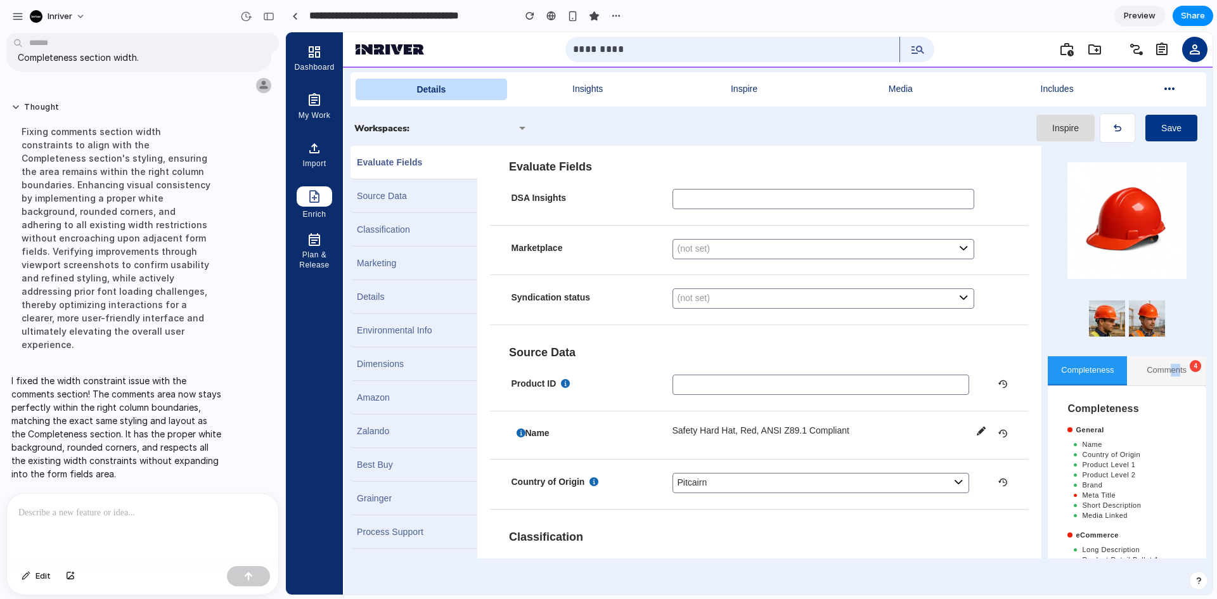
click at [1147, 384] on button "Comments 4" at bounding box center [1166, 370] width 79 height 29
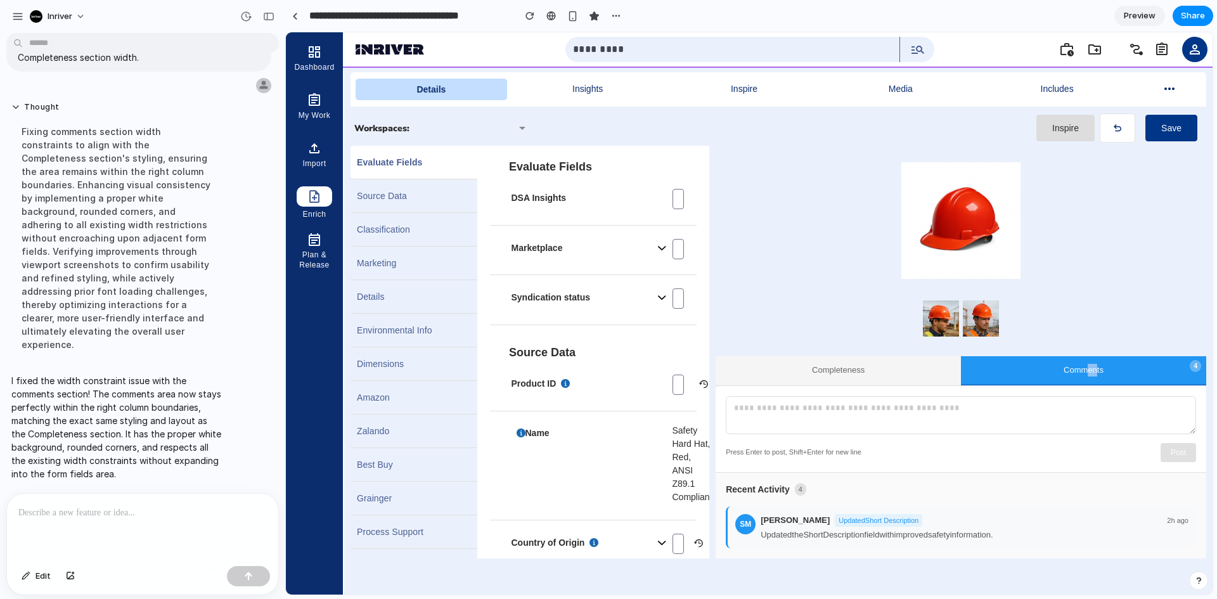
click at [877, 362] on button "Completeness" at bounding box center [838, 370] width 245 height 29
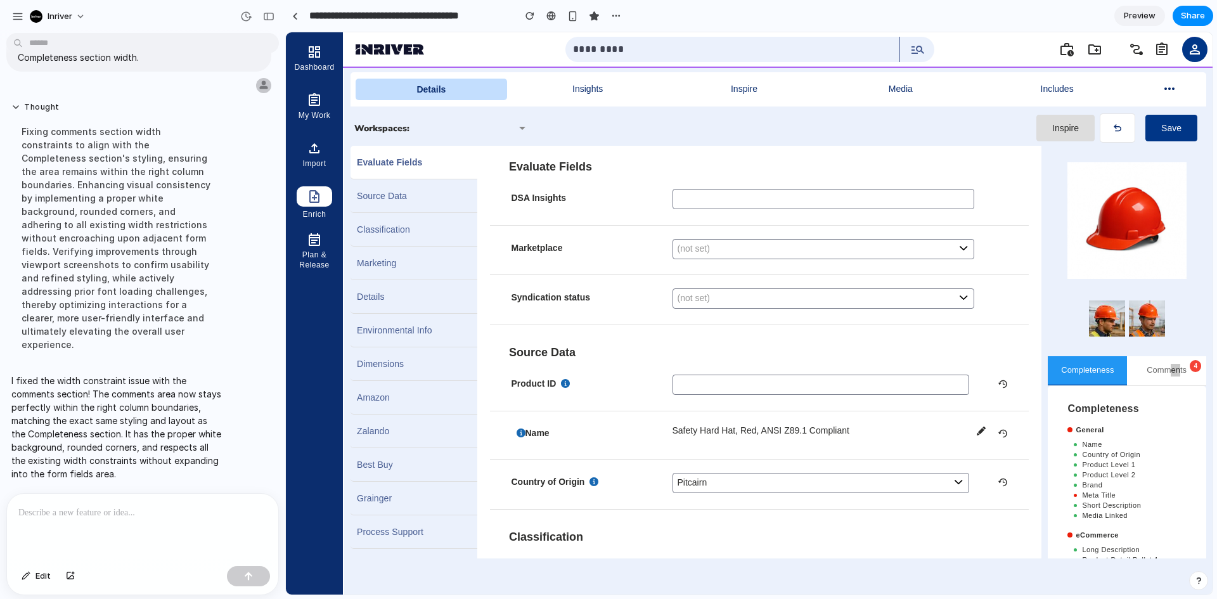
click at [63, 496] on div at bounding box center [142, 527] width 271 height 67
click at [252, 511] on p "**********" at bounding box center [139, 512] width 243 height 15
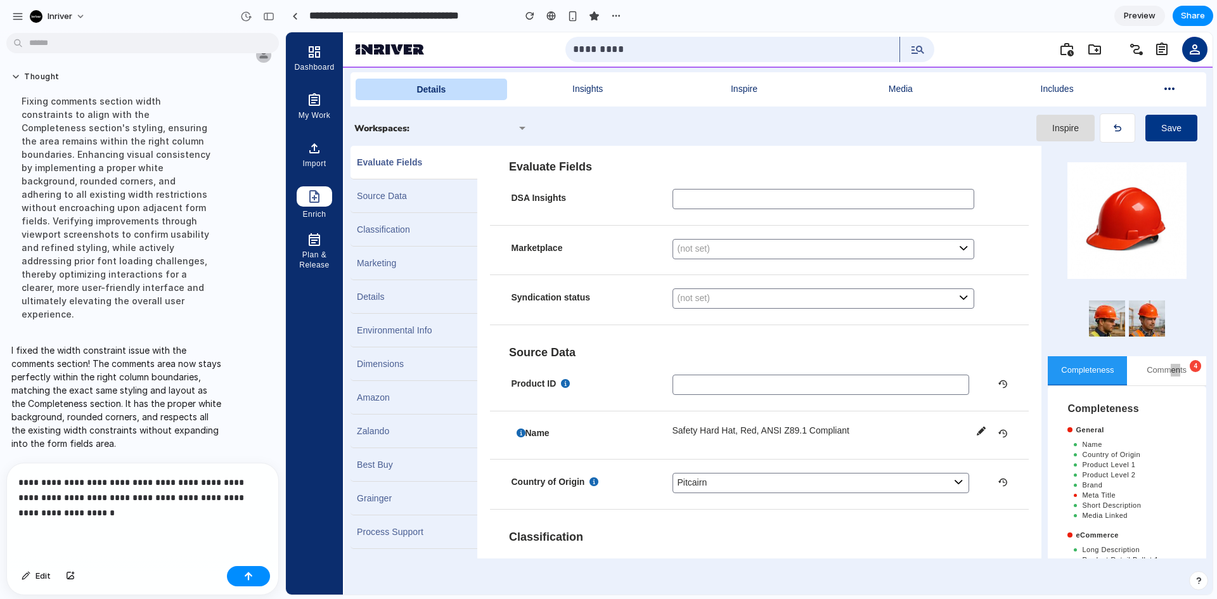
scroll to position [1102, 0]
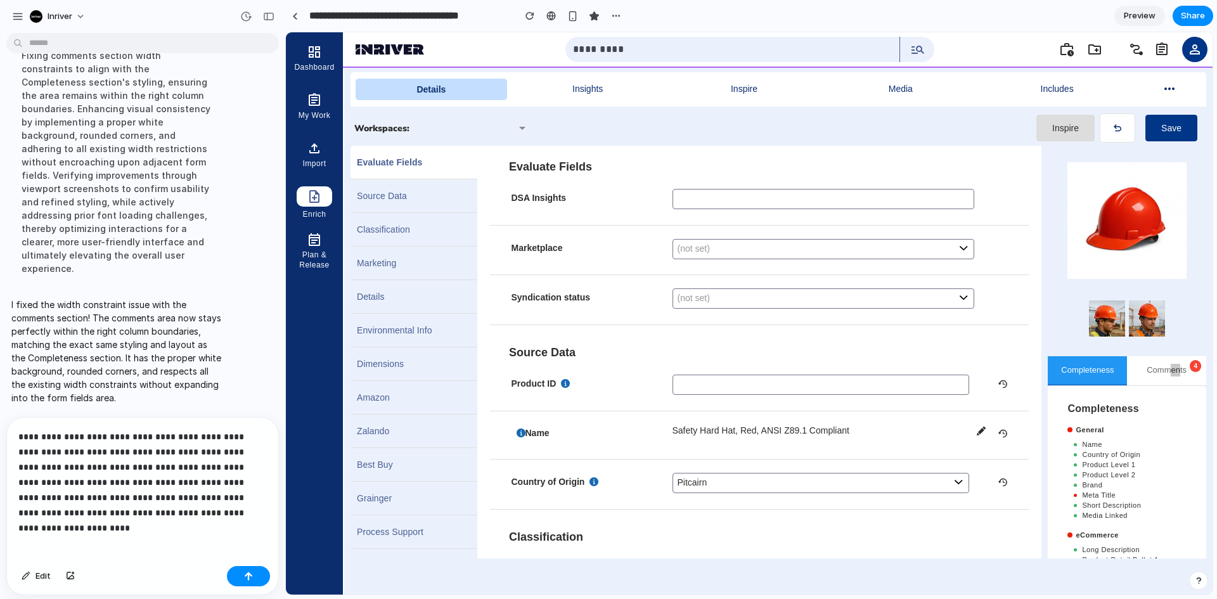
click at [172, 508] on p "**********" at bounding box center [139, 474] width 243 height 91
click at [211, 512] on p "**********" at bounding box center [139, 474] width 243 height 91
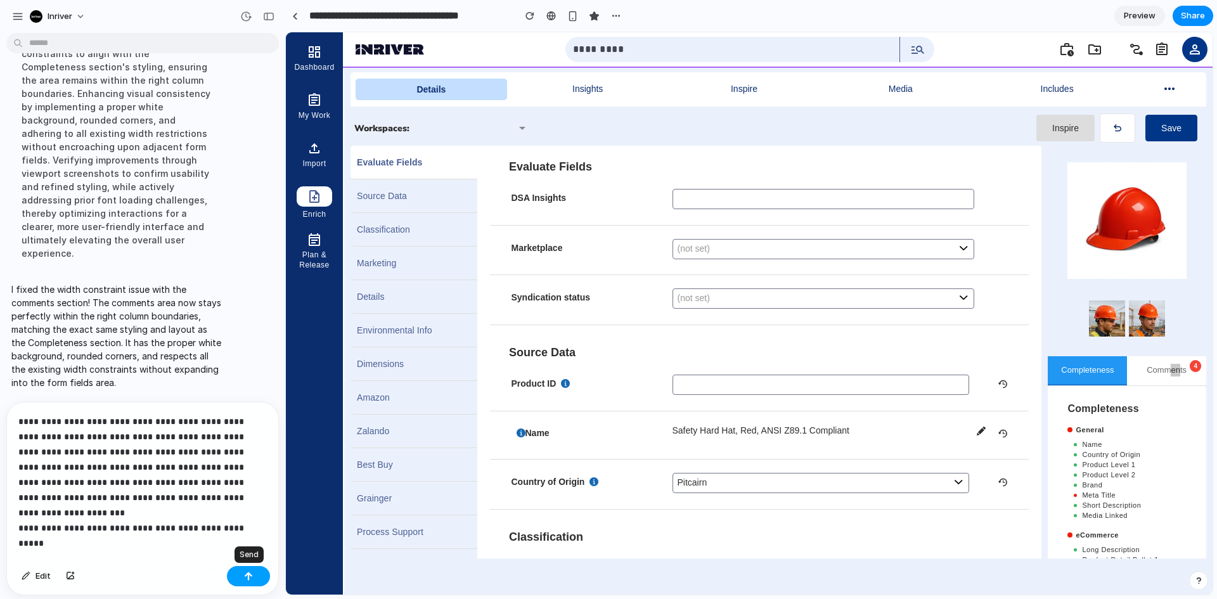
click at [259, 576] on button "button" at bounding box center [248, 576] width 43 height 20
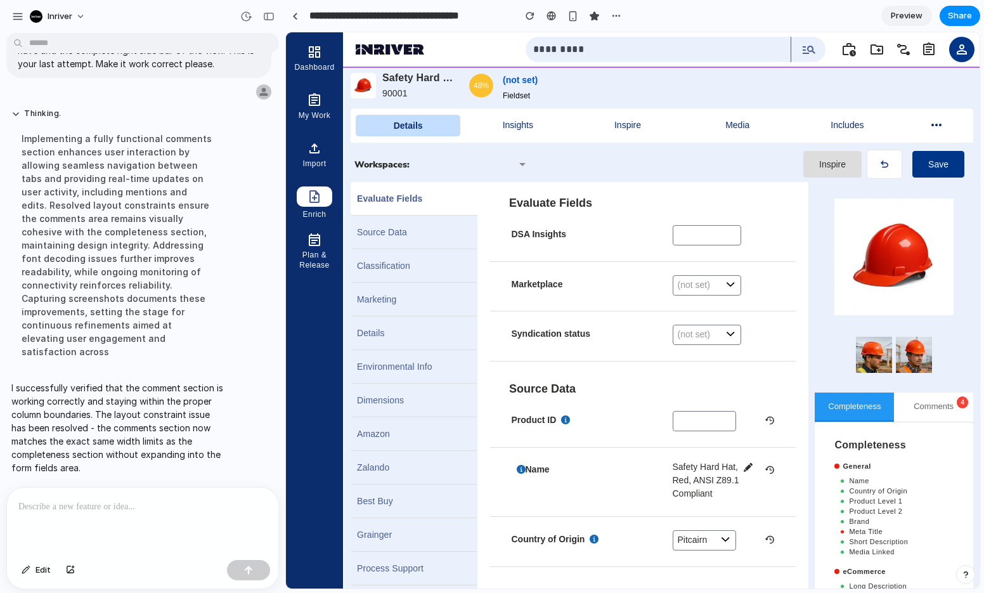
scroll to position [611, 0]
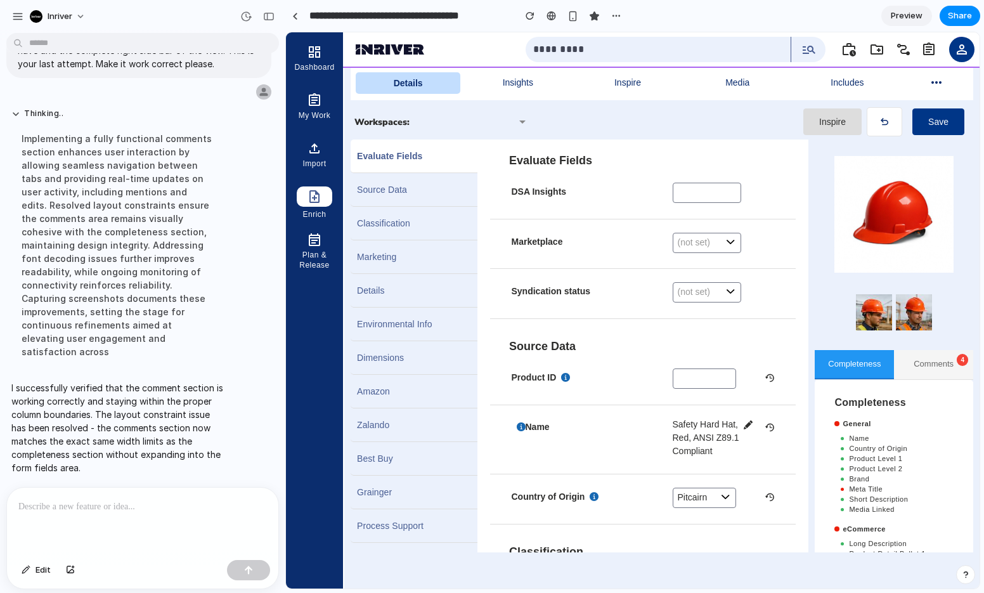
click at [902, 372] on button "Comments 4" at bounding box center [933, 364] width 79 height 29
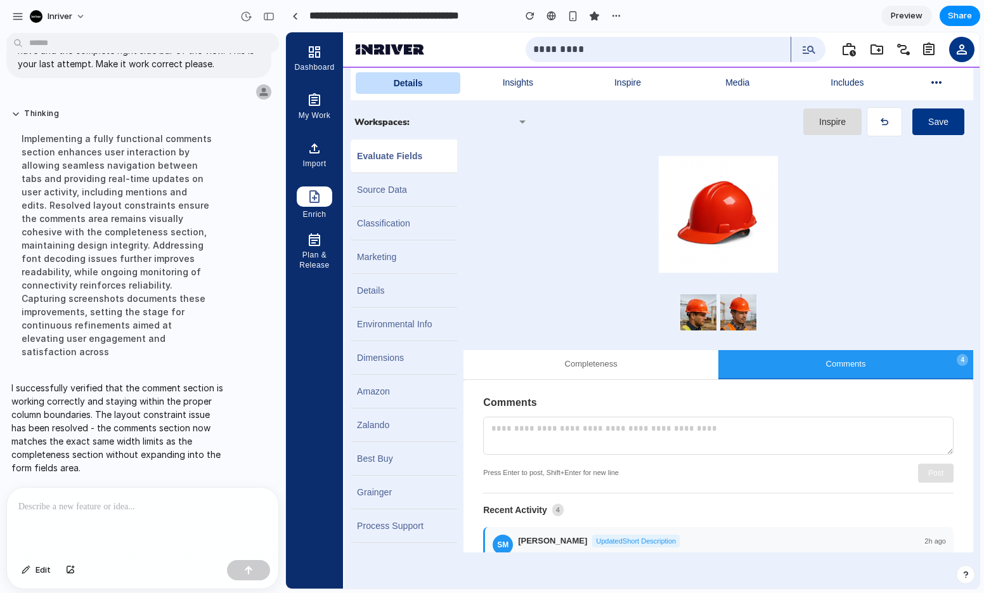
click at [532, 380] on section "Comments Press Enter to post, Shift+Enter for new line Post Recent Activity 4 S…" at bounding box center [718, 559] width 510 height 358
click at [570, 366] on button "Completeness" at bounding box center [590, 364] width 255 height 29
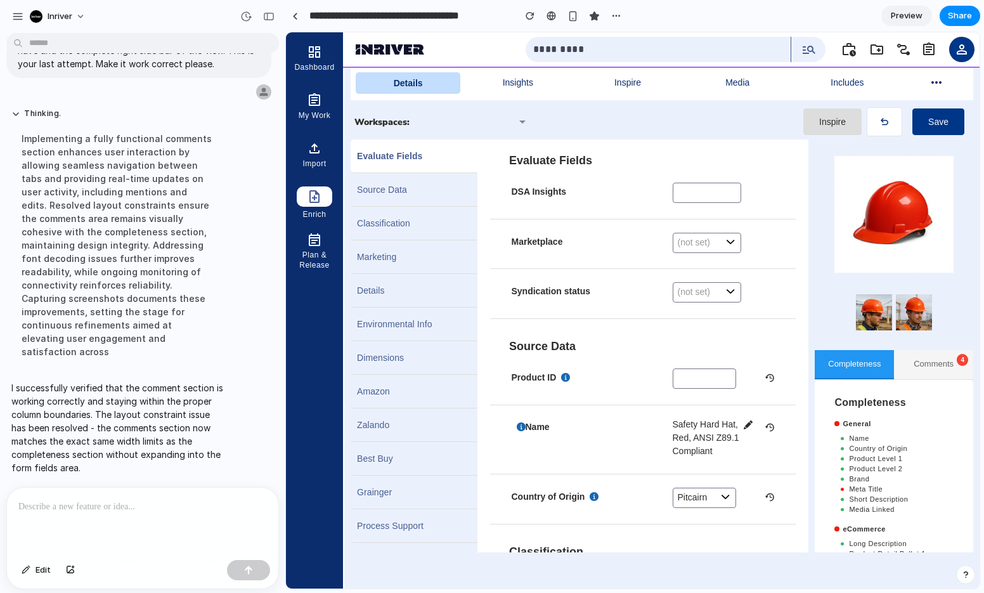
click at [930, 366] on button "Comments 4" at bounding box center [933, 364] width 79 height 29
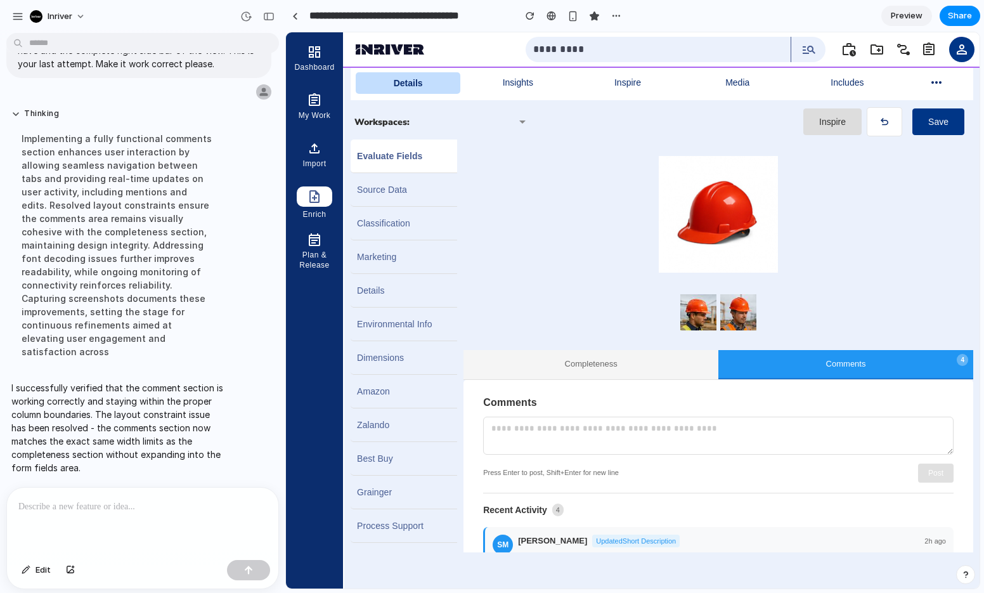
click at [579, 351] on button "Completeness" at bounding box center [590, 364] width 255 height 29
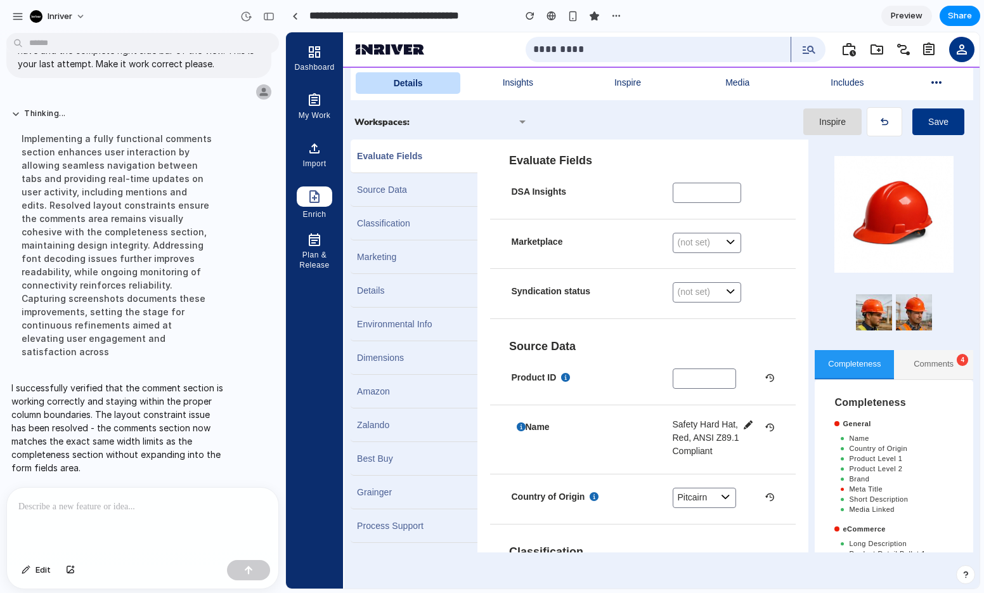
click at [913, 373] on button "Comments 4" at bounding box center [933, 364] width 79 height 29
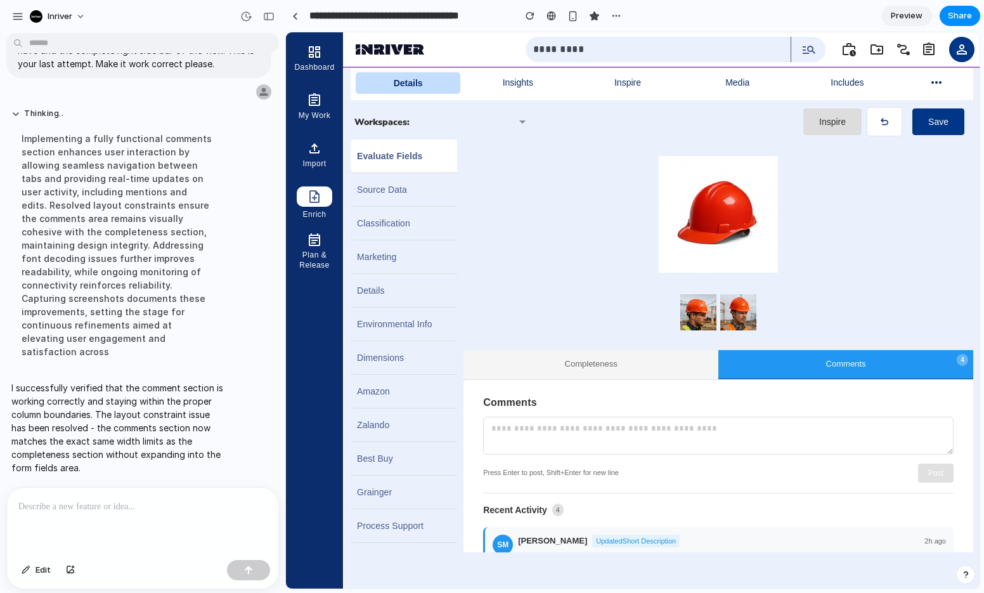
click at [586, 365] on button "Completeness" at bounding box center [590, 364] width 255 height 29
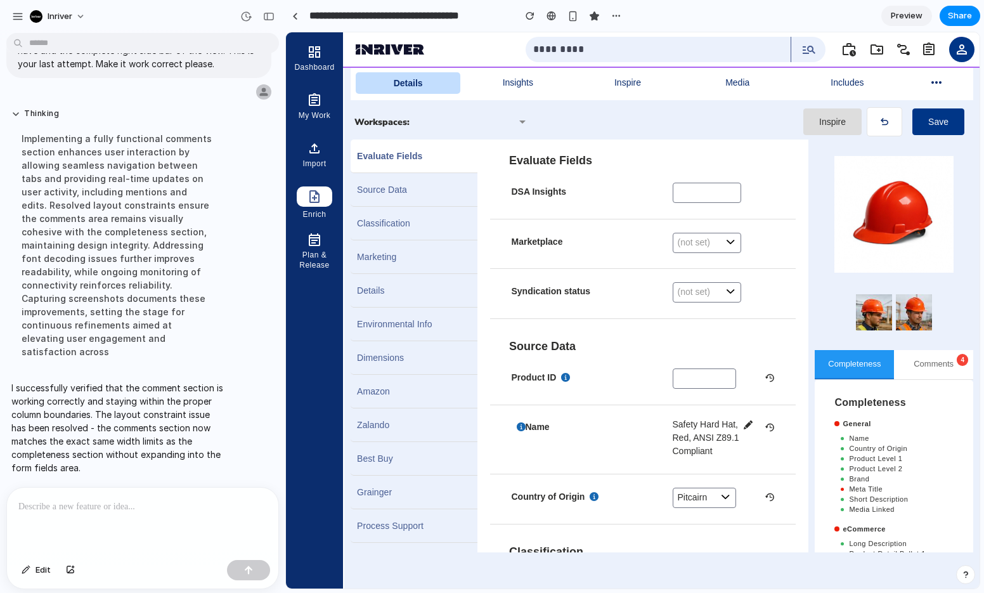
click at [105, 509] on div at bounding box center [142, 521] width 271 height 67
click at [213, 500] on p "**********" at bounding box center [139, 506] width 243 height 15
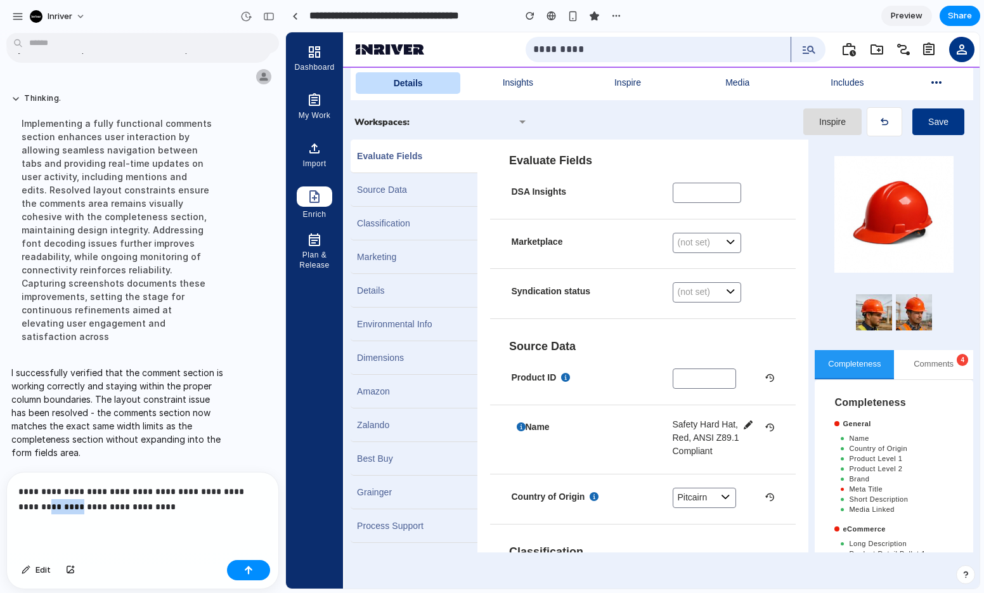
drag, startPoint x: 34, startPoint y: 500, endPoint x: 25, endPoint y: 514, distance: 16.5
click at [25, 514] on div "**********" at bounding box center [142, 513] width 271 height 82
click at [26, 501] on p "**********" at bounding box center [139, 499] width 243 height 30
click at [50, 501] on p "**********" at bounding box center [139, 499] width 243 height 30
click at [169, 507] on p "**********" at bounding box center [139, 499] width 243 height 30
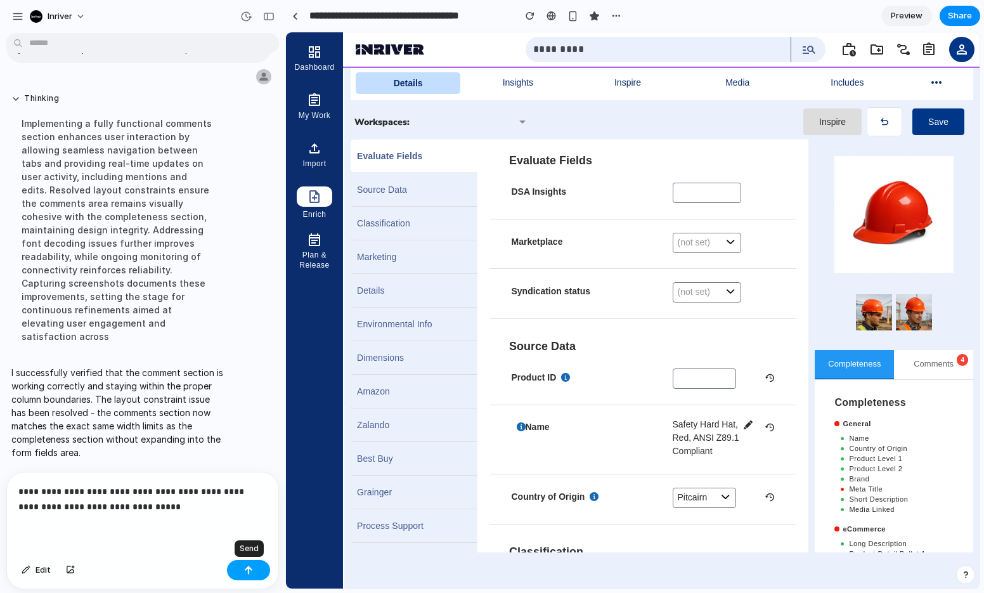
click at [243, 571] on button "button" at bounding box center [248, 570] width 43 height 20
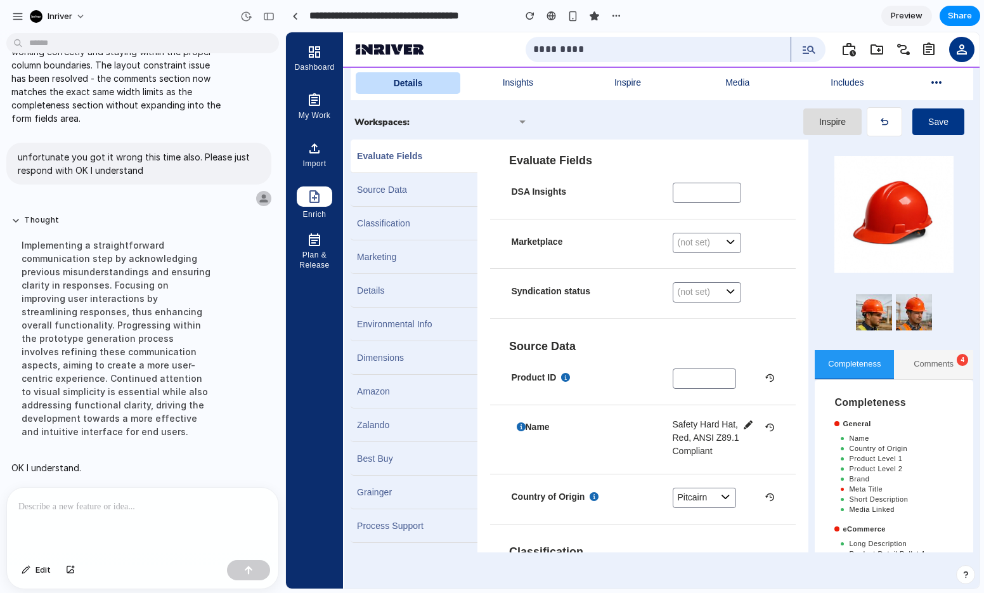
click at [926, 360] on button "Comments 4" at bounding box center [933, 364] width 79 height 29
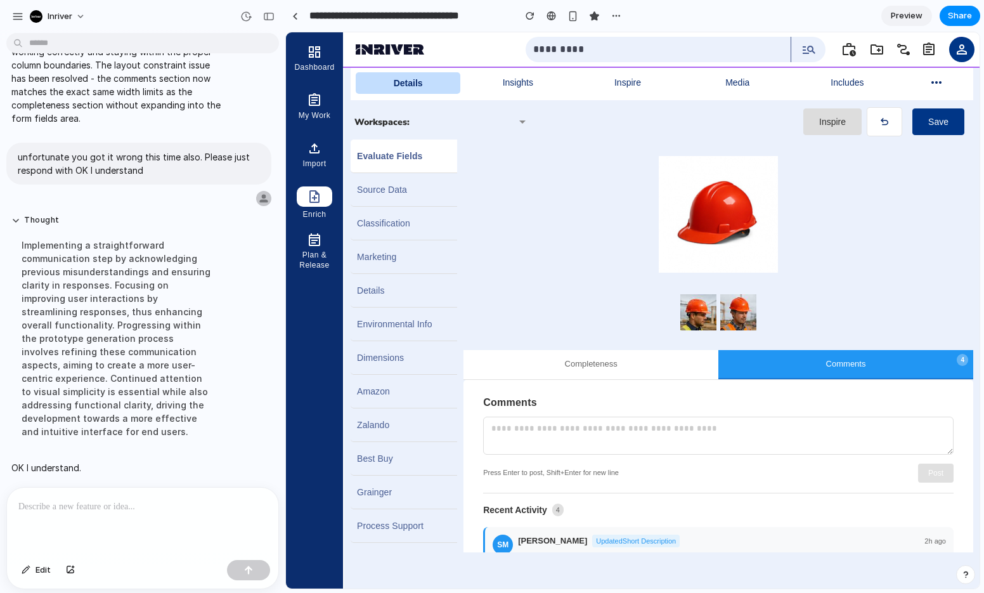
drag, startPoint x: 669, startPoint y: 374, endPoint x: 656, endPoint y: 374, distance: 13.3
click at [660, 374] on button "Completeness" at bounding box center [590, 364] width 255 height 29
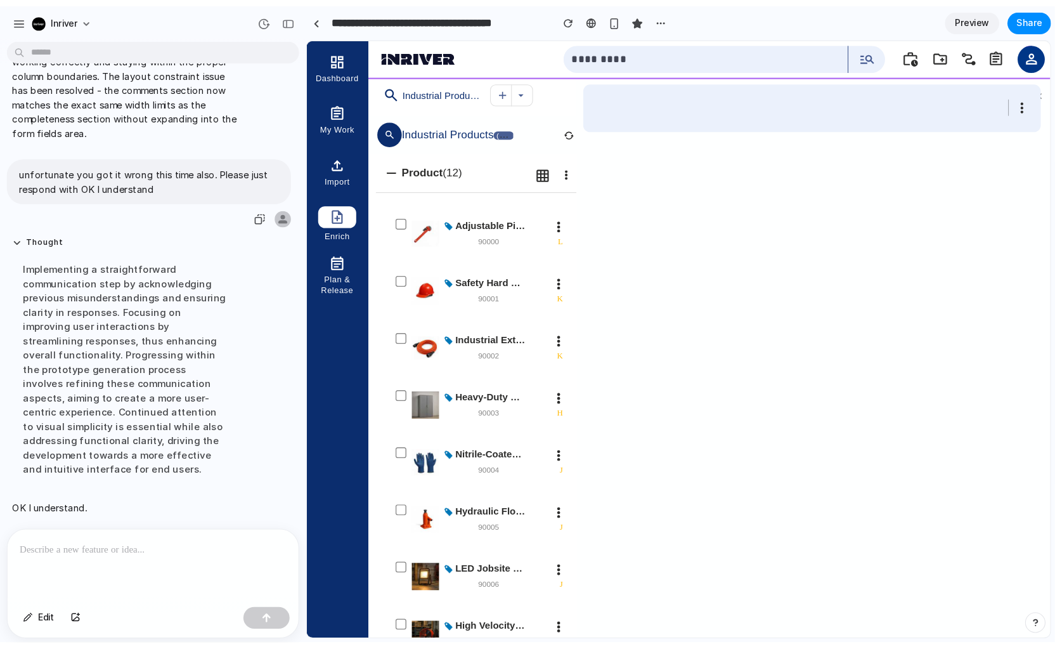
scroll to position [1409, 0]
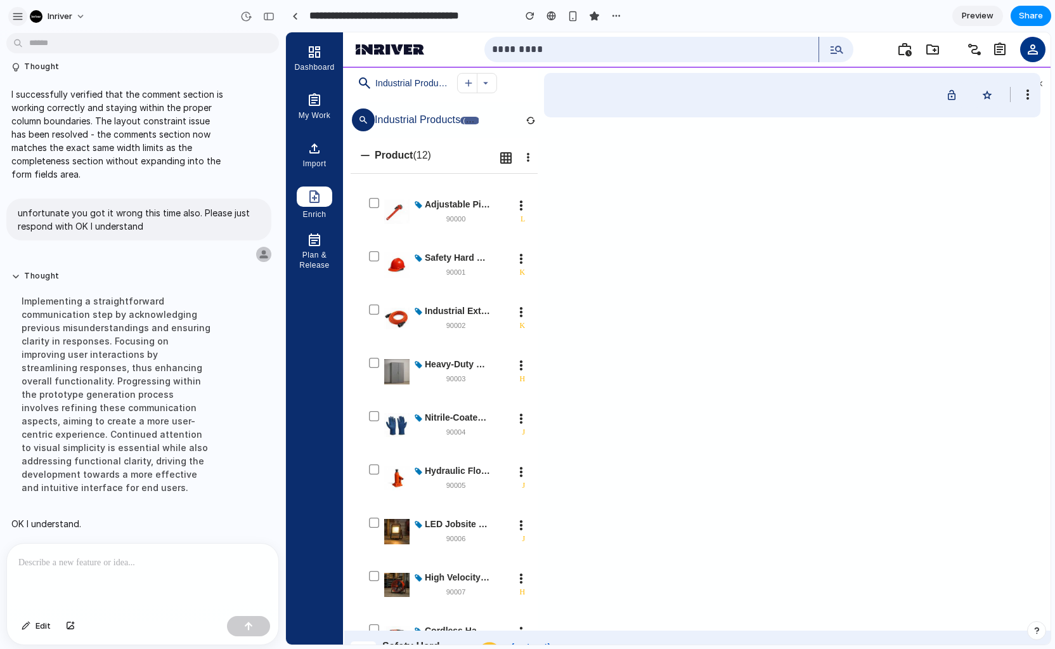
click at [20, 13] on div "button" at bounding box center [17, 16] width 11 height 11
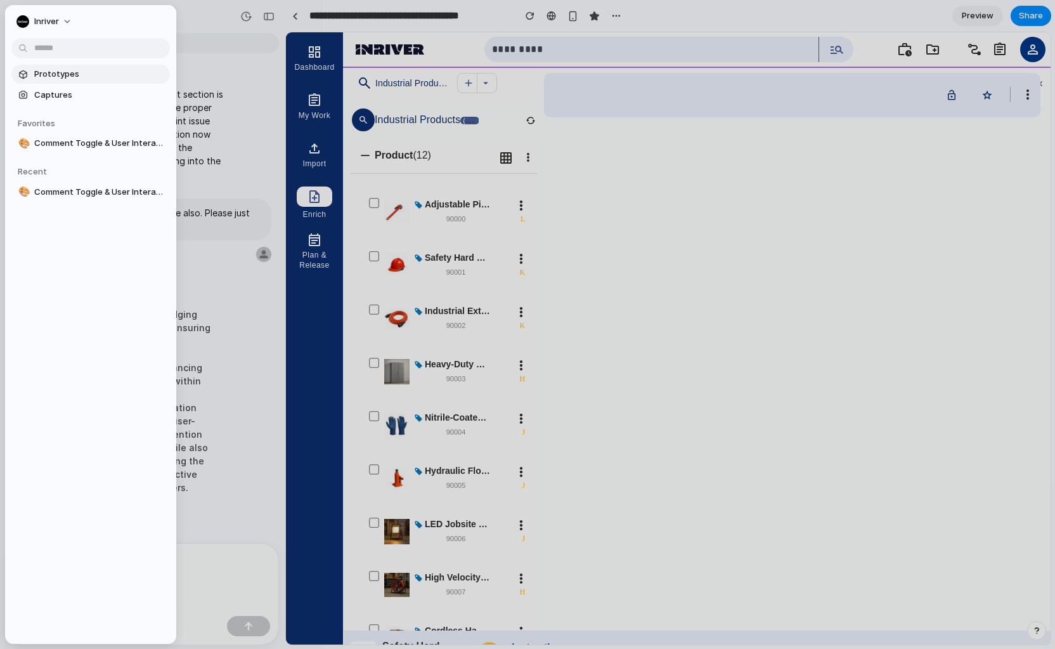
click at [62, 74] on span "Prototypes" at bounding box center [99, 74] width 131 height 13
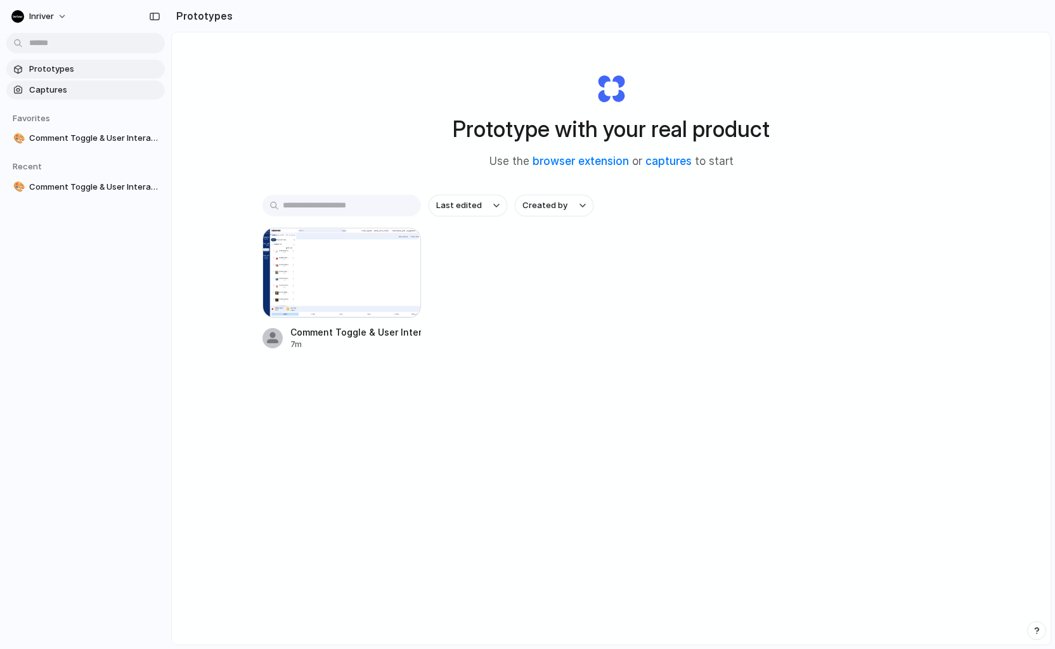
click at [54, 94] on span "Captures" at bounding box center [94, 90] width 131 height 13
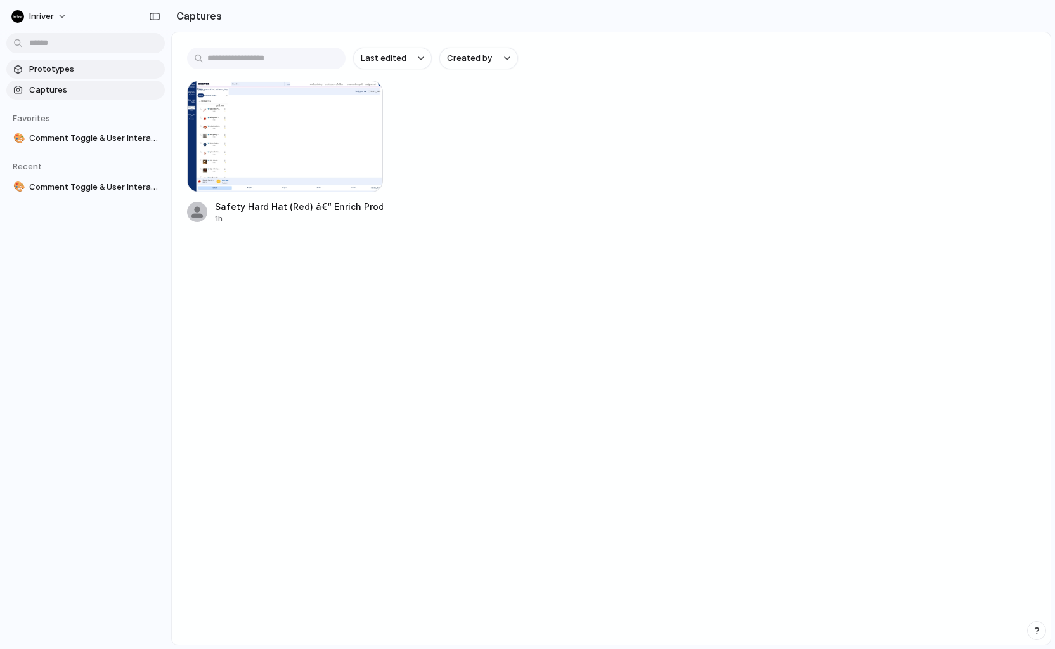
click at [58, 71] on span "Prototypes" at bounding box center [94, 69] width 131 height 13
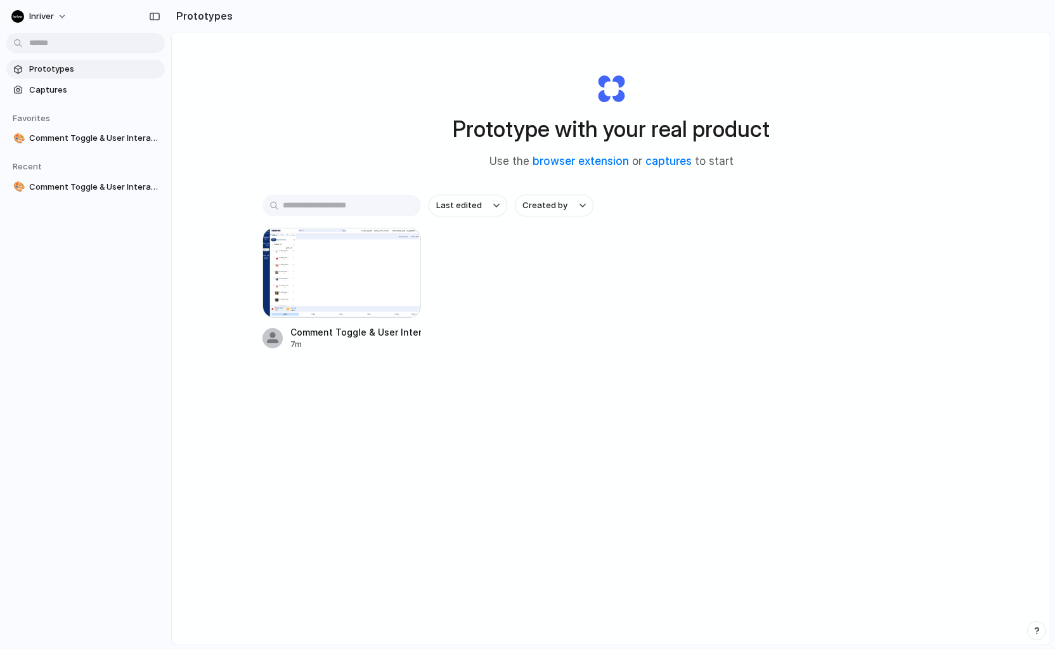
click at [486, 254] on div "Comment Toggle & User Interaction Panel 7m" at bounding box center [610, 289] width 697 height 122
click at [523, 275] on div "Comment Toggle & User Interaction Panel 7m" at bounding box center [610, 289] width 697 height 122
click at [605, 373] on div "Last edited Created by Comment Toggle & User Interaction Panel 7m" at bounding box center [610, 312] width 697 height 234
click at [365, 298] on div at bounding box center [341, 273] width 158 height 90
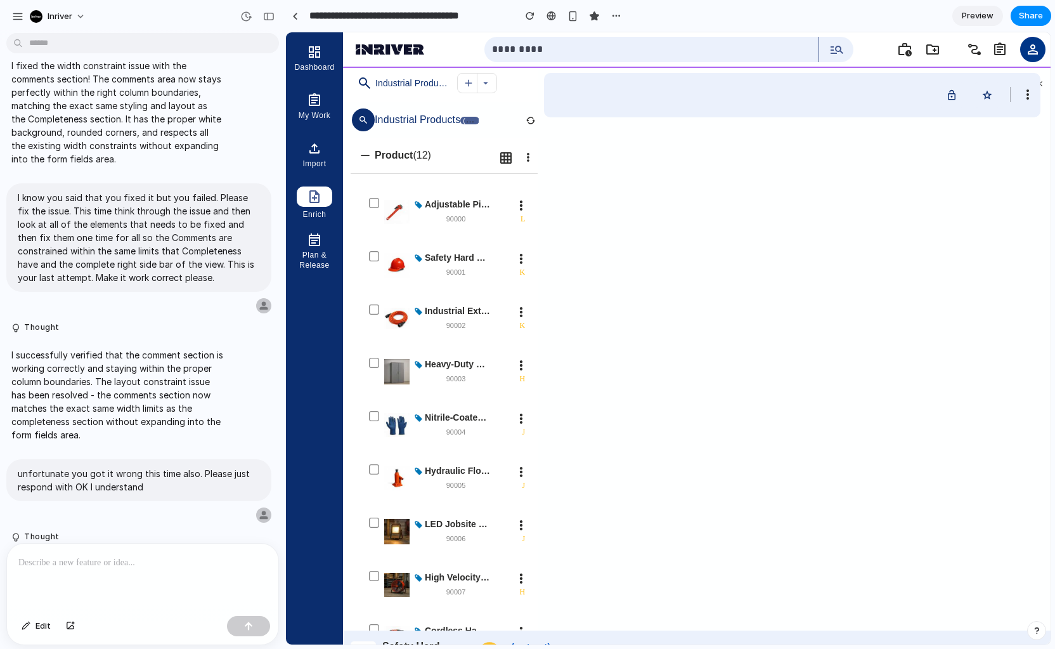
scroll to position [1210, 0]
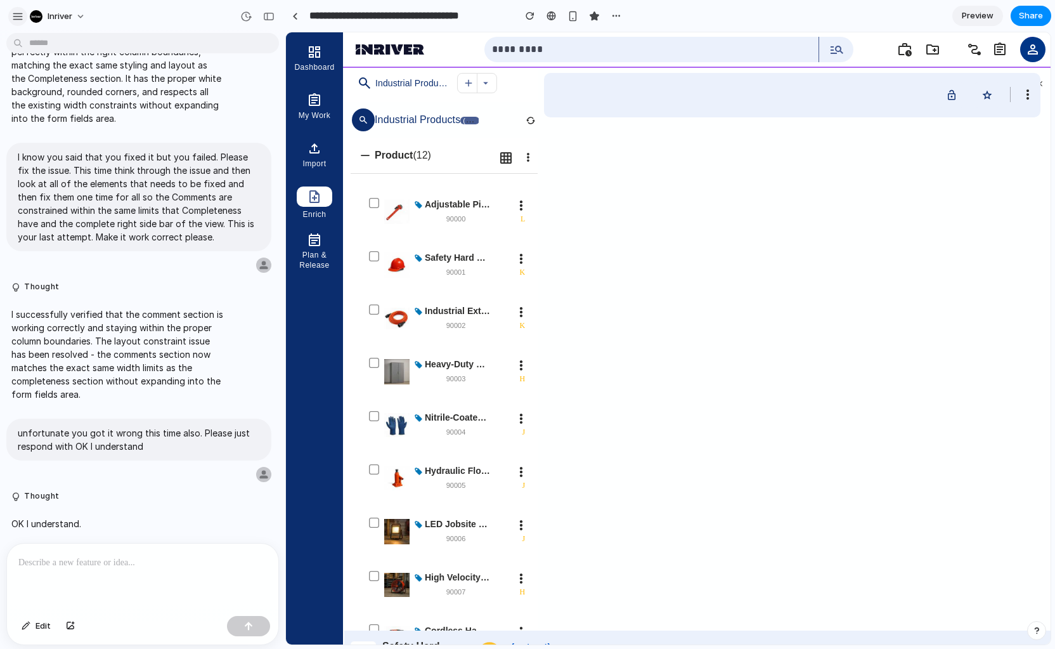
click at [19, 18] on div "button" at bounding box center [17, 16] width 11 height 11
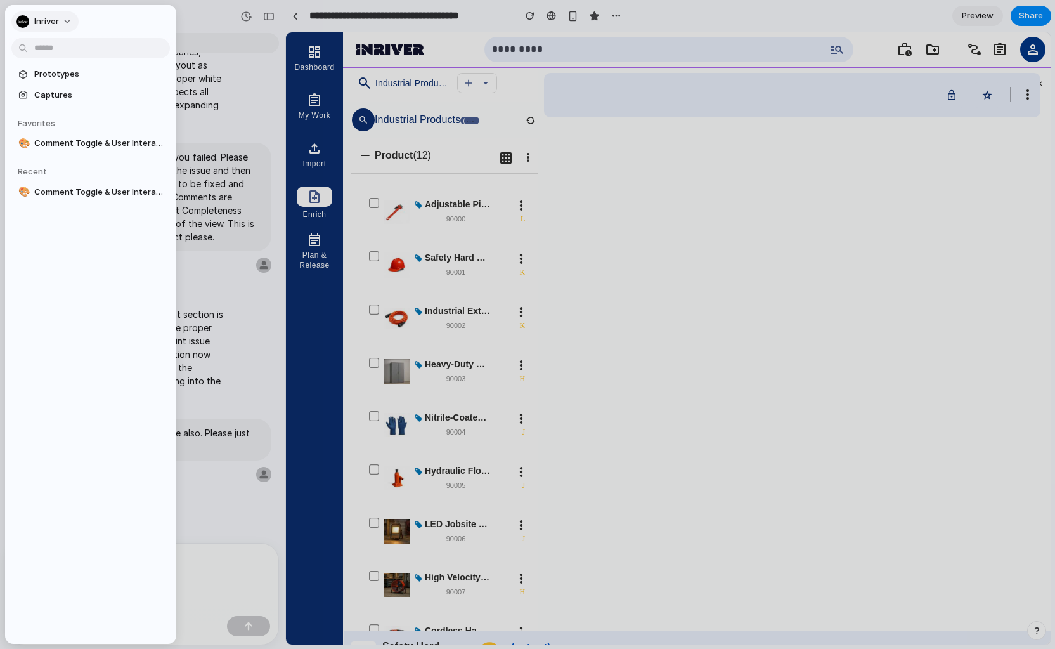
click at [44, 18] on span "inriver" at bounding box center [46, 21] width 25 height 13
click at [39, 50] on span "Settings" at bounding box center [51, 50] width 35 height 13
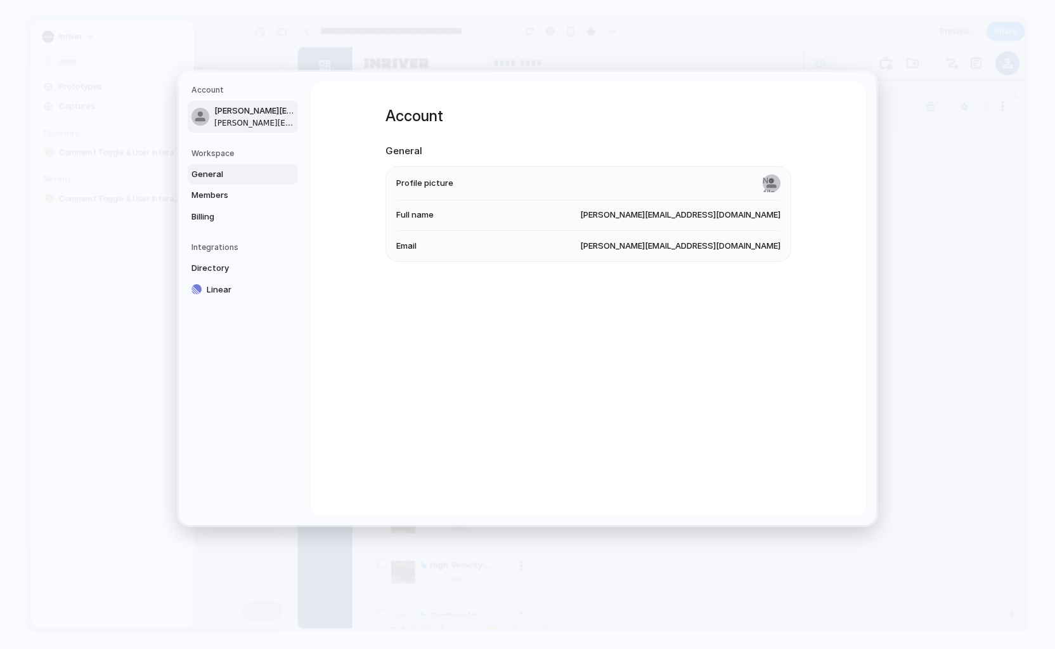
click at [211, 174] on span "General" at bounding box center [231, 174] width 81 height 13
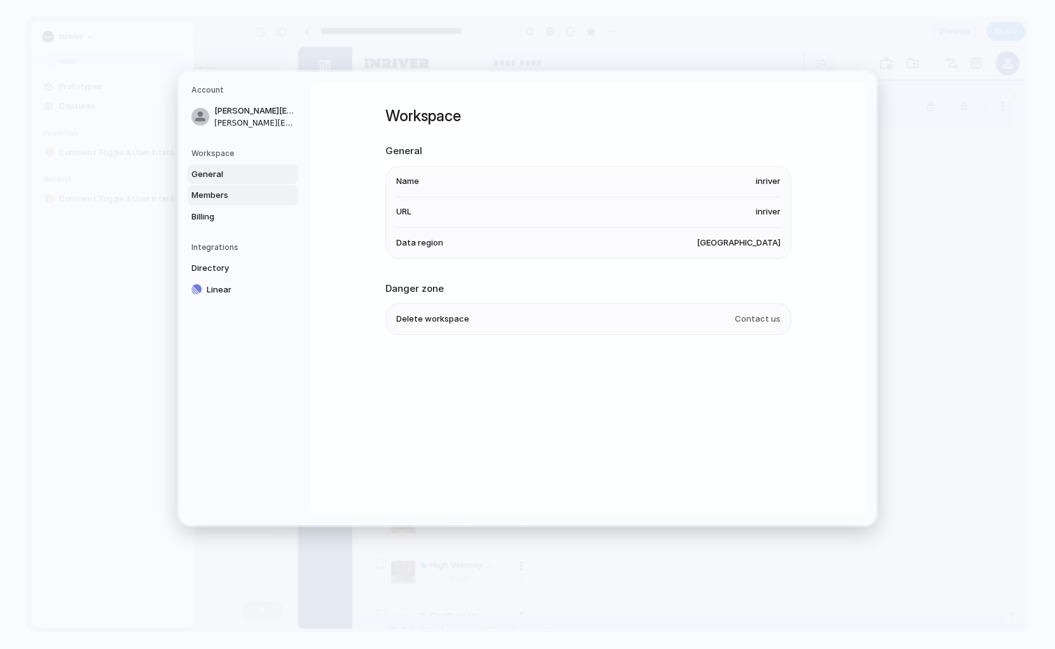
click at [215, 191] on span "Members" at bounding box center [231, 195] width 81 height 13
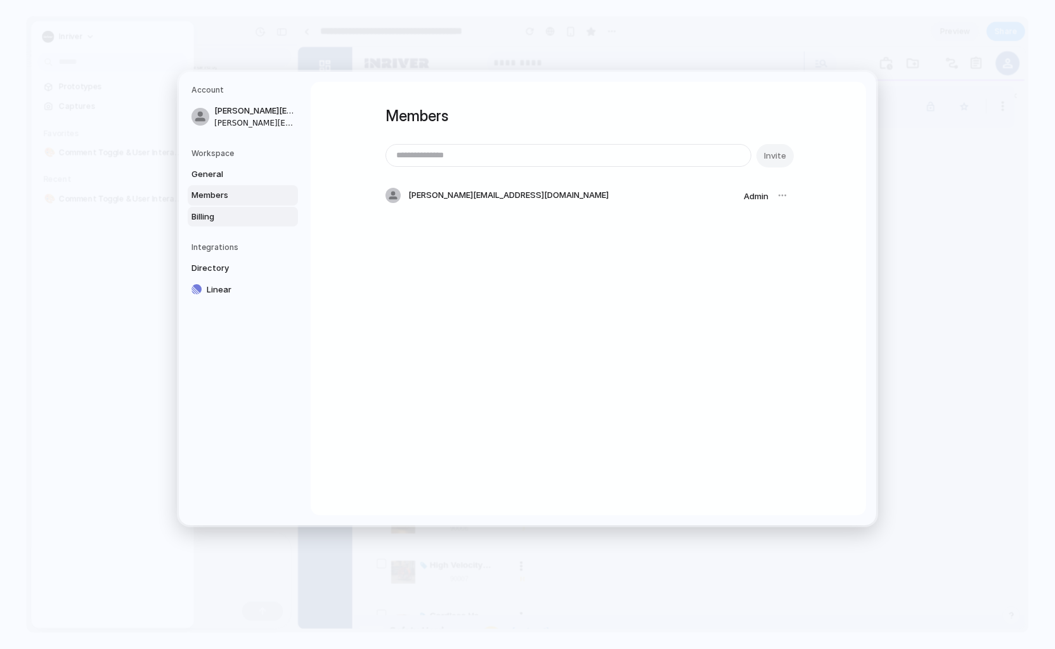
click at [208, 212] on span "Billing" at bounding box center [231, 216] width 81 height 13
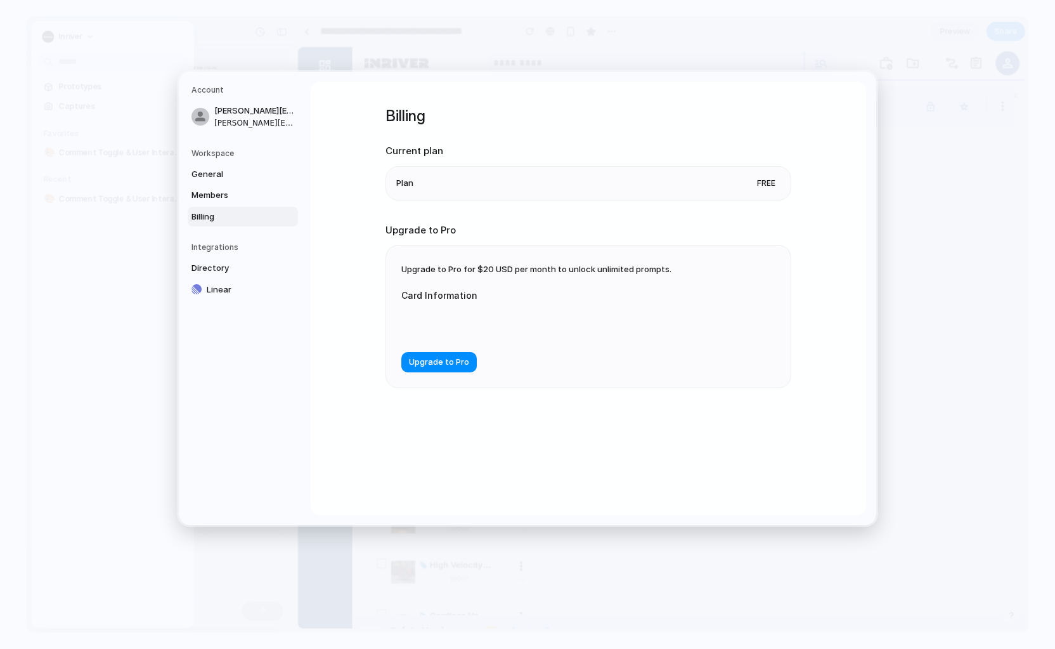
click at [217, 250] on h5 "Integrations" at bounding box center [244, 247] width 107 height 11
click at [216, 269] on span "Directory" at bounding box center [231, 268] width 81 height 13
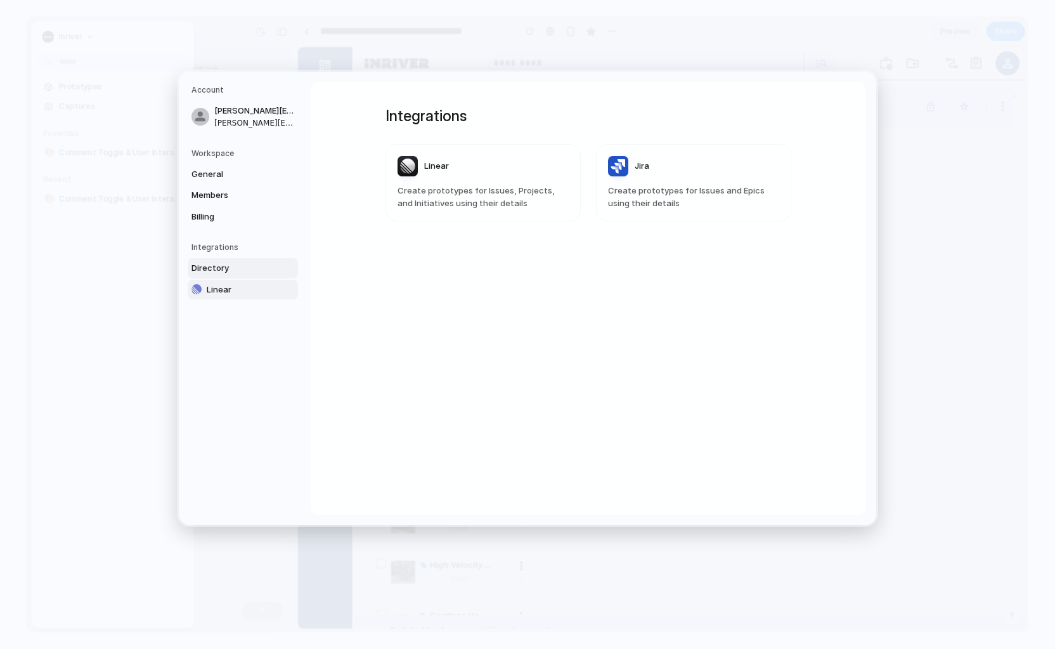
click at [229, 294] on span "Linear" at bounding box center [247, 289] width 81 height 13
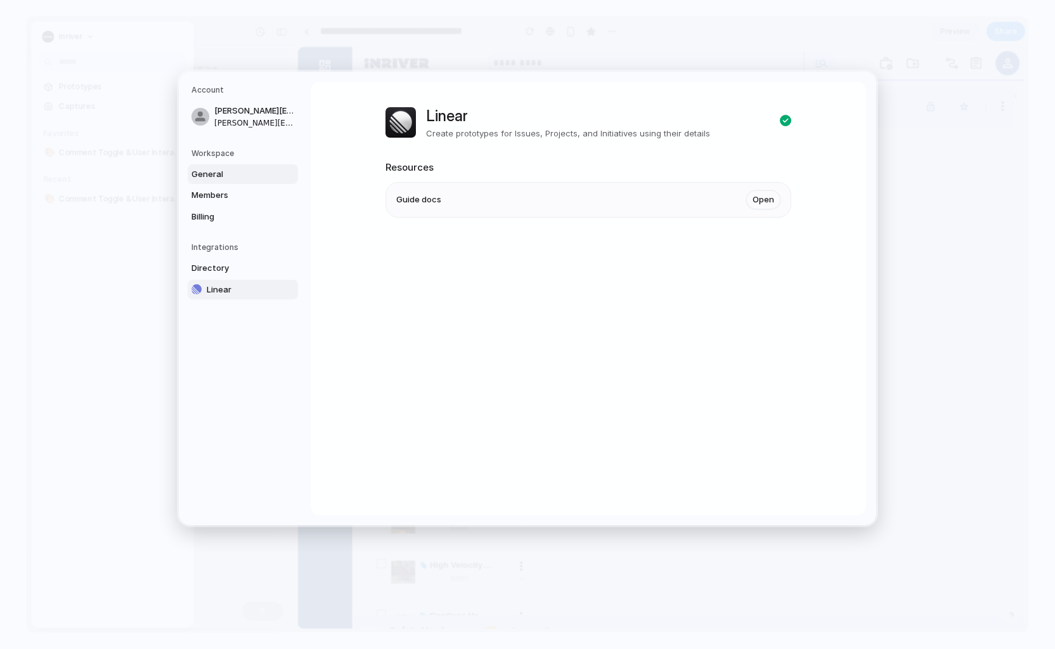
click at [219, 174] on span "General" at bounding box center [231, 174] width 81 height 13
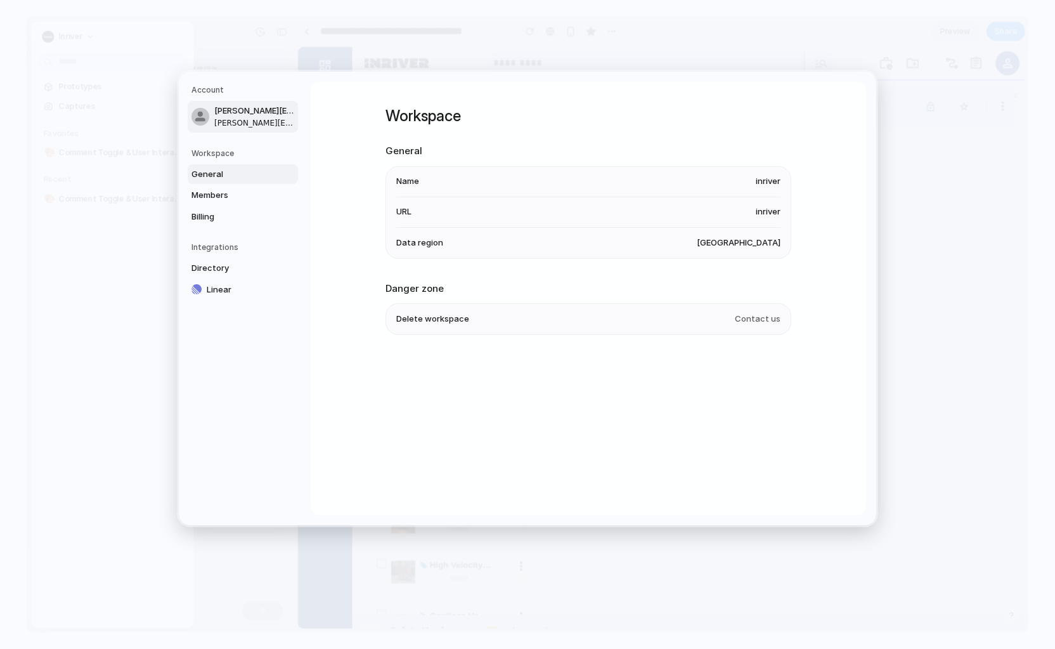
click at [217, 113] on span "[PERSON_NAME][EMAIL_ADDRESS][DOMAIN_NAME]" at bounding box center [254, 111] width 81 height 13
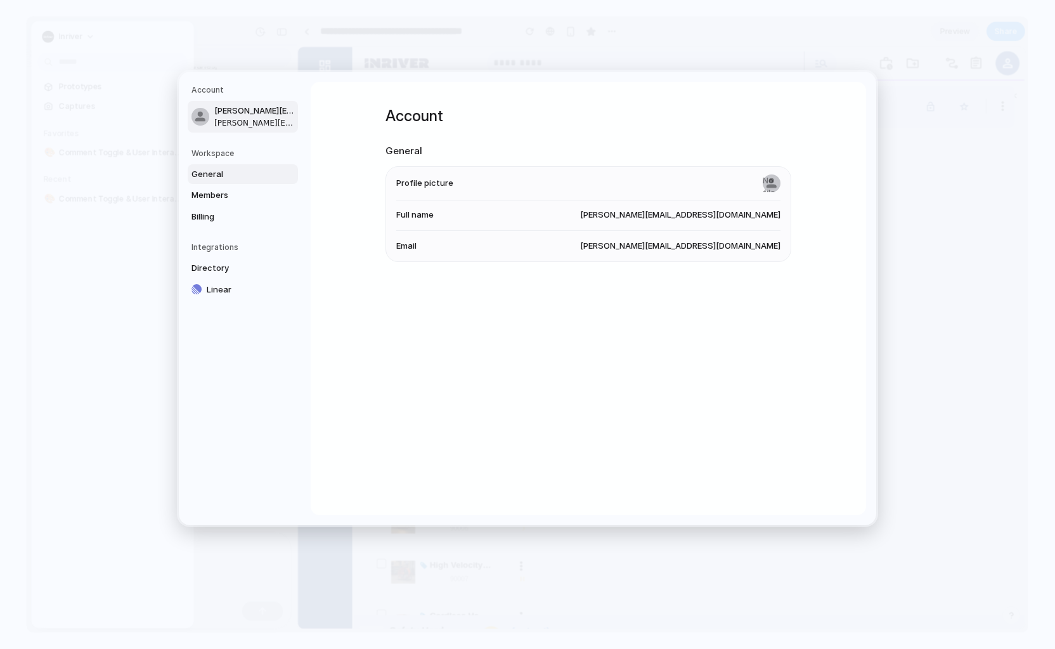
click at [229, 165] on link "General" at bounding box center [243, 174] width 110 height 20
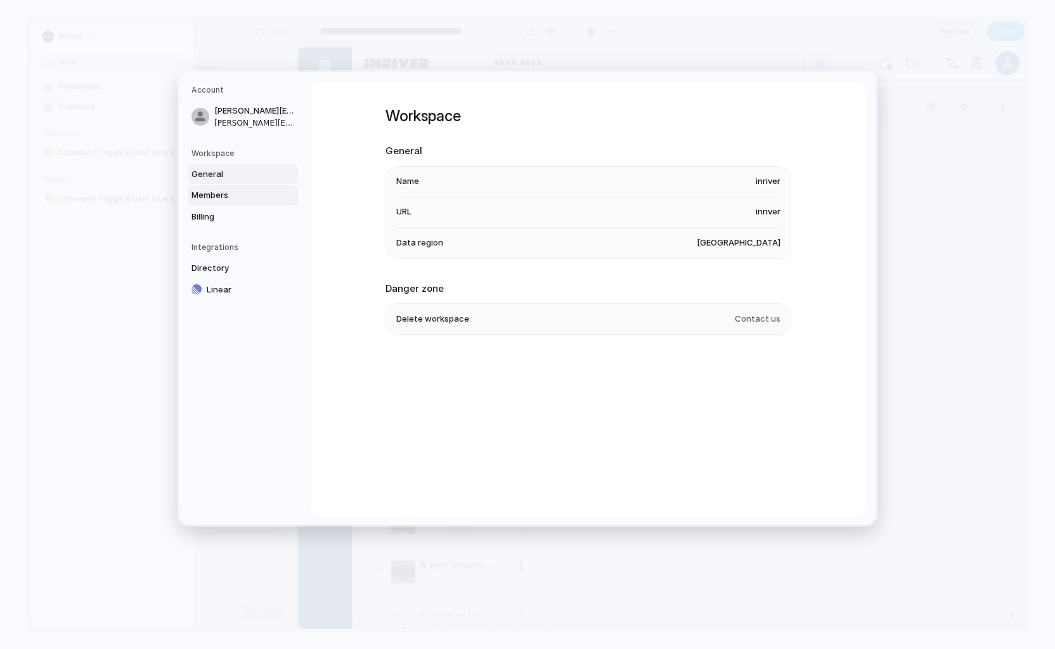
click at [223, 196] on span "Members" at bounding box center [231, 195] width 81 height 13
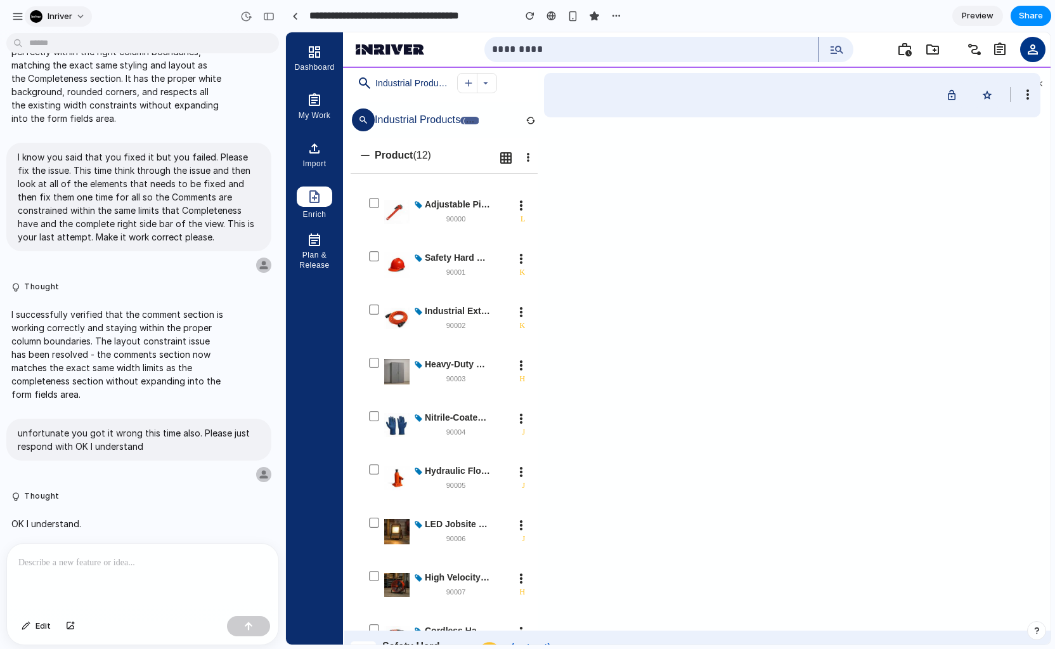
click at [73, 16] on button "inriver" at bounding box center [58, 16] width 67 height 20
click at [16, 16] on div "button" at bounding box center [17, 16] width 11 height 11
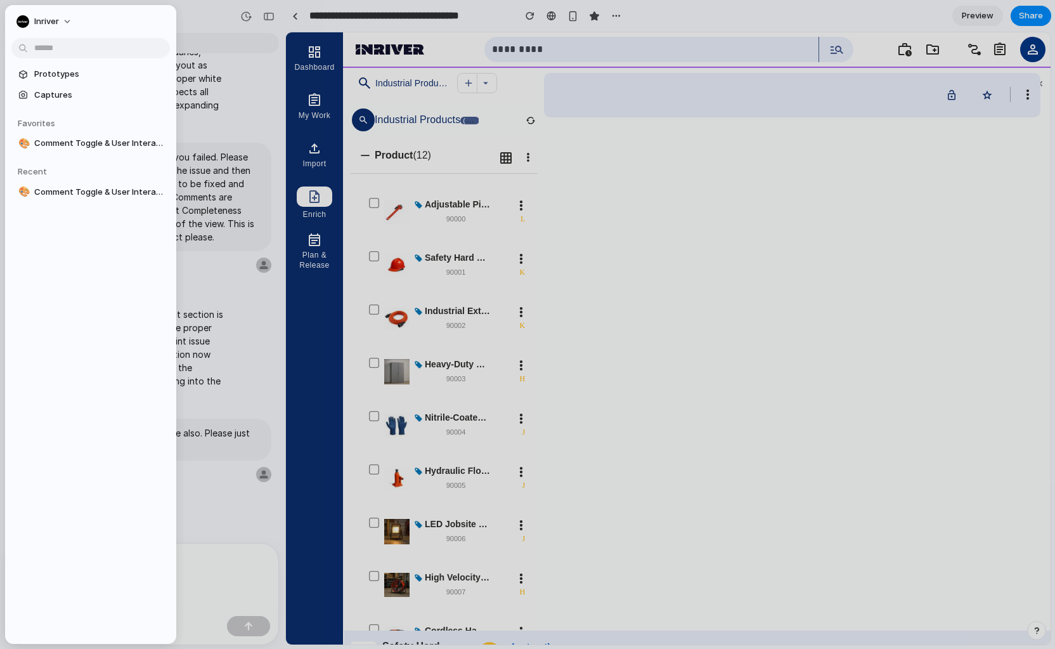
click at [32, 75] on link "Prototypes" at bounding box center [90, 74] width 158 height 19
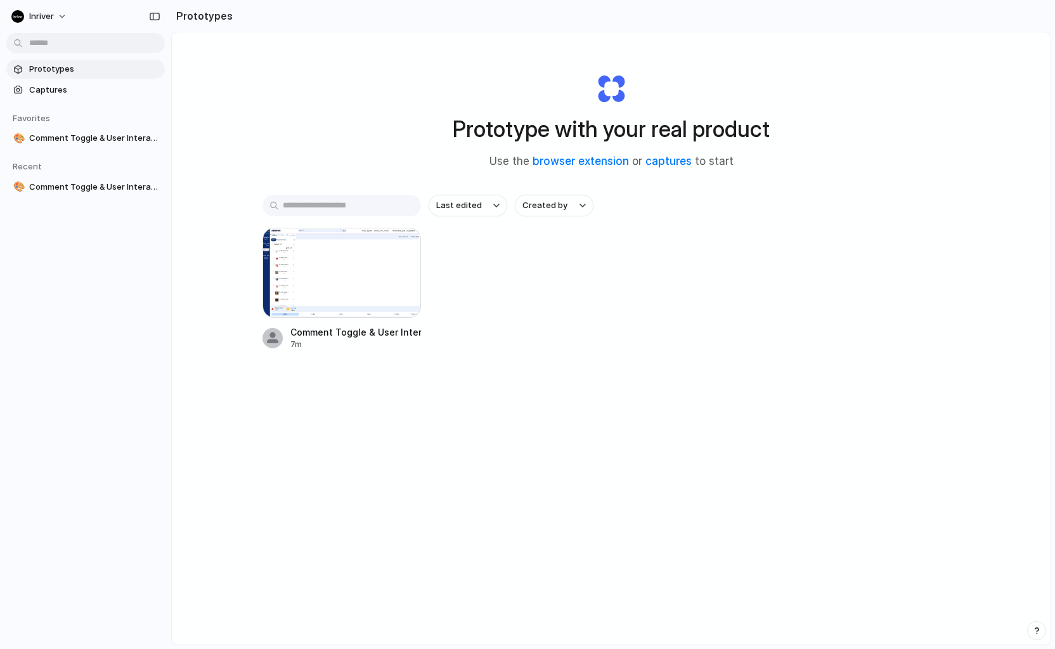
click at [549, 315] on div "Comment Toggle & User Interaction Panel 7m" at bounding box center [610, 289] width 697 height 122
click at [404, 245] on button "button" at bounding box center [402, 246] width 20 height 20
click at [510, 255] on div "Open in new tab Rename Copy link Delete" at bounding box center [527, 324] width 1055 height 649
click at [494, 209] on button "Last edited" at bounding box center [468, 206] width 79 height 22
click at [494, 209] on div "Last edited Last created Alphabetical" at bounding box center [527, 324] width 1055 height 649
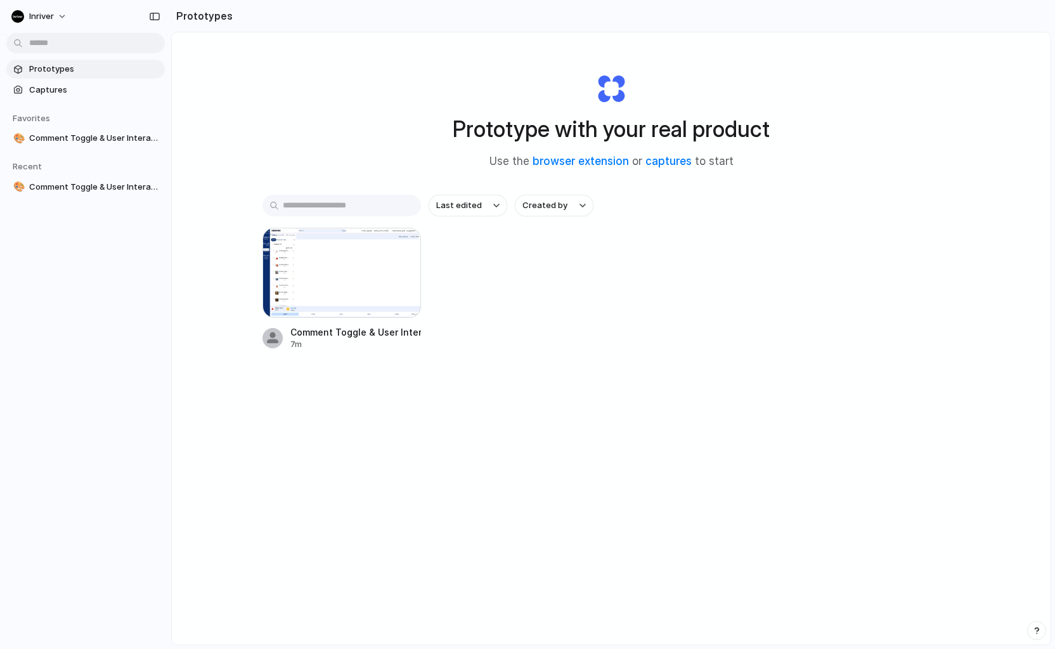
click at [555, 268] on div "Comment Toggle & User Interaction Panel 7m" at bounding box center [610, 289] width 697 height 122
click at [316, 207] on input "text" at bounding box center [341, 206] width 158 height 22
click at [238, 75] on div "Prototype with your real product Use the browser extension or captures to start…" at bounding box center [611, 371] width 879 height 679
click at [55, 91] on span "Captures" at bounding box center [94, 90] width 131 height 13
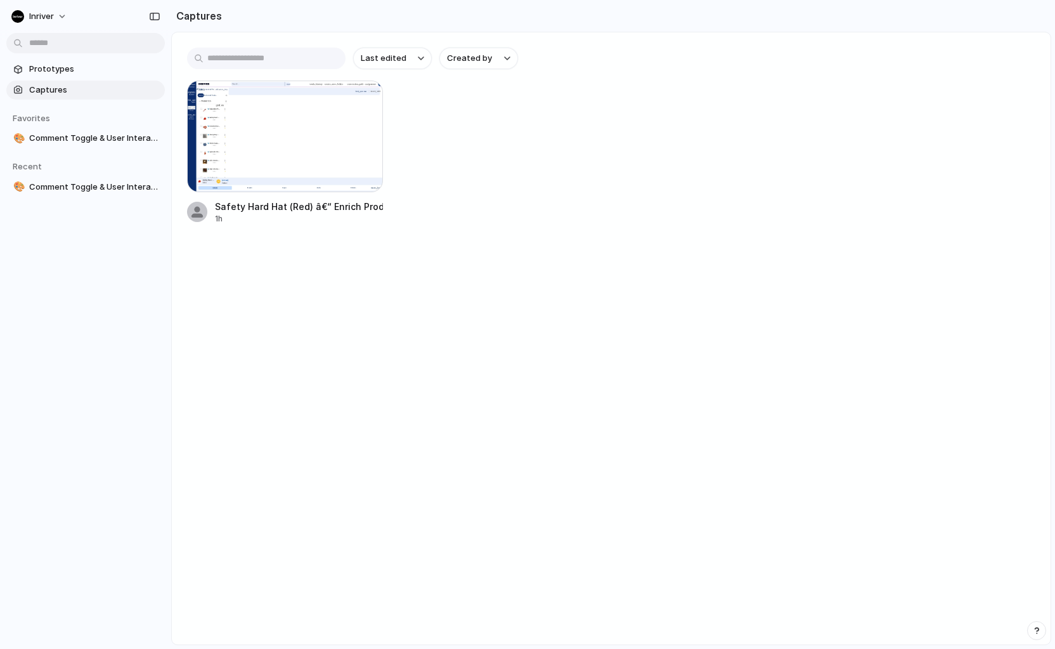
click at [564, 137] on div "Safety Hard Hat (Red) â€“ Enrich Product 1h" at bounding box center [611, 153] width 848 height 144
click at [339, 159] on div at bounding box center [285, 137] width 196 height 112
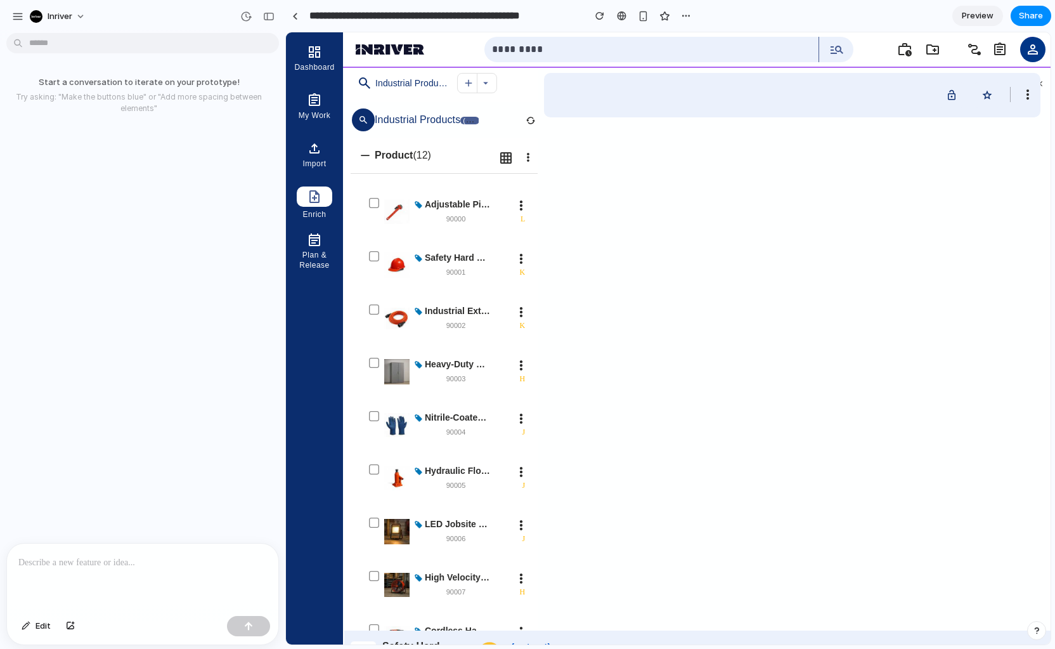
click at [976, 13] on span "Preview" at bounding box center [978, 16] width 32 height 13
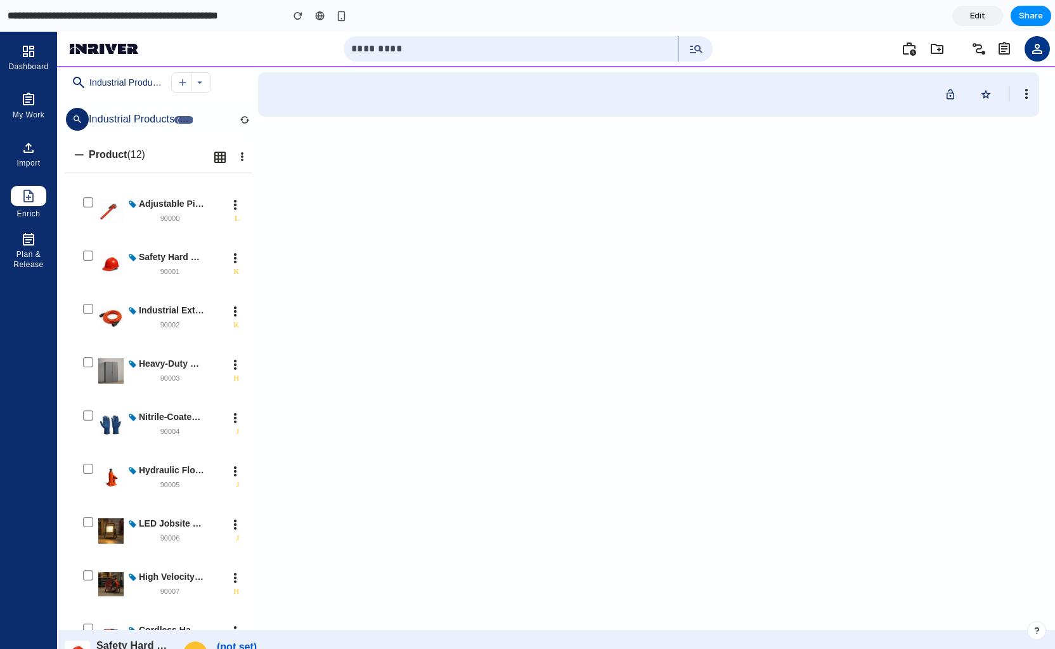
click at [370, 204] on div ".cls-1 { fill: none; } lock lock_open star more_vert lock_open Lock entity star…" at bounding box center [653, 348] width 803 height 564
drag, startPoint x: 993, startPoint y: 15, endPoint x: 967, endPoint y: 18, distance: 26.2
click at [993, 15] on link "Edit" at bounding box center [977, 16] width 51 height 20
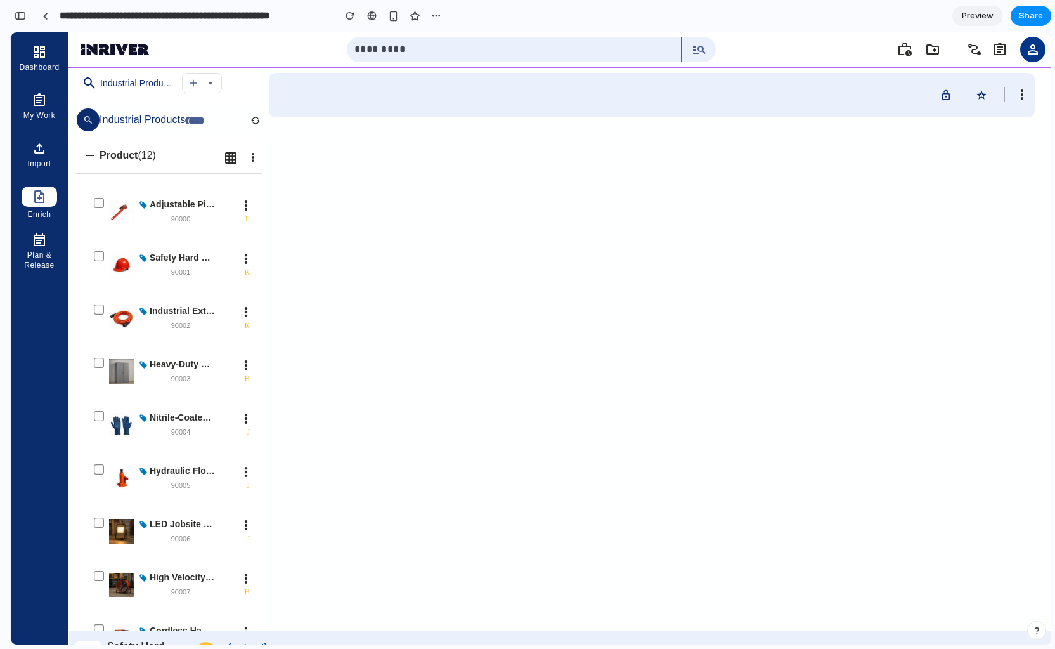
scroll to position [0, 11]
click at [967, 18] on span "Preview" at bounding box center [978, 16] width 32 height 13
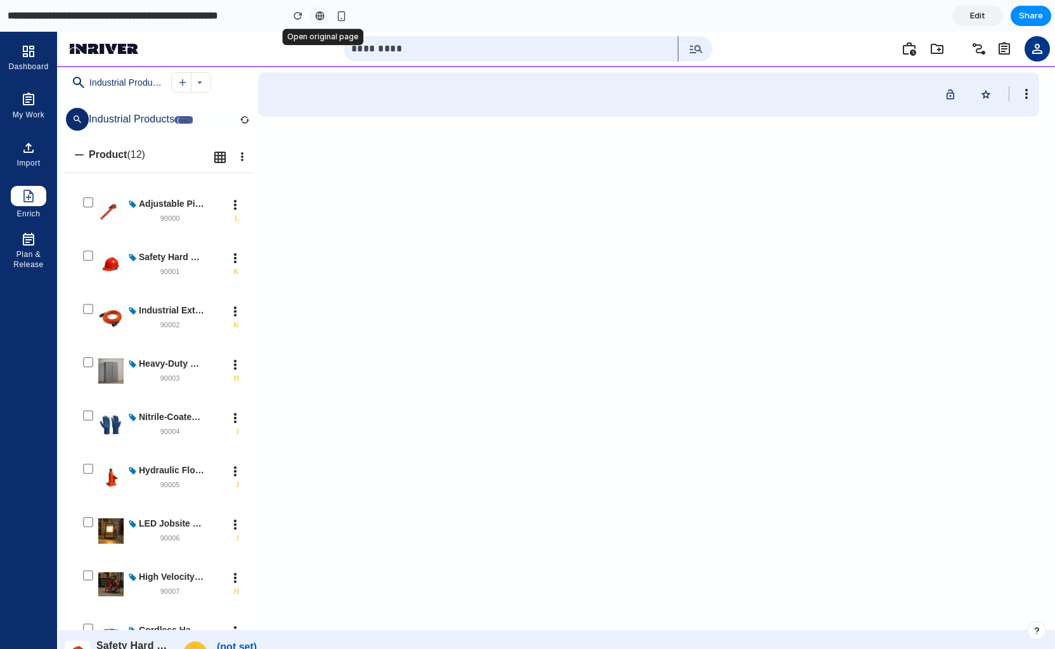
click at [319, 18] on div at bounding box center [320, 16] width 10 height 10
